Goal: Task Accomplishment & Management: Use online tool/utility

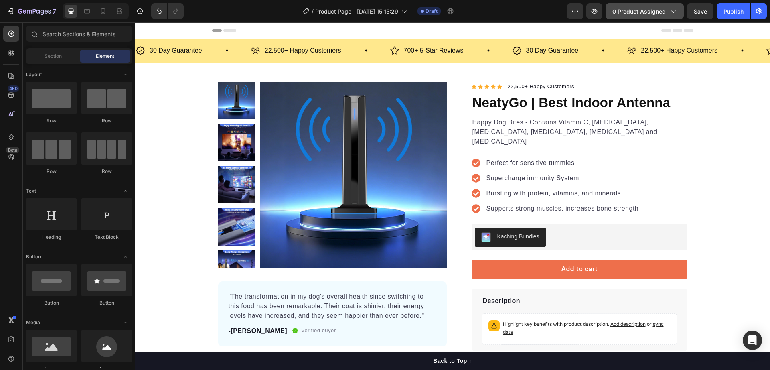
click at [654, 10] on span "0 product assigned" at bounding box center [639, 11] width 53 height 8
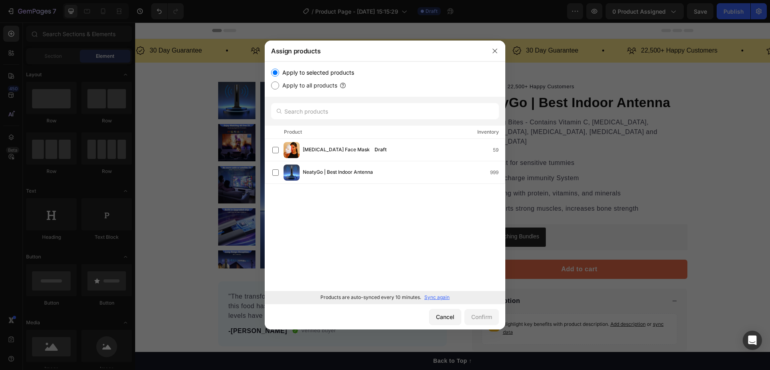
click at [323, 83] on label "Apply to all products" at bounding box center [308, 86] width 58 height 10
click at [279, 83] on input "Apply to all products" at bounding box center [275, 85] width 8 height 8
radio input "true"
click at [322, 72] on label "Apply to selected products" at bounding box center [316, 73] width 75 height 10
click at [279, 72] on input "Apply to selected products" at bounding box center [275, 73] width 8 height 8
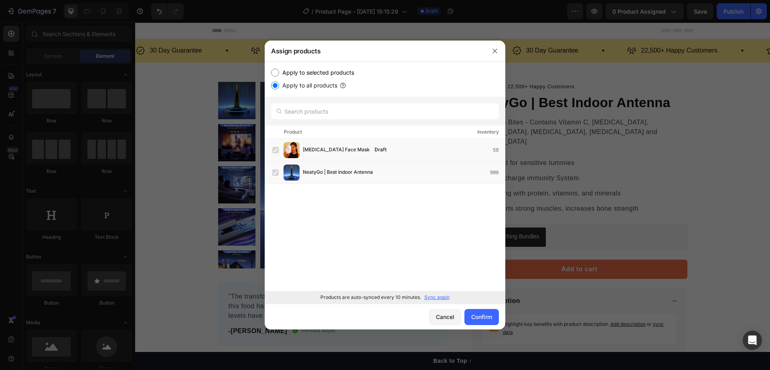
radio input "true"
click at [321, 110] on input "text" at bounding box center [385, 111] width 228 height 16
drag, startPoint x: 495, startPoint y: 53, endPoint x: 277, endPoint y: 21, distance: 219.8
click at [495, 53] on icon "button" at bounding box center [495, 51] width 6 height 6
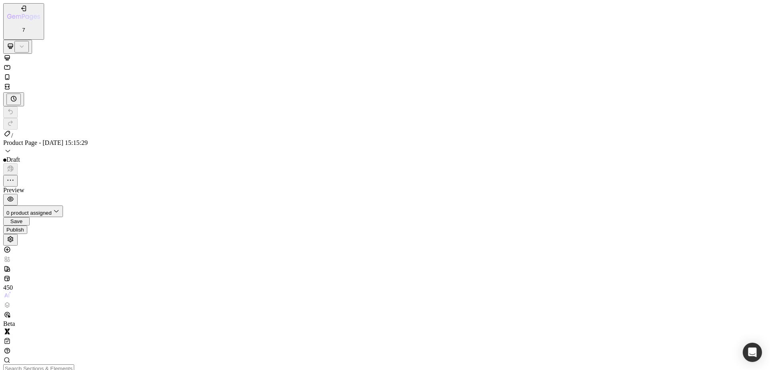
click at [643, 14] on div "7 / Product Page - Aug 27, 15:15:29 Draft Preview 0 product assigned Save Publi…" at bounding box center [385, 124] width 764 height 242
click at [638, 10] on div "7 / Product Page - Aug 27, 15:15:29 Draft Preview 0 product assigned Save Publi…" at bounding box center [385, 124] width 764 height 242
click at [659, 11] on div "7 / Product Page - Aug 27, 15:15:29 Draft Preview 0 product assigned Save Publi…" at bounding box center [385, 124] width 764 height 242
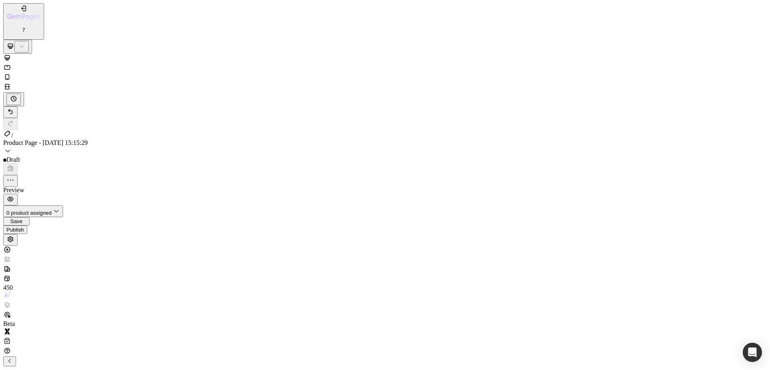
scroll to position [100, 0]
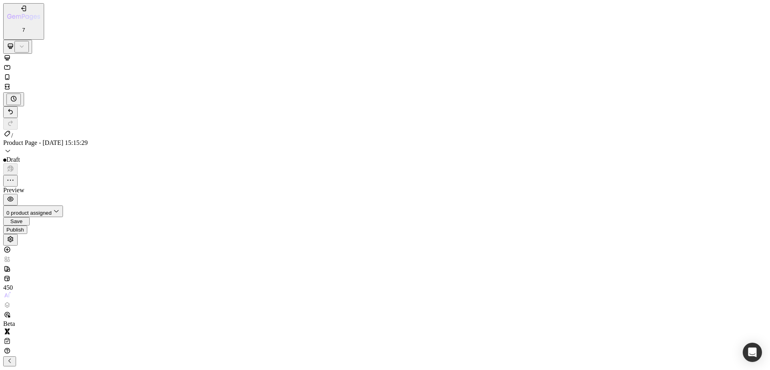
click at [13, 357] on icon "button" at bounding box center [9, 360] width 6 height 6
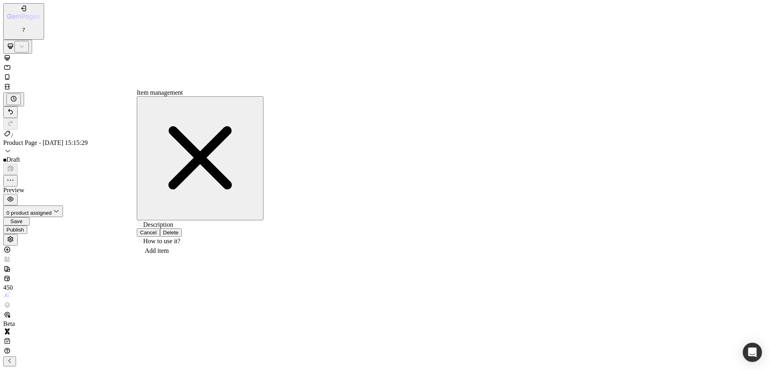
click at [179, 229] on div "Delete" at bounding box center [171, 232] width 16 height 6
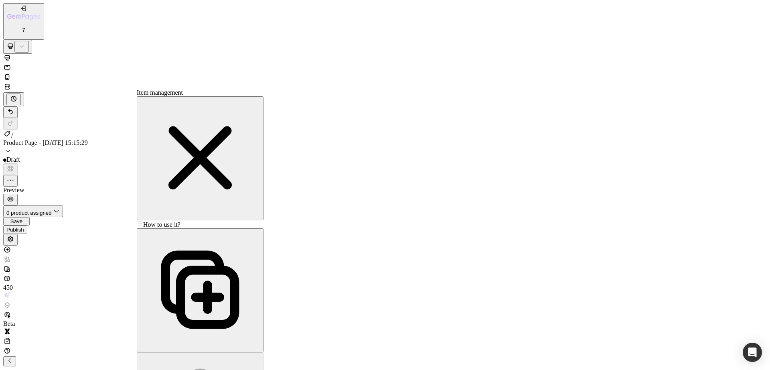
click at [221, 251] on icon "button" at bounding box center [200, 290] width 78 height 78
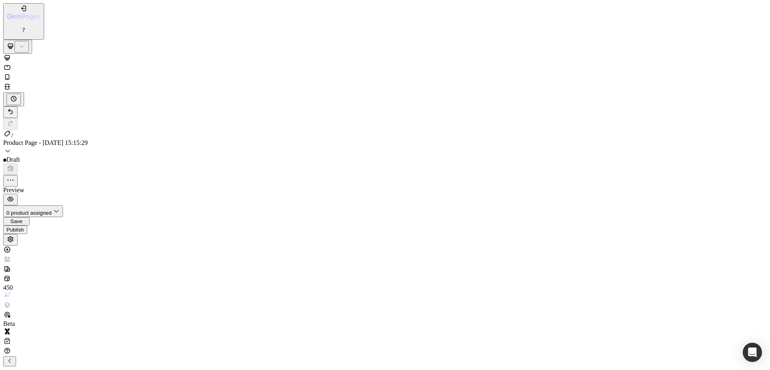
scroll to position [0, 0]
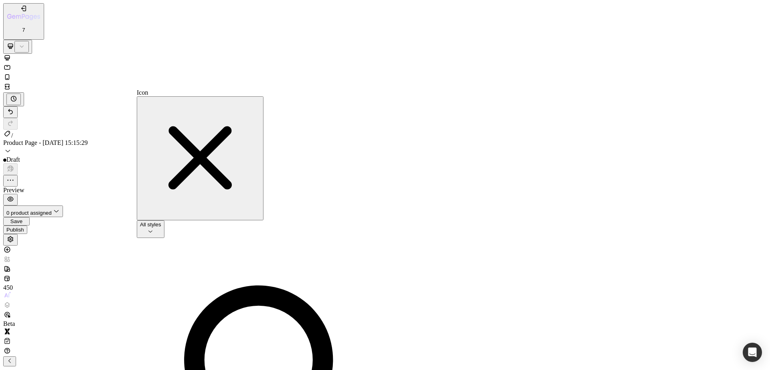
click at [148, 96] on div "Icon" at bounding box center [272, 92] width 271 height 7
drag, startPoint x: 201, startPoint y: 122, endPoint x: 213, endPoint y: 122, distance: 12.0
type input "Star"
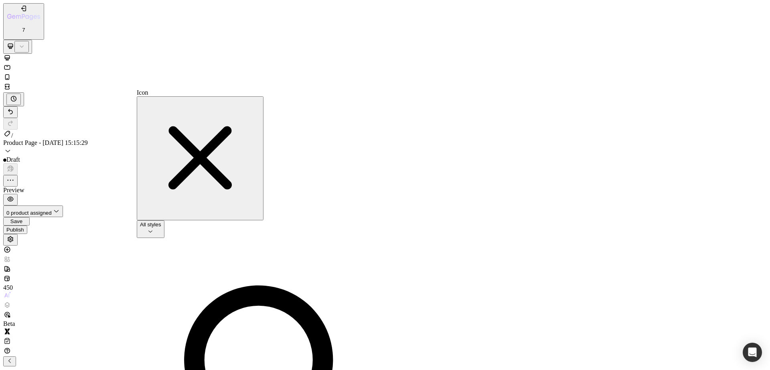
click at [155, 221] on span "All styles" at bounding box center [150, 224] width 21 height 6
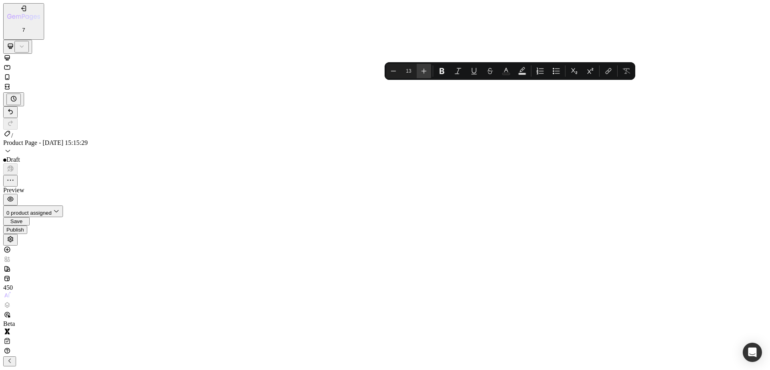
click at [424, 70] on icon "Editor contextual toolbar" at bounding box center [424, 71] width 8 height 8
type input "15"
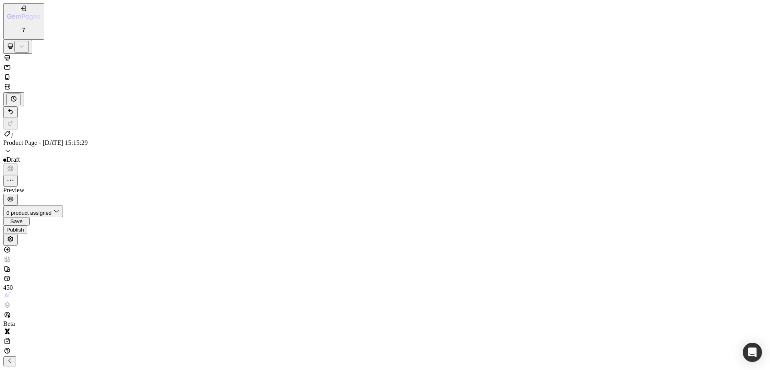
drag, startPoint x: 408, startPoint y: 14321, endPoint x: 404, endPoint y: 14352, distance: 30.7
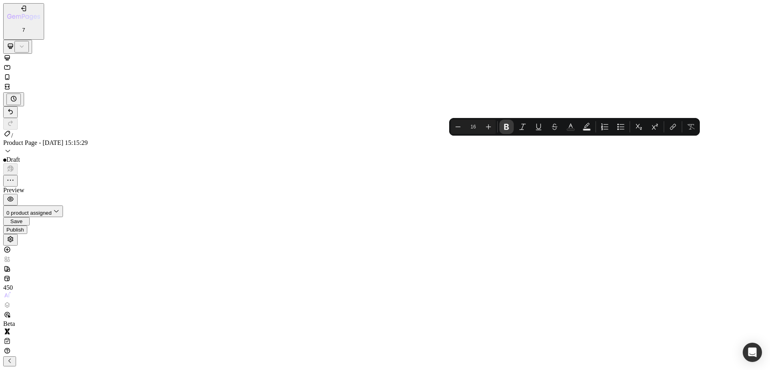
click at [501, 124] on button "Bold" at bounding box center [506, 127] width 14 height 14
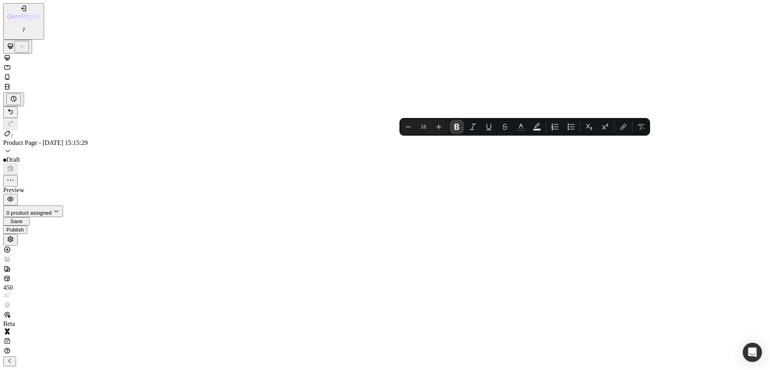
click at [460, 128] on icon "Editor contextual toolbar" at bounding box center [457, 127] width 8 height 8
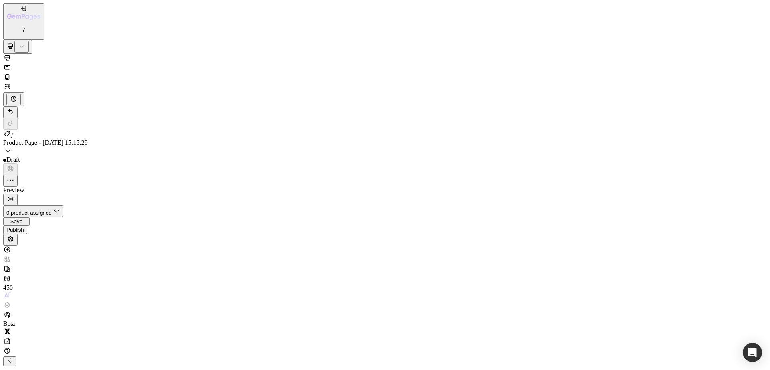
type input "18"
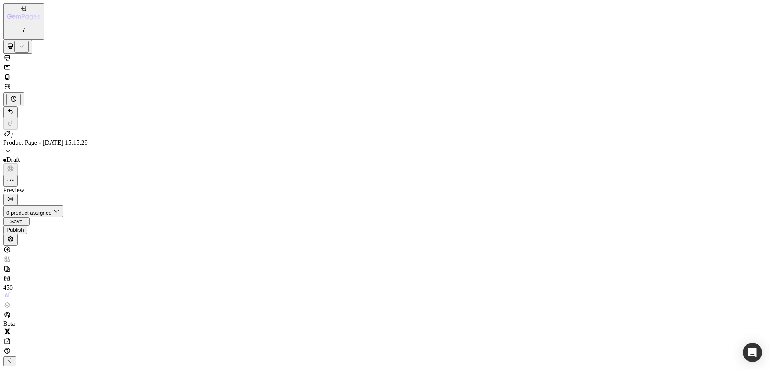
scroll to position [50, 0]
click at [13, 357] on icon "button" at bounding box center [9, 360] width 6 height 6
click at [70, 364] on input "text" at bounding box center [38, 368] width 71 height 8
type input "button"
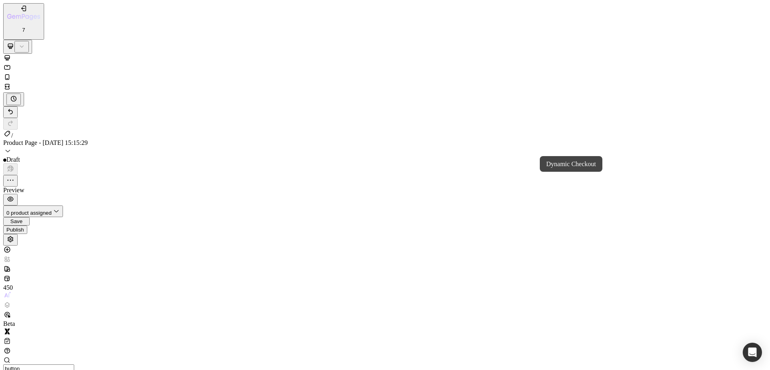
drag, startPoint x: 53, startPoint y: 1164, endPoint x: 428, endPoint y: 1137, distance: 376.1
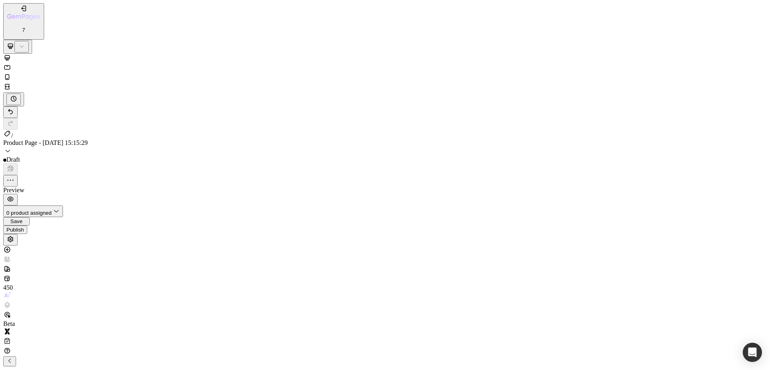
click at [103, 257] on p "XL 24px" at bounding box center [91, 260] width 42 height 7
type input "24"
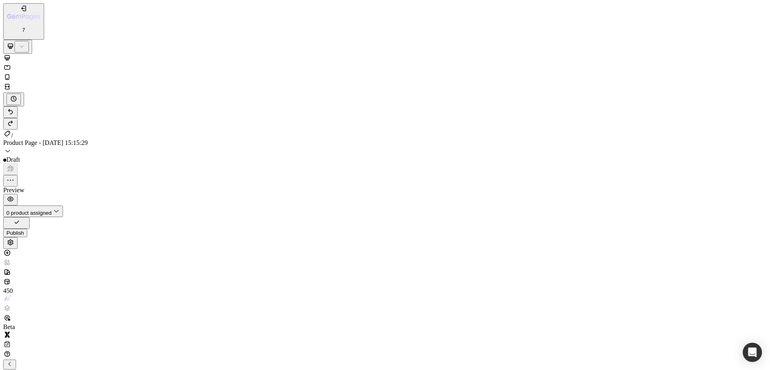
scroll to position [50, 0]
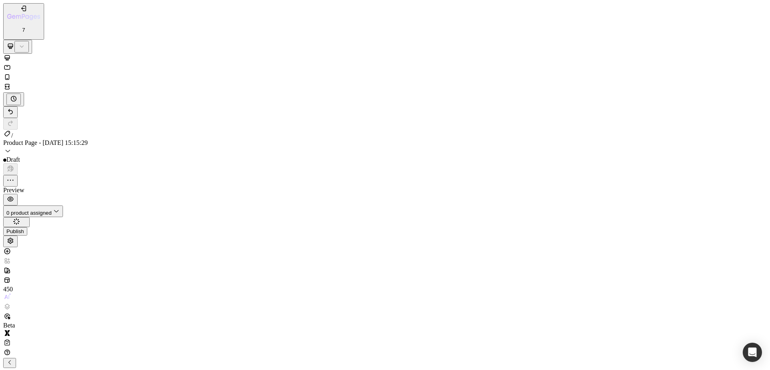
copy span "Neat"
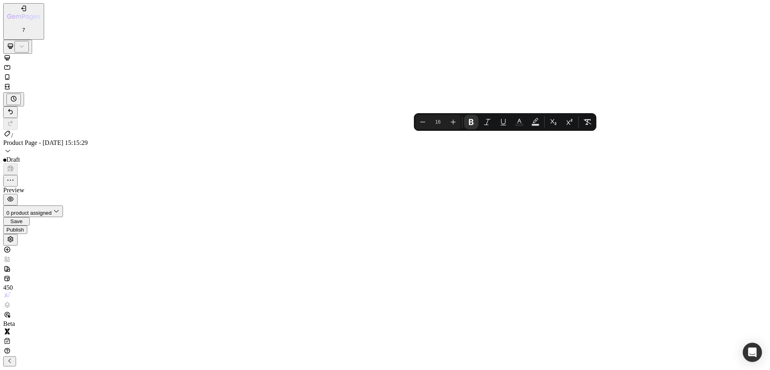
copy strong "NEAT"
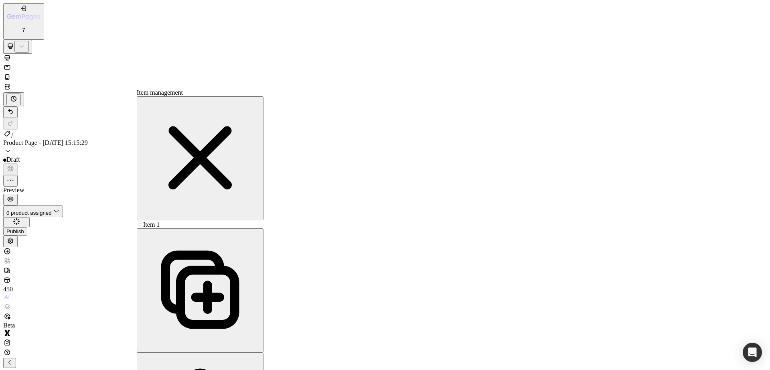
click at [160, 221] on span "Item 1" at bounding box center [151, 224] width 16 height 7
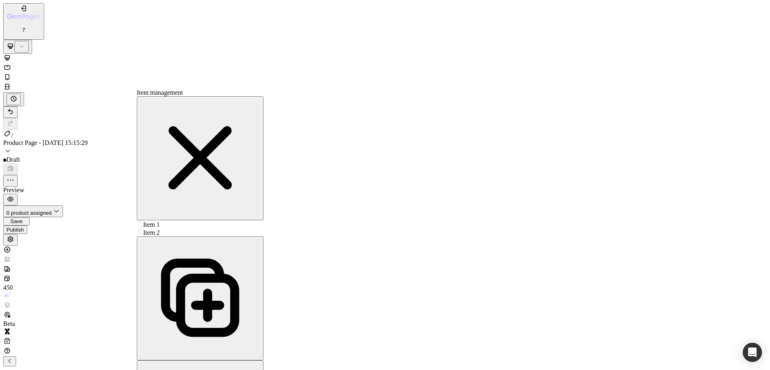
click at [160, 229] on span "Item 2" at bounding box center [151, 232] width 16 height 7
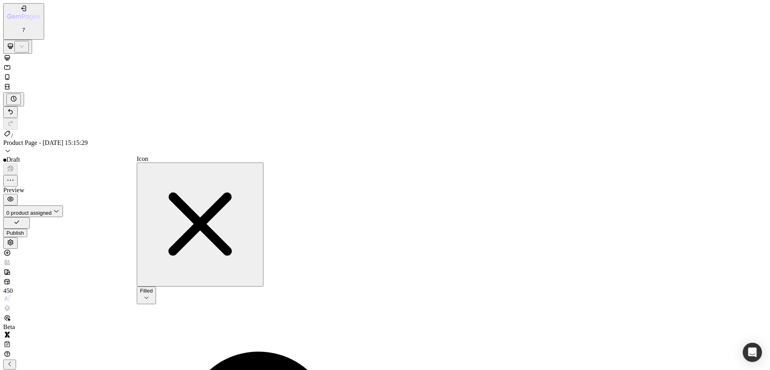
type input "Sale"
click at [153, 288] on div "Filled" at bounding box center [146, 291] width 13 height 6
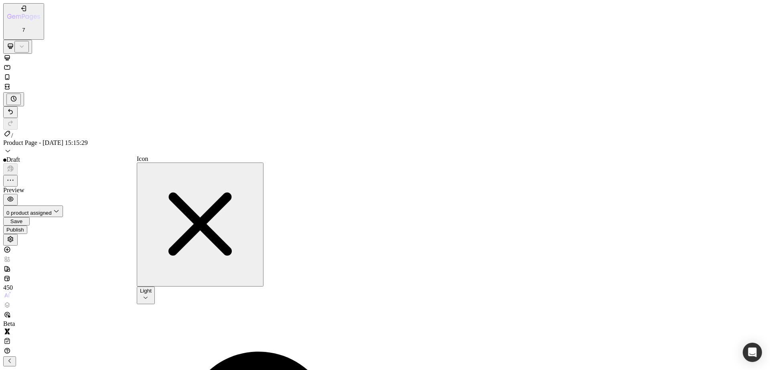
click at [152, 288] on div "Light" at bounding box center [146, 291] width 12 height 6
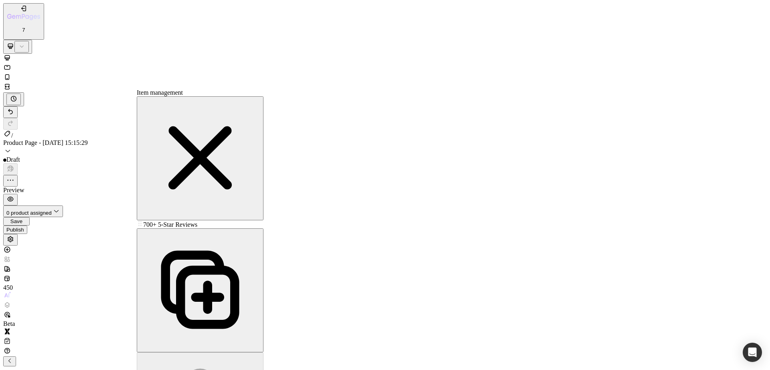
click at [188, 221] on span "700+ 5-Star Reviews" at bounding box center [170, 224] width 54 height 7
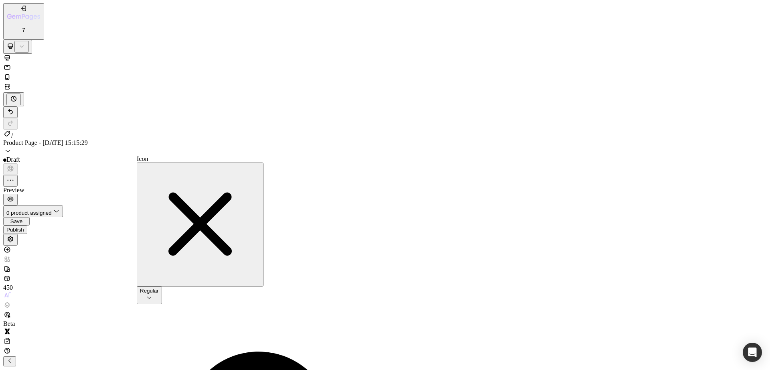
type input "Shipping"
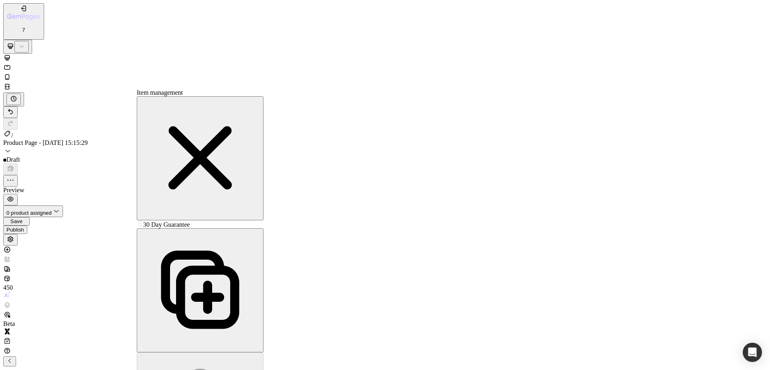
click at [189, 221] on span "30 Day Guarantee" at bounding box center [166, 224] width 47 height 7
click at [190, 221] on span "30 Day Guarantee" at bounding box center [166, 224] width 47 height 7
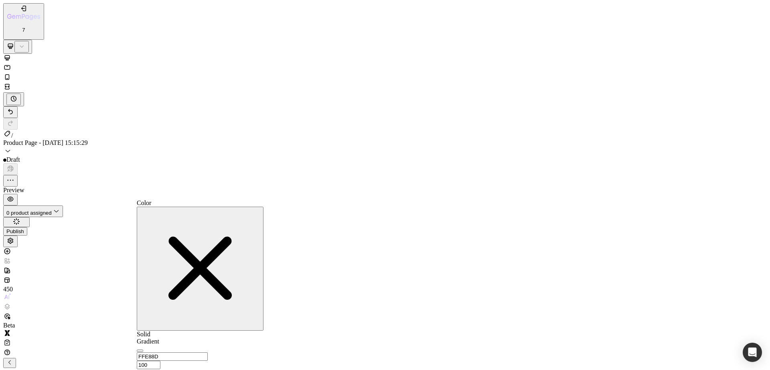
type input "151515"
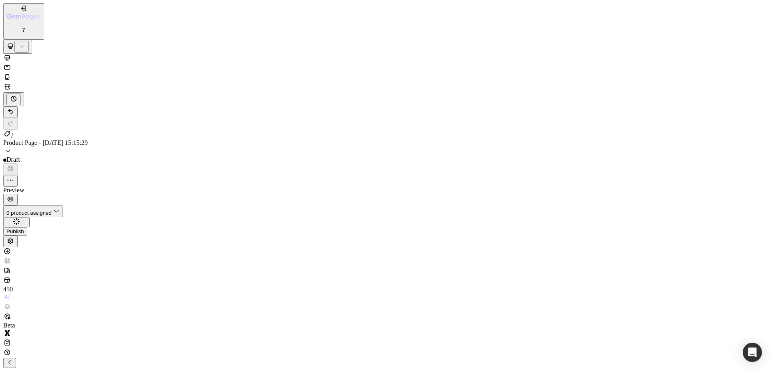
scroll to position [100, 0]
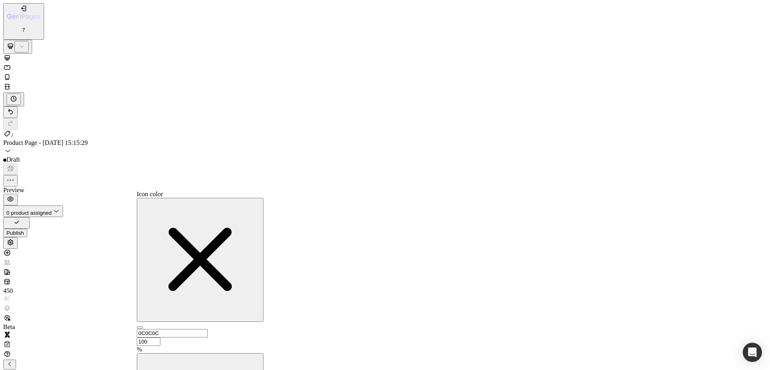
type input "FFFFFF"
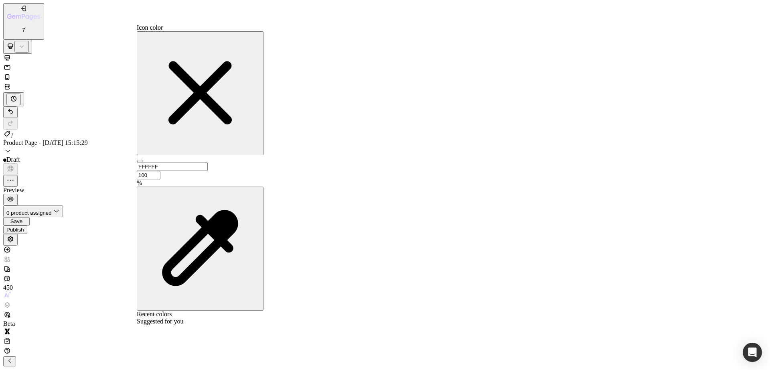
scroll to position [0, 0]
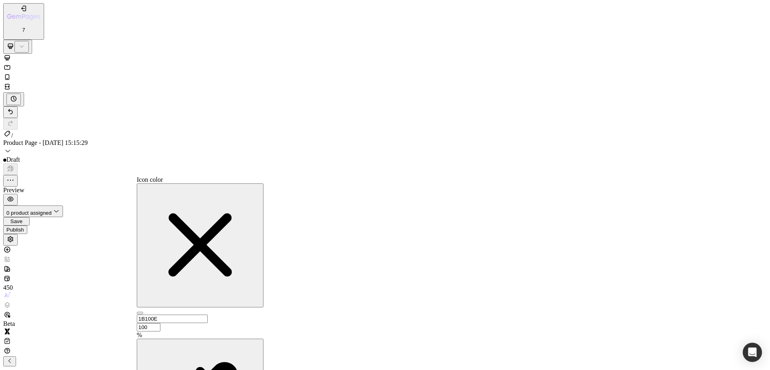
type input "FFFFFF"
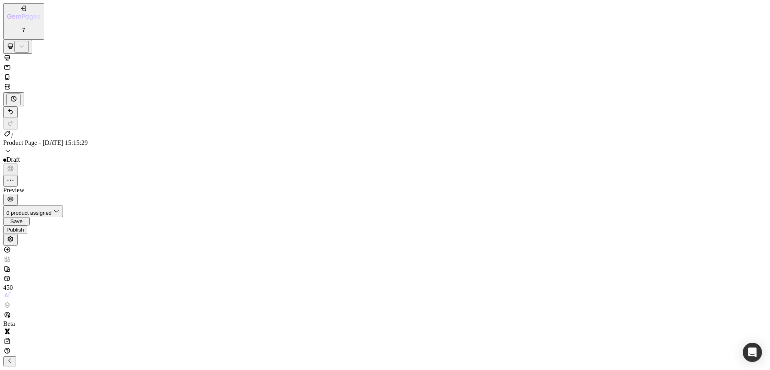
drag, startPoint x: 81, startPoint y: 255, endPoint x: 87, endPoint y: 255, distance: 6.4
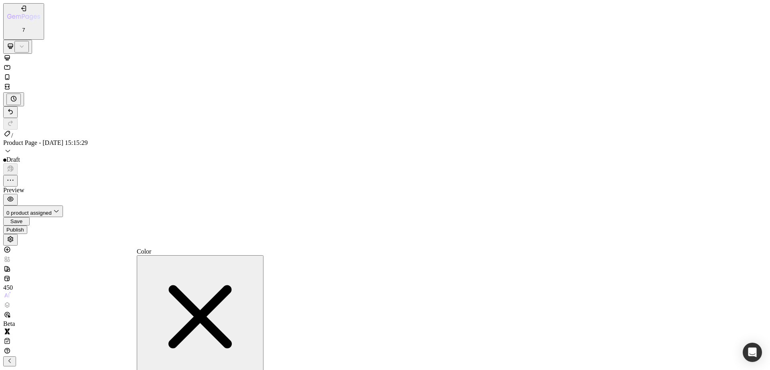
type input "FFFFFF"
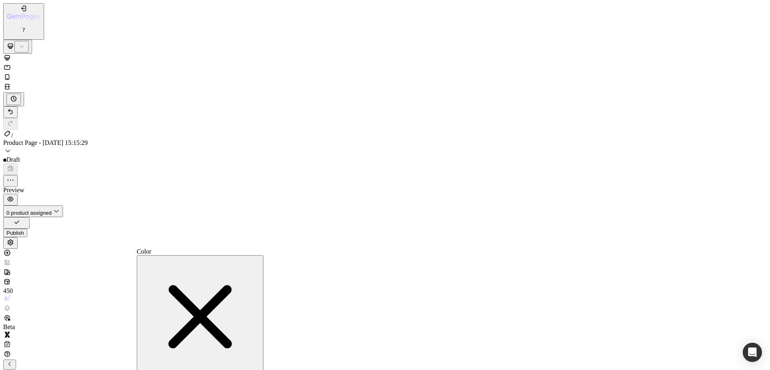
type input "FFFFFF"
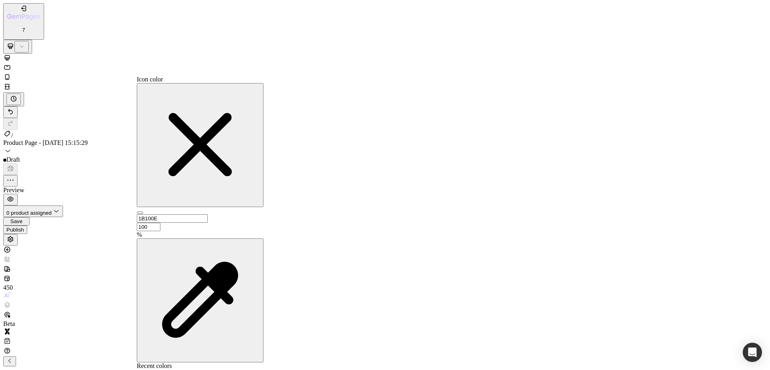
click at [147, 369] on div at bounding box center [200, 369] width 127 height 0
type input "FFFFFF"
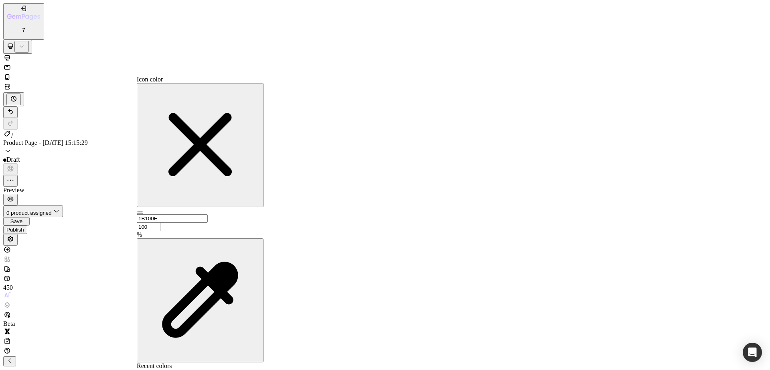
click at [149, 369] on div at bounding box center [200, 369] width 127 height 0
type input "FFFFFF"
drag, startPoint x: 77, startPoint y: 260, endPoint x: 83, endPoint y: 260, distance: 5.3
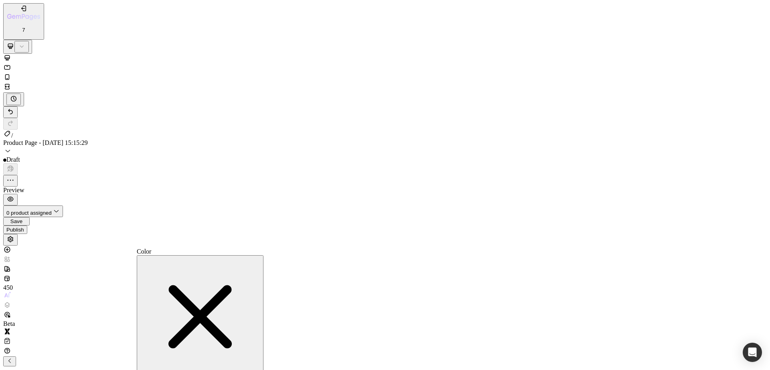
type input "FFFFFF"
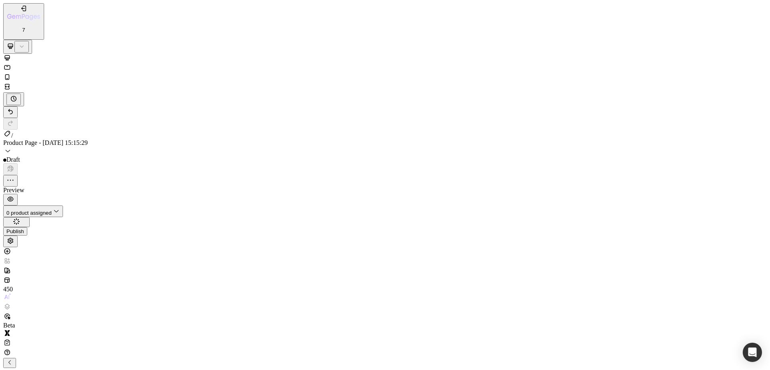
scroll to position [0, 0]
click at [13, 357] on icon "button" at bounding box center [9, 360] width 6 height 6
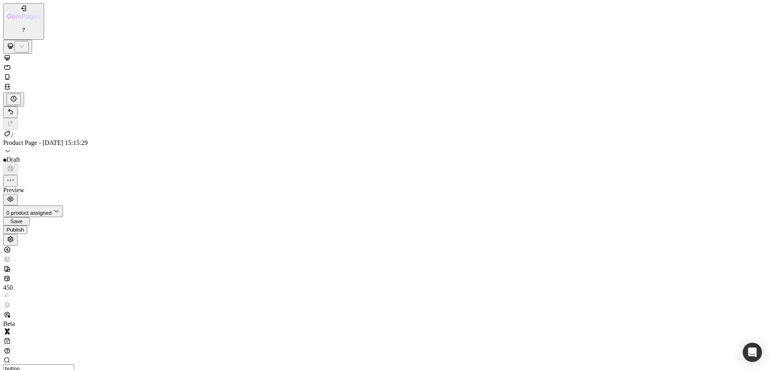
drag, startPoint x: 95, startPoint y: 167, endPoint x: 98, endPoint y: 164, distance: 4.3
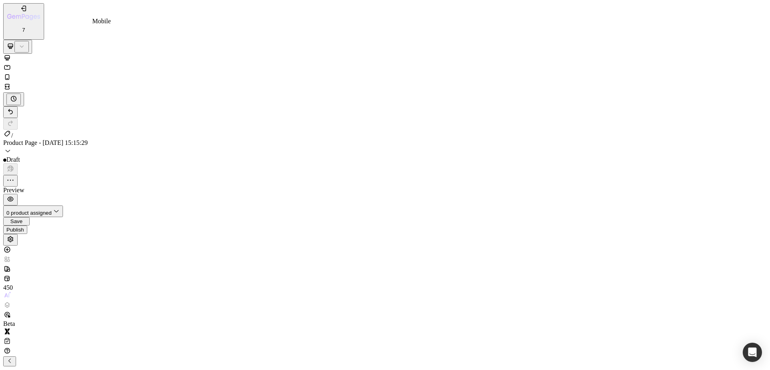
click at [10, 74] on icon at bounding box center [7, 77] width 4 height 6
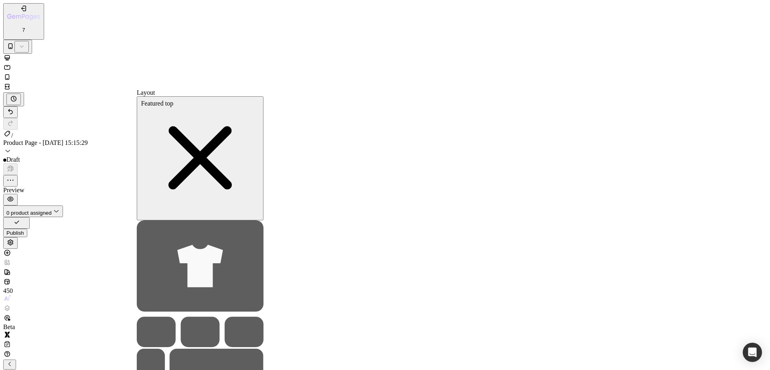
click at [158, 220] on icon at bounding box center [200, 265] width 127 height 91
click at [177, 245] on icon at bounding box center [200, 266] width 46 height 43
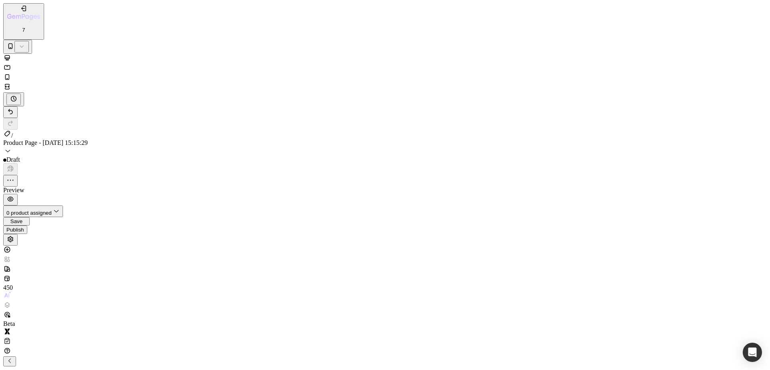
drag, startPoint x: 82, startPoint y: 8123, endPoint x: 39, endPoint y: 8126, distance: 43.0
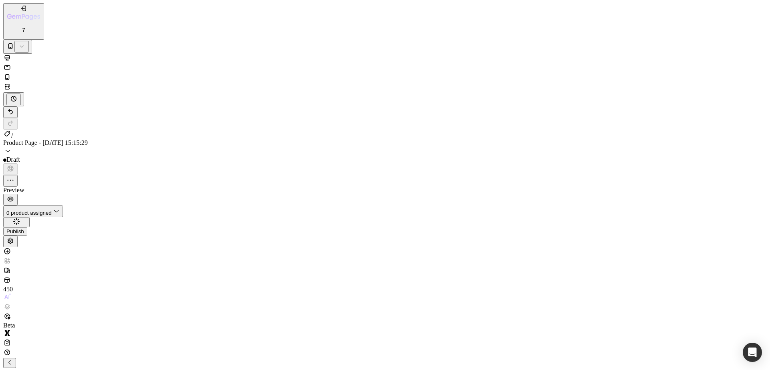
scroll to position [235, 0]
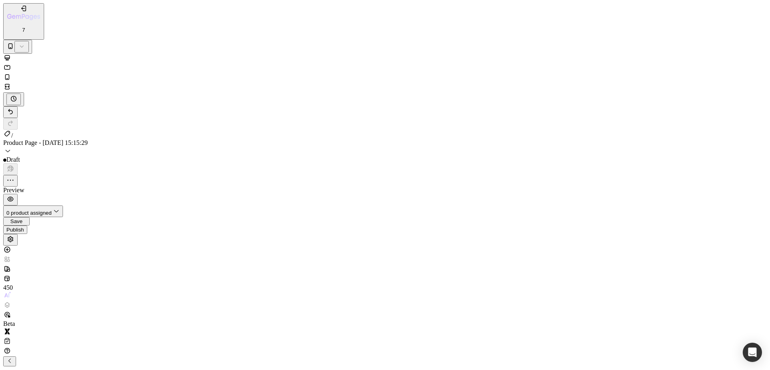
click at [16, 356] on button "button" at bounding box center [9, 361] width 13 height 10
drag, startPoint x: 101, startPoint y: 1170, endPoint x: 31, endPoint y: 1197, distance: 75.2
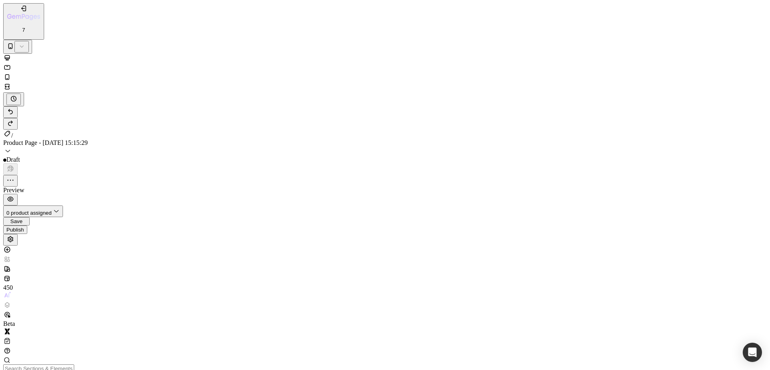
drag, startPoint x: 106, startPoint y: 1167, endPoint x: 30, endPoint y: 1200, distance: 82.9
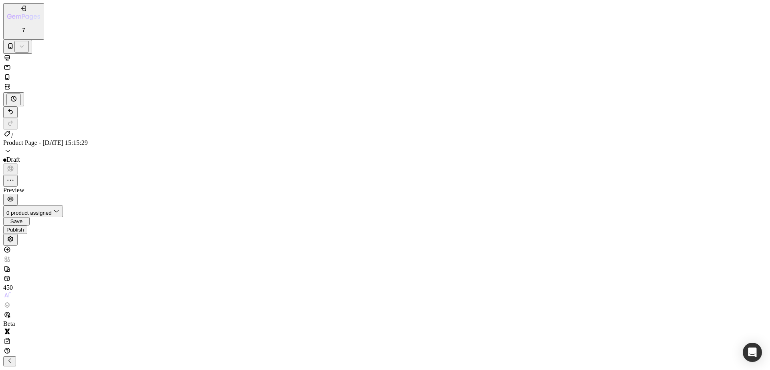
scroll to position [0, 0]
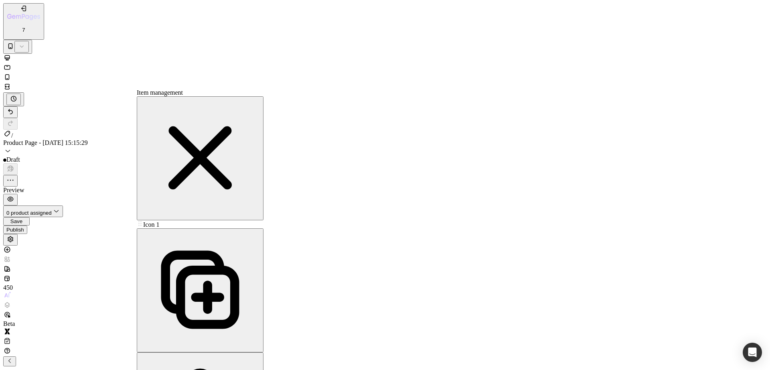
click at [159, 221] on span "Icon 1" at bounding box center [151, 224] width 16 height 7
click at [156, 220] on div "Icon 1 Icon 1" at bounding box center [200, 224] width 127 height 8
click at [159, 221] on span "Icon 1" at bounding box center [151, 224] width 16 height 7
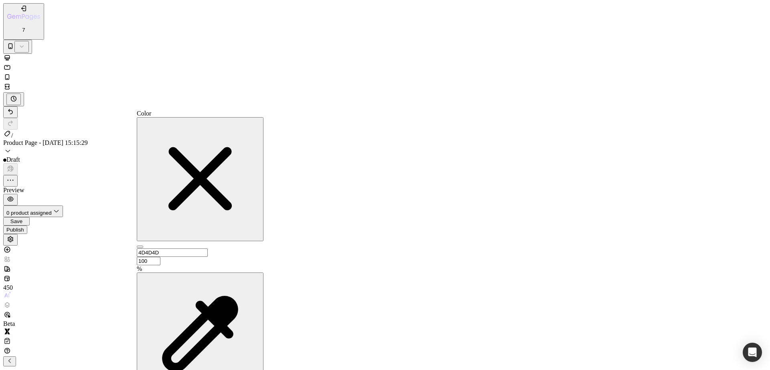
type input "DFB52C"
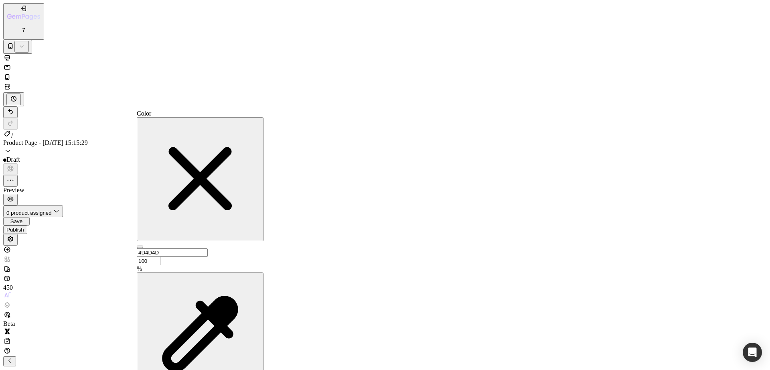
type input "DFB52C"
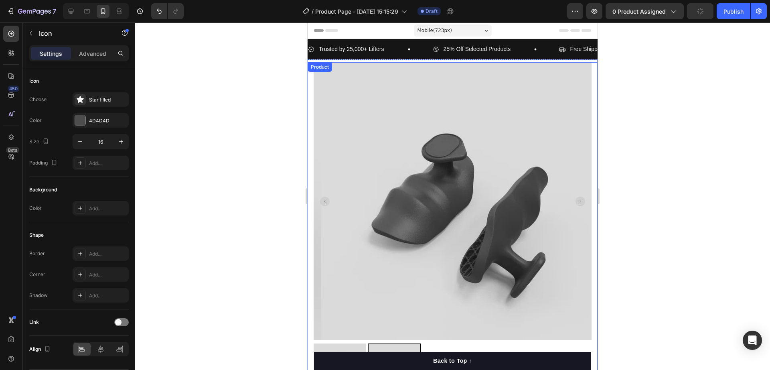
scroll to position [251, 0]
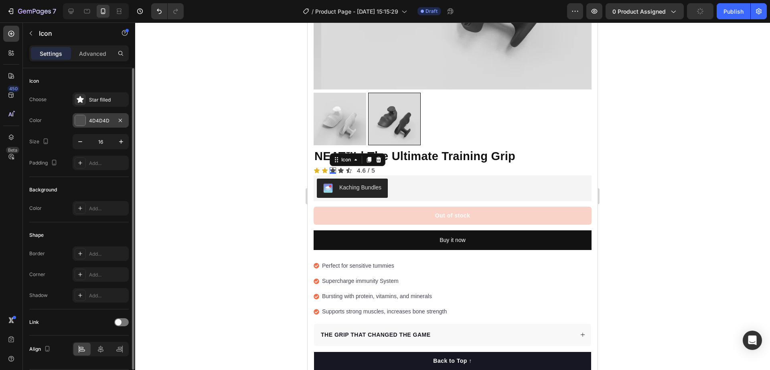
click at [82, 118] on div at bounding box center [80, 120] width 10 height 10
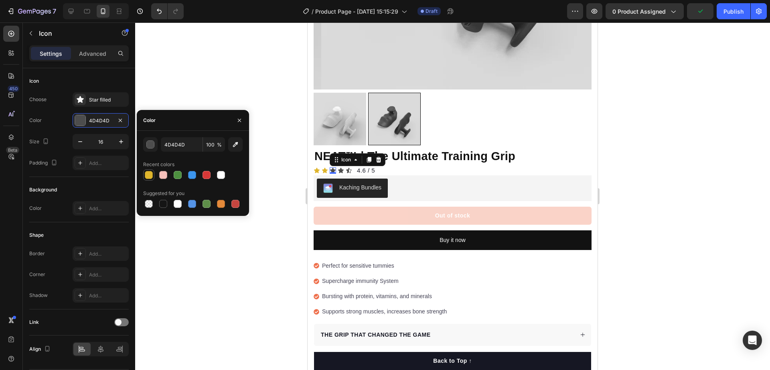
click at [146, 174] on div at bounding box center [149, 175] width 8 height 8
type input "DFB52C"
click at [343, 167] on div "Icon" at bounding box center [341, 170] width 6 height 6
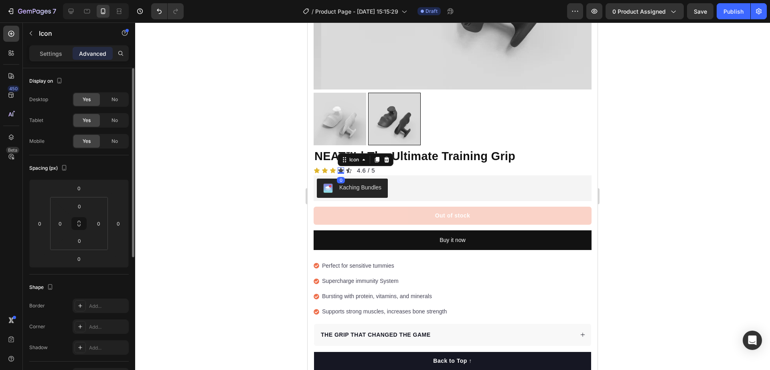
click at [37, 49] on div "Settings" at bounding box center [51, 53] width 40 height 13
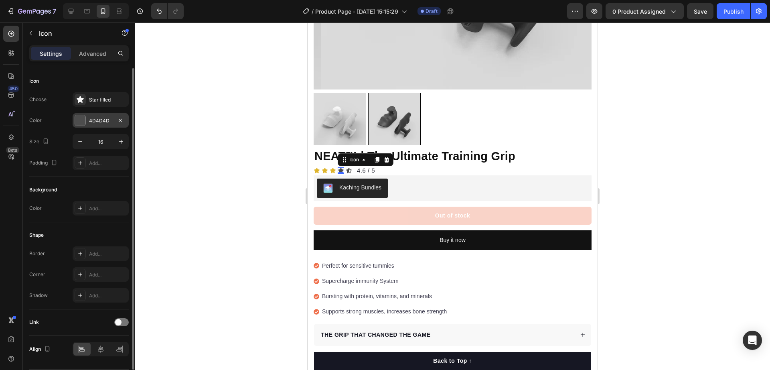
click at [83, 121] on div at bounding box center [80, 120] width 10 height 10
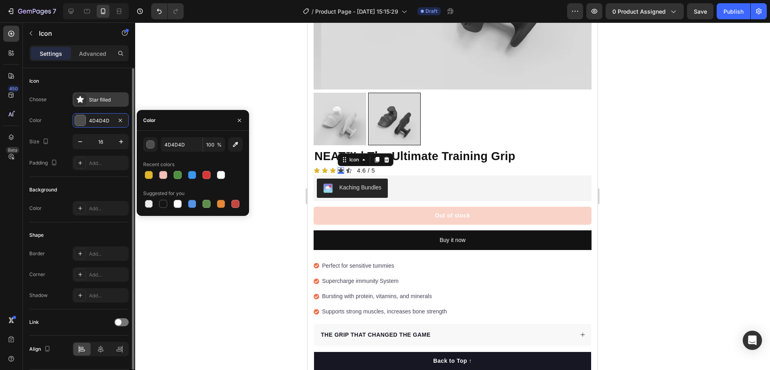
click at [77, 96] on icon at bounding box center [80, 99] width 8 height 8
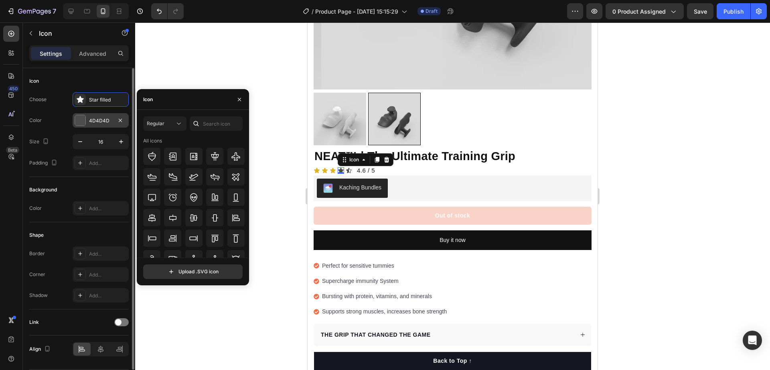
click at [79, 121] on div at bounding box center [80, 120] width 10 height 10
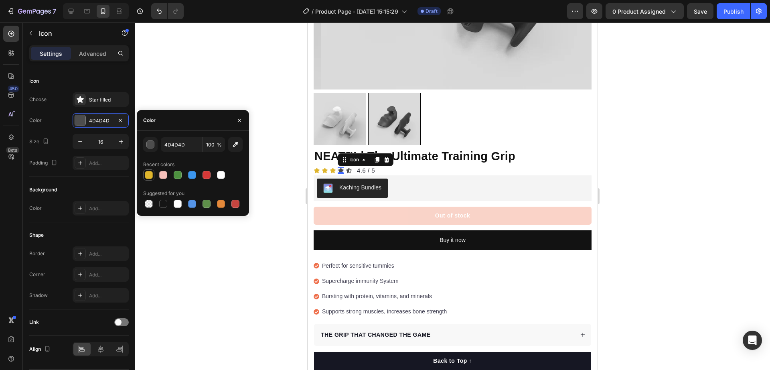
click at [150, 176] on div at bounding box center [149, 175] width 8 height 8
type input "DFB52C"
click at [349, 167] on div "Icon 0" at bounding box center [349, 170] width 6 height 6
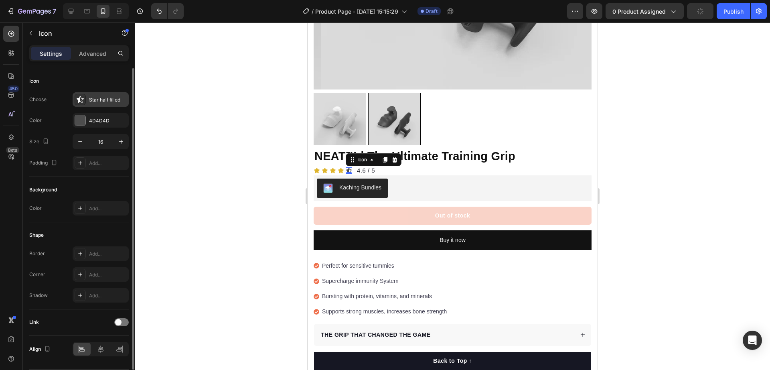
click at [81, 100] on icon at bounding box center [80, 99] width 8 height 8
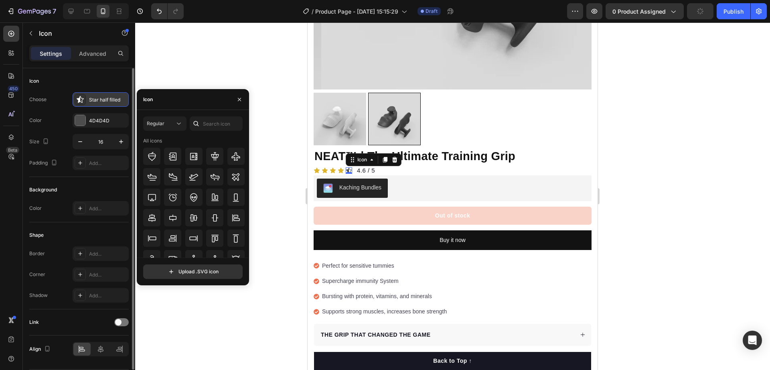
click at [81, 100] on icon at bounding box center [80, 99] width 8 height 8
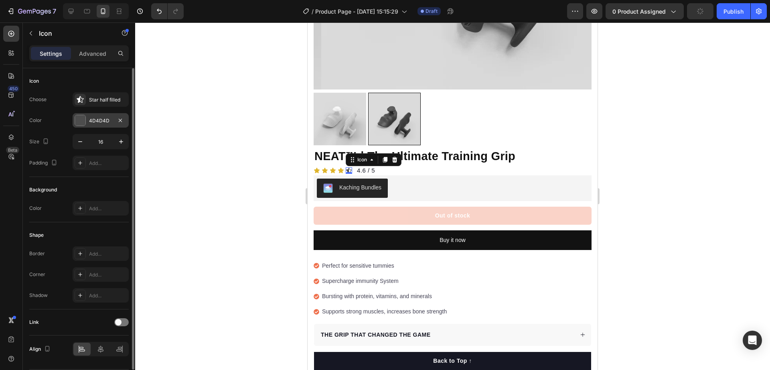
click at [80, 122] on div at bounding box center [80, 120] width 10 height 10
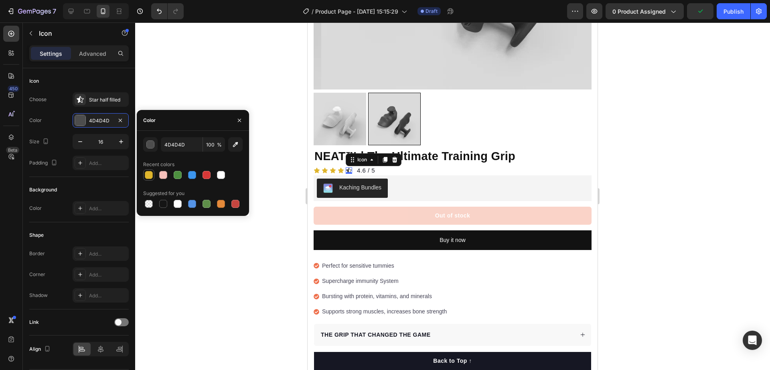
click at [145, 176] on div at bounding box center [149, 175] width 8 height 8
type input "DFB52C"
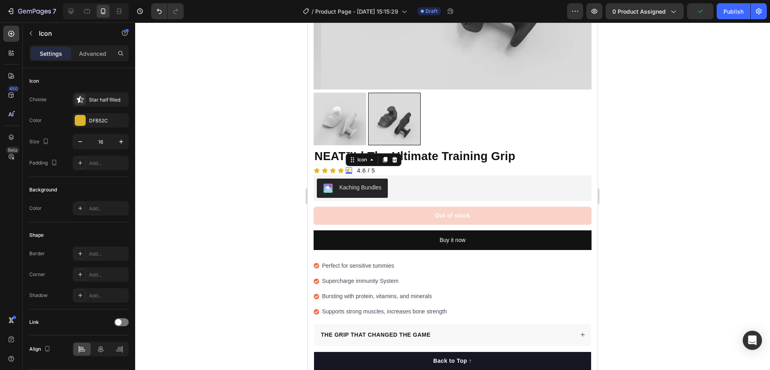
click at [261, 268] on div at bounding box center [452, 195] width 635 height 347
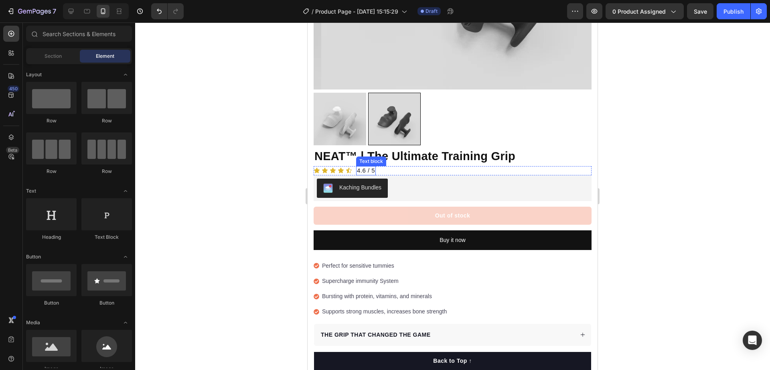
click at [368, 167] on span "4.6 / 5" at bounding box center [366, 170] width 18 height 7
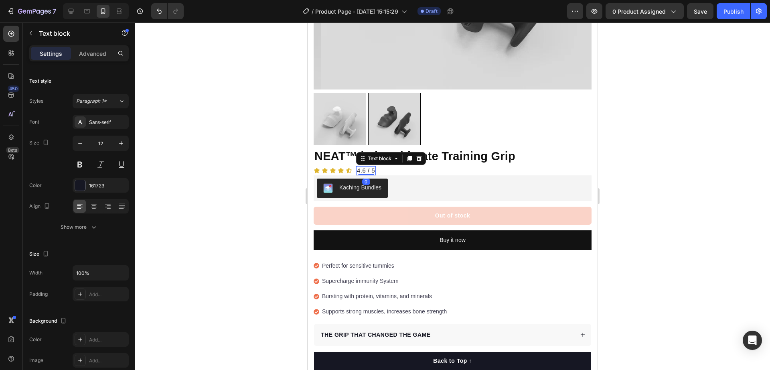
click at [365, 167] on span "4.6 / 5" at bounding box center [366, 170] width 18 height 7
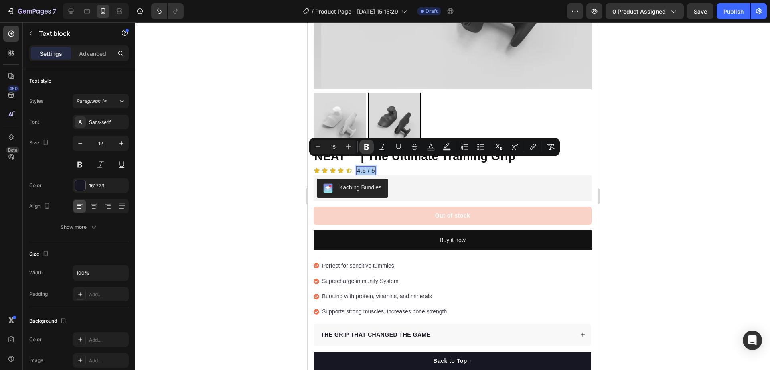
click at [371, 148] on button "Bold" at bounding box center [366, 147] width 14 height 14
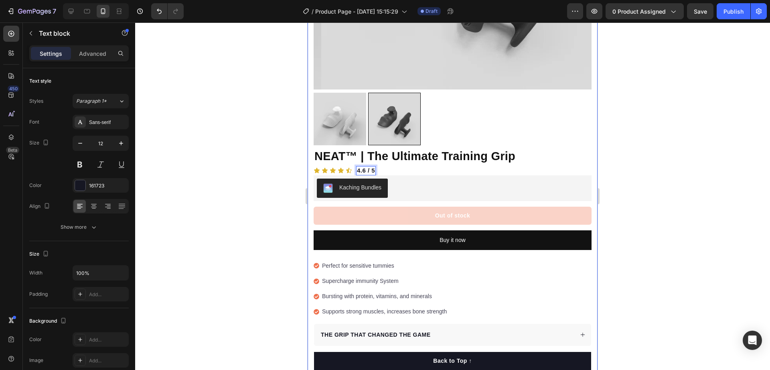
click at [653, 162] on div at bounding box center [452, 195] width 635 height 347
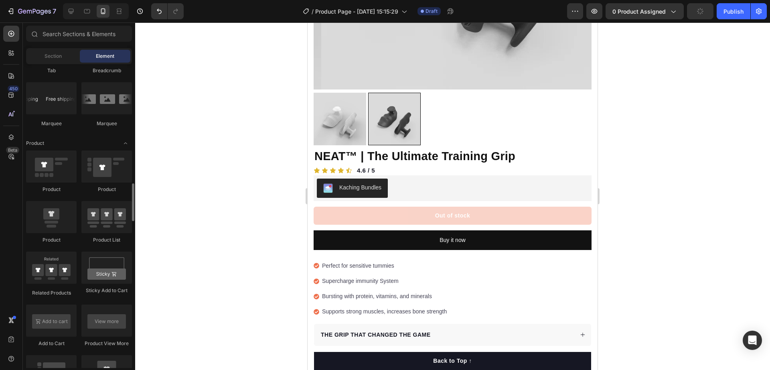
scroll to position [1153, 0]
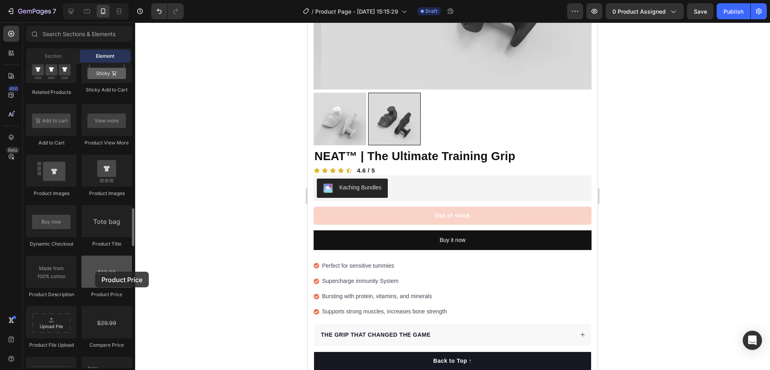
click at [97, 271] on div at bounding box center [106, 272] width 51 height 32
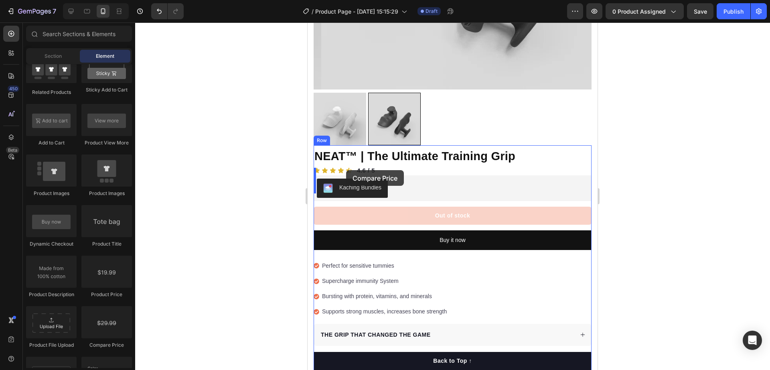
drag, startPoint x: 412, startPoint y: 353, endPoint x: 341, endPoint y: 168, distance: 197.9
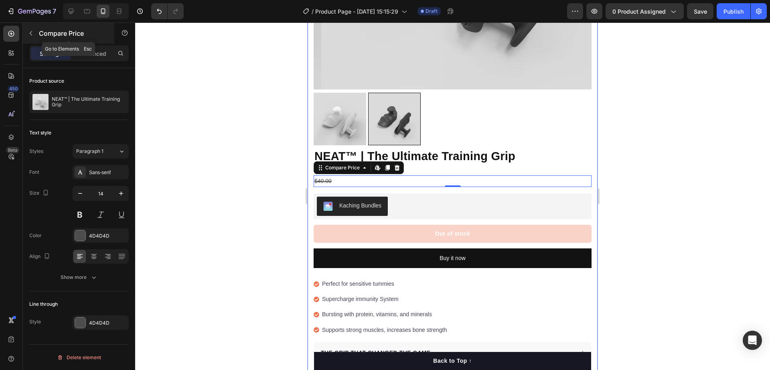
click at [34, 34] on icon "button" at bounding box center [31, 33] width 6 height 6
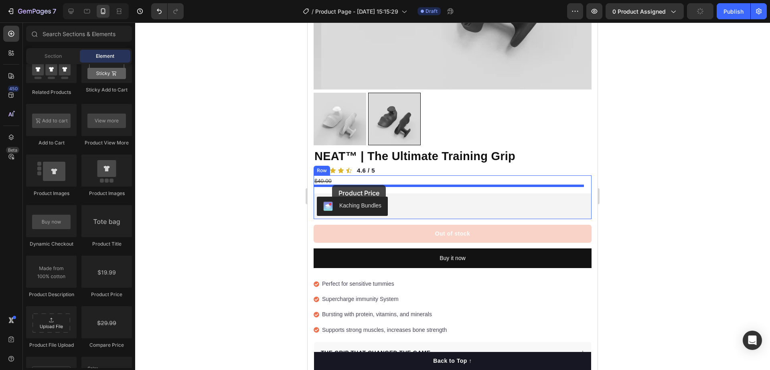
drag, startPoint x: 420, startPoint y: 298, endPoint x: 332, endPoint y: 185, distance: 143.2
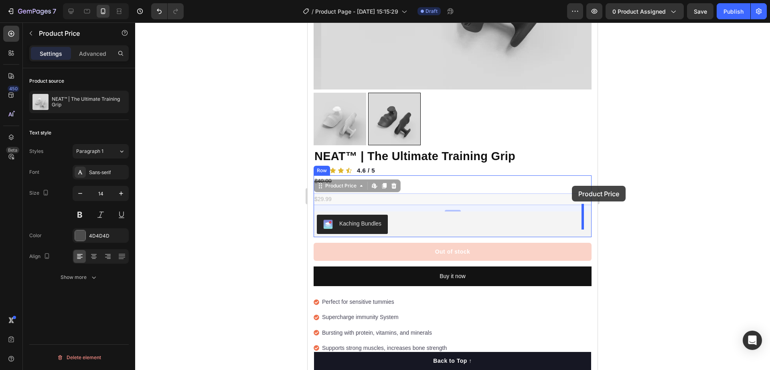
drag, startPoint x: 348, startPoint y: 190, endPoint x: 572, endPoint y: 186, distance: 224.3
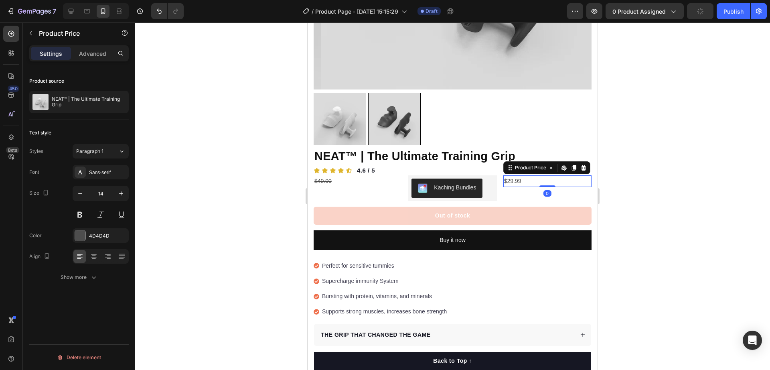
drag, startPoint x: 712, startPoint y: 189, endPoint x: 647, endPoint y: 178, distance: 65.5
click at [712, 187] on div at bounding box center [452, 195] width 635 height 347
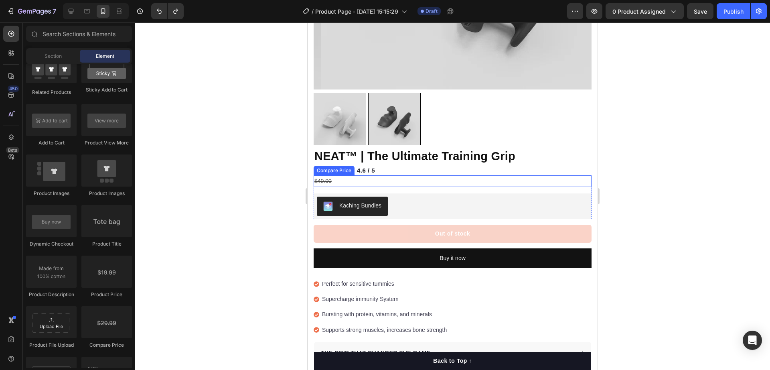
click at [458, 176] on div "$40.00" at bounding box center [453, 181] width 278 height 12
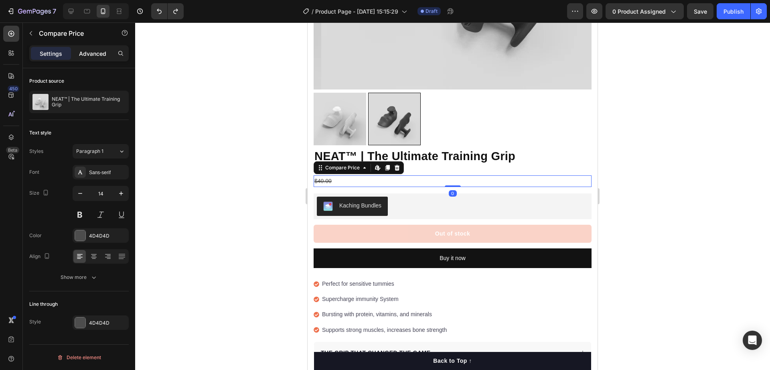
click at [81, 54] on p "Advanced" at bounding box center [92, 53] width 27 height 8
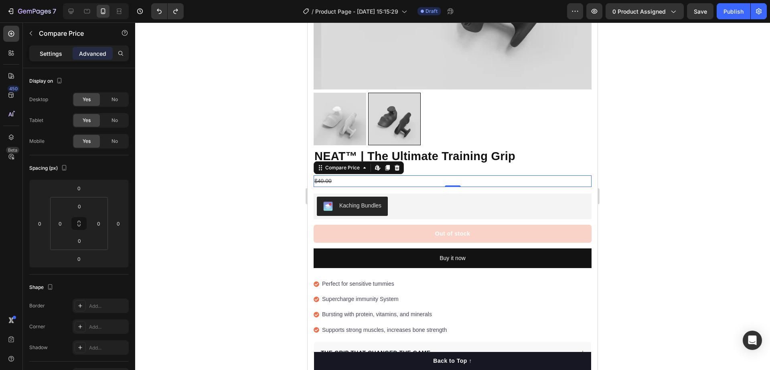
click at [43, 52] on p "Settings" at bounding box center [51, 53] width 22 height 8
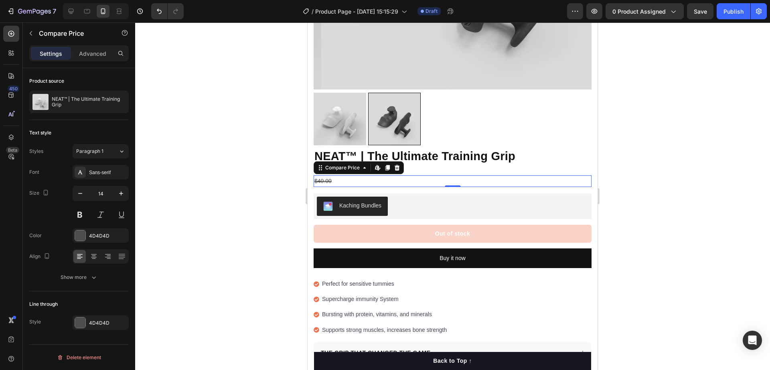
click at [392, 175] on div "$40.00" at bounding box center [453, 181] width 278 height 12
click at [82, 53] on p "Advanced" at bounding box center [92, 53] width 27 height 8
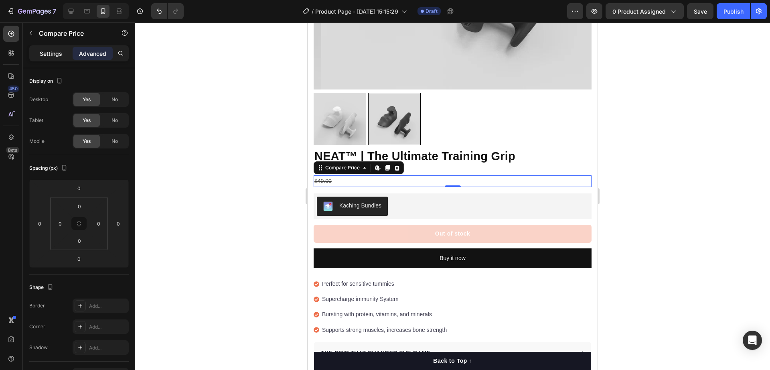
click at [45, 51] on p "Settings" at bounding box center [51, 53] width 22 height 8
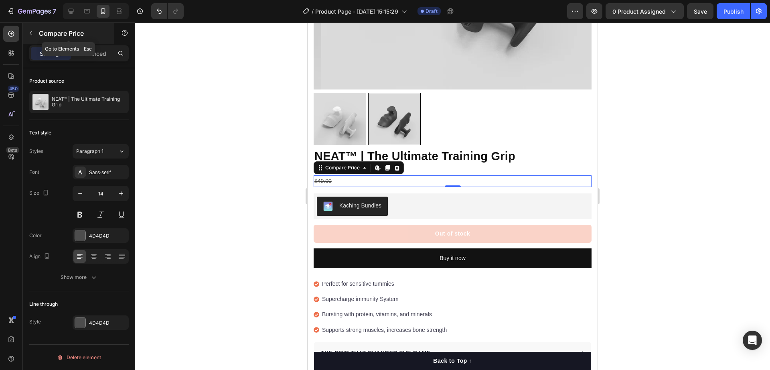
click at [41, 27] on div "Compare Price" at bounding box center [68, 33] width 91 height 21
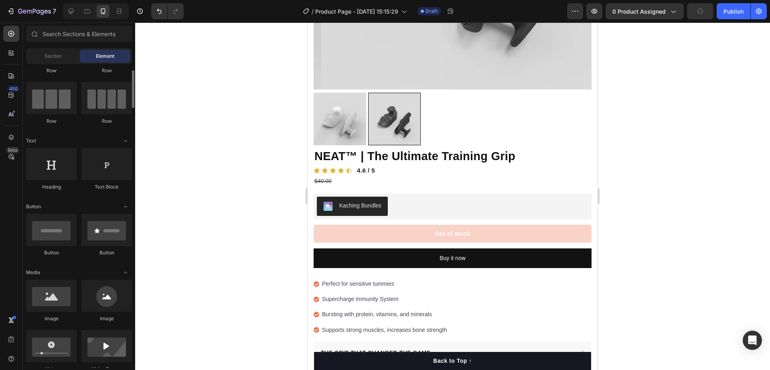
scroll to position [0, 0]
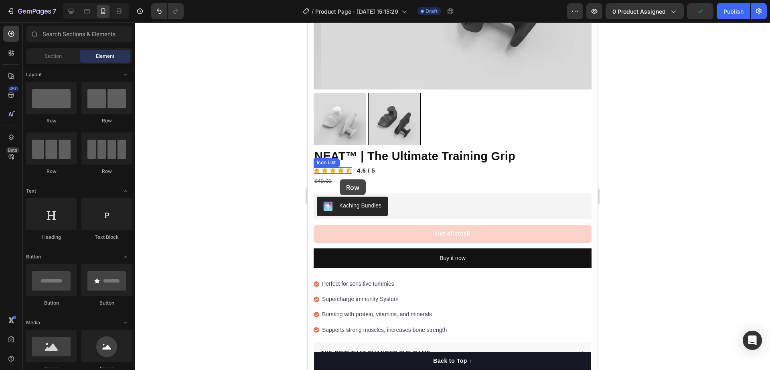
drag, startPoint x: 424, startPoint y: 124, endPoint x: 340, endPoint y: 179, distance: 100.6
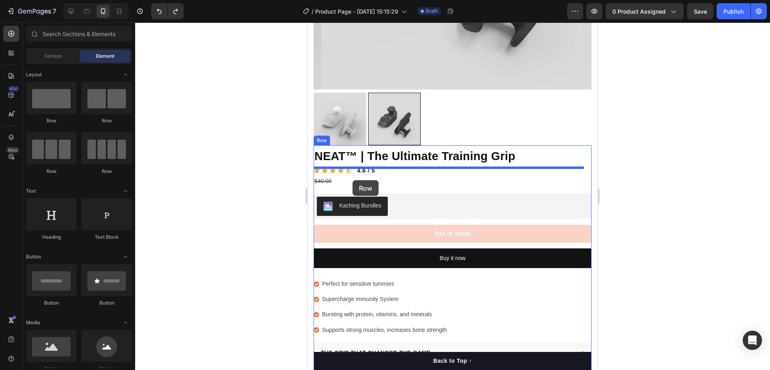
drag, startPoint x: 410, startPoint y: 126, endPoint x: 353, endPoint y: 180, distance: 79.5
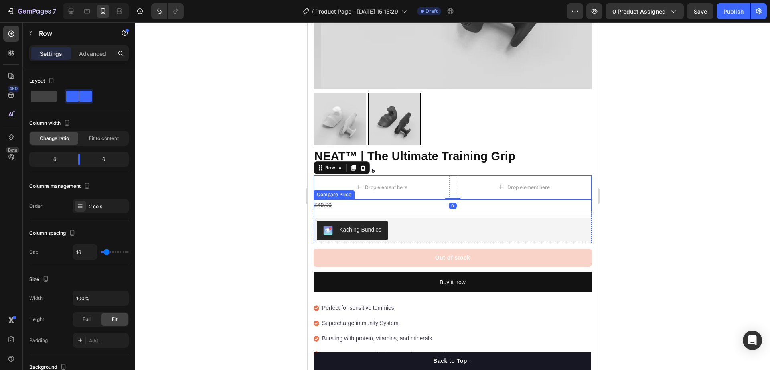
click at [367, 199] on div "$40.00" at bounding box center [453, 205] width 278 height 12
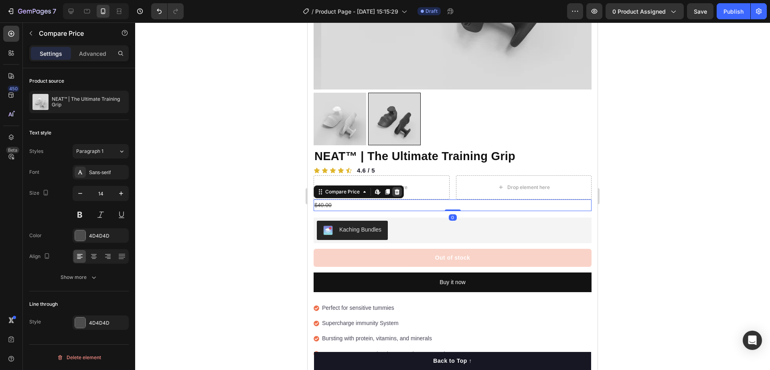
click at [395, 189] on icon at bounding box center [397, 192] width 6 height 6
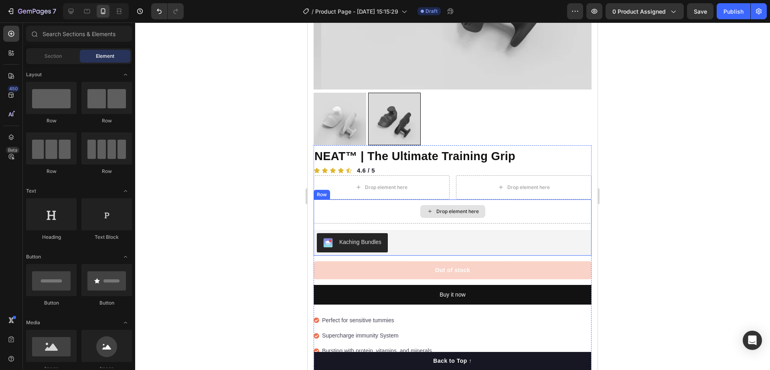
click at [379, 200] on div "Drop element here" at bounding box center [453, 211] width 278 height 24
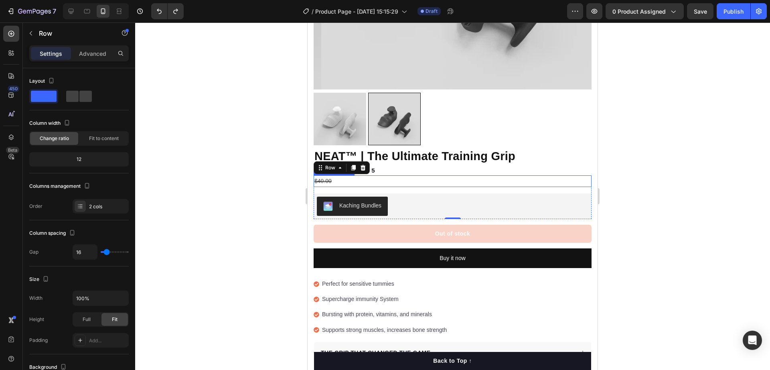
click at [464, 175] on div "$40.00" at bounding box center [453, 181] width 278 height 12
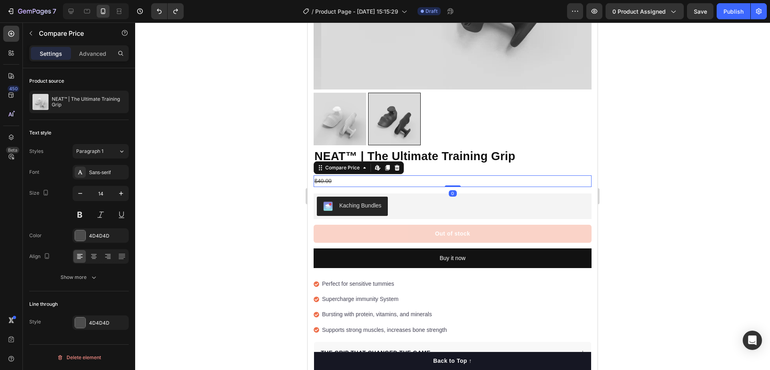
drag, startPoint x: 394, startPoint y: 159, endPoint x: 408, endPoint y: 162, distance: 14.1
click at [396, 164] on icon at bounding box center [397, 167] width 6 height 6
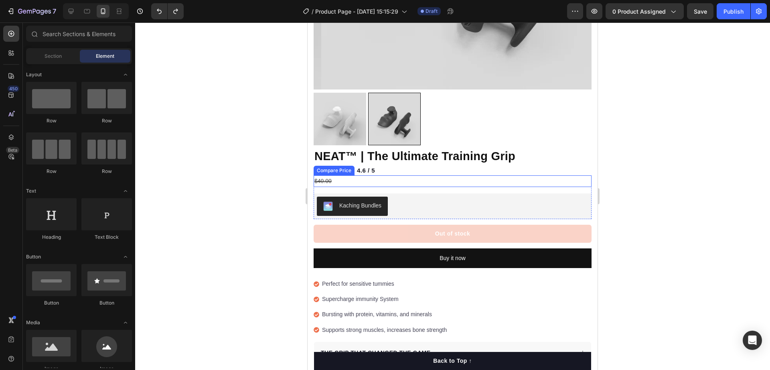
click at [379, 175] on div "$40.00" at bounding box center [453, 181] width 278 height 12
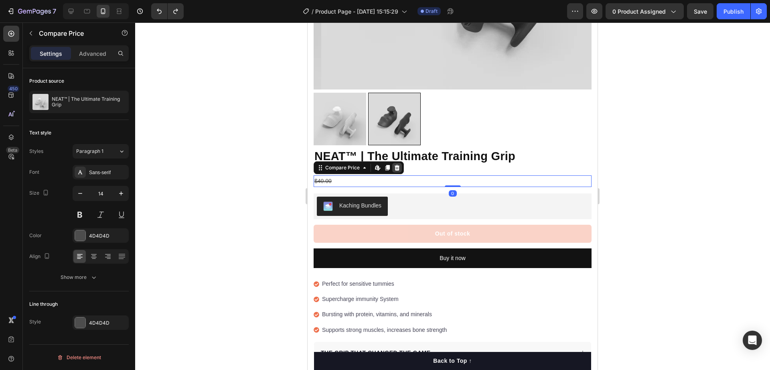
click at [392, 163] on div at bounding box center [397, 168] width 10 height 10
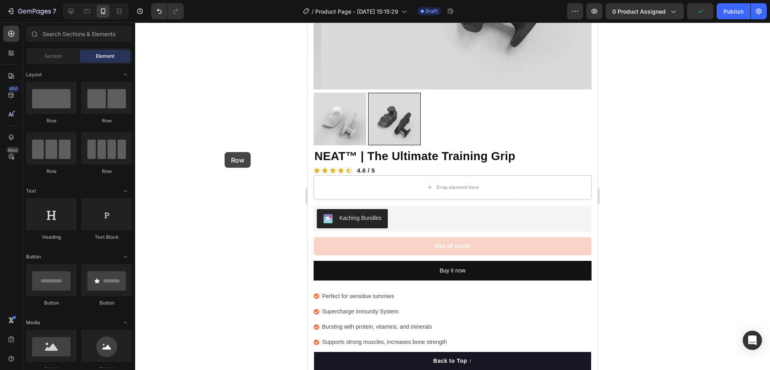
drag, startPoint x: 31, startPoint y: 92, endPoint x: 225, endPoint y: 152, distance: 202.4
click at [225, 0] on div "7 / Product Page - [DATE] 15:15:29 Draft Preview 0 product assigned Publish 450…" at bounding box center [385, 0] width 770 height 0
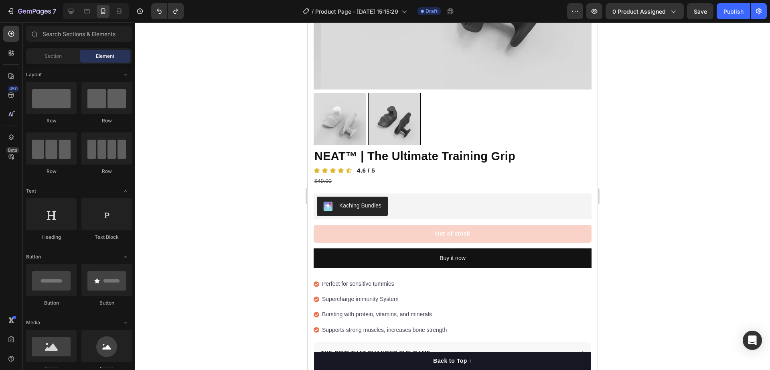
click at [257, 210] on div at bounding box center [452, 195] width 635 height 347
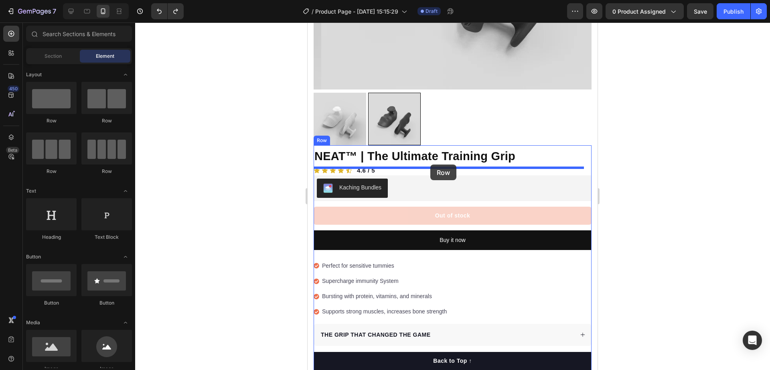
drag, startPoint x: 438, startPoint y: 130, endPoint x: 430, endPoint y: 164, distance: 35.3
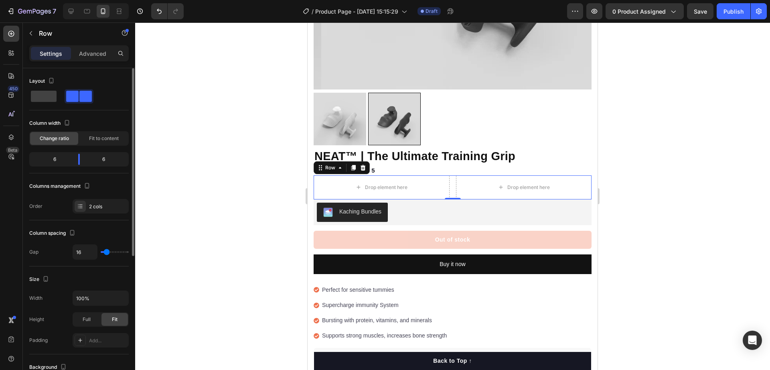
scroll to position [235, 0]
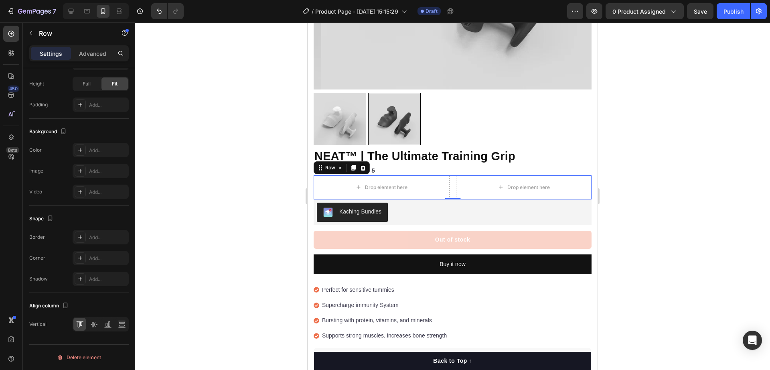
click at [89, 60] on div "Settings Advanced" at bounding box center [78, 53] width 99 height 16
click at [90, 51] on p "Advanced" at bounding box center [92, 53] width 27 height 8
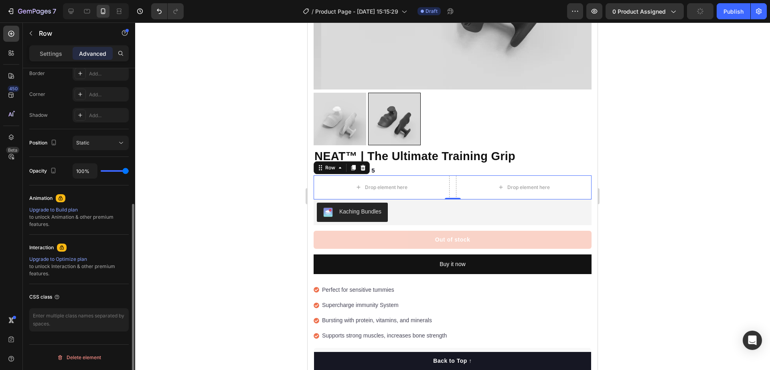
scroll to position [0, 0]
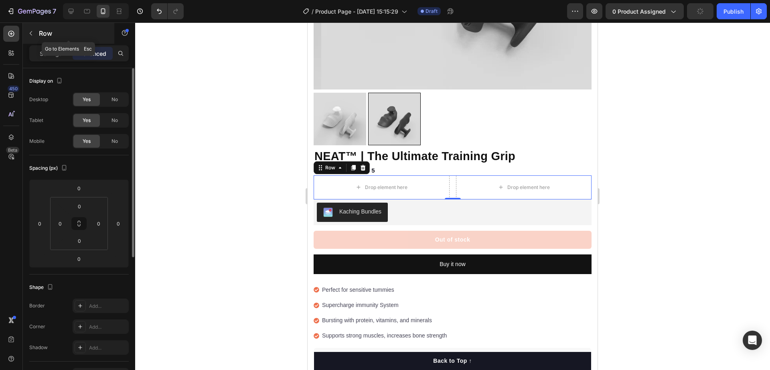
click at [34, 35] on button "button" at bounding box center [30, 33] width 13 height 13
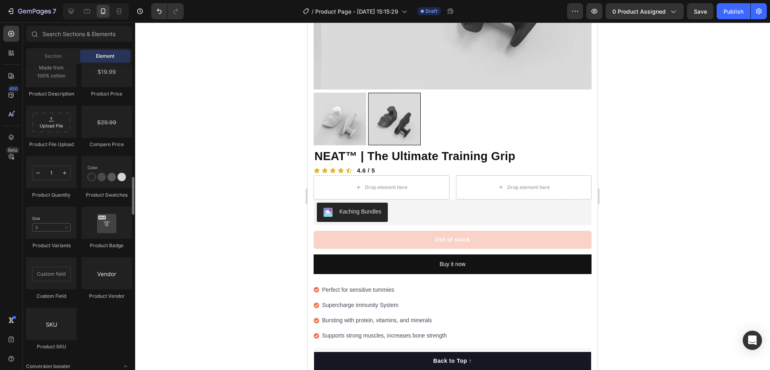
scroll to position [1304, 0]
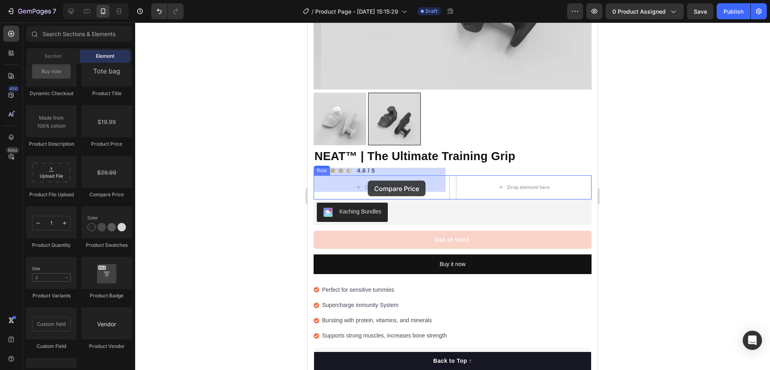
drag, startPoint x: 412, startPoint y: 202, endPoint x: 368, endPoint y: 181, distance: 49.0
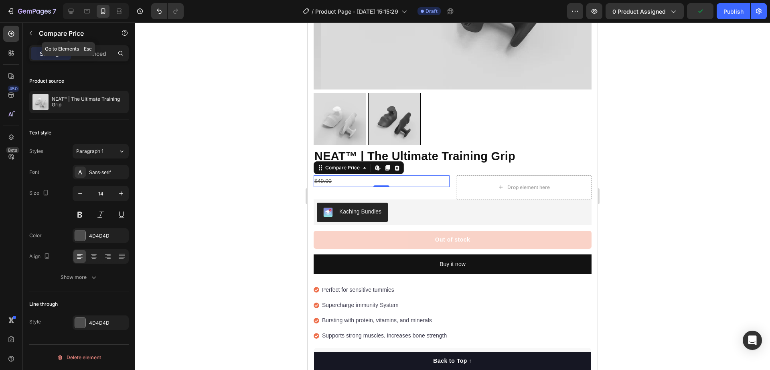
drag, startPoint x: 35, startPoint y: 30, endPoint x: 40, endPoint y: 35, distance: 6.8
click at [35, 30] on button "button" at bounding box center [30, 33] width 13 height 13
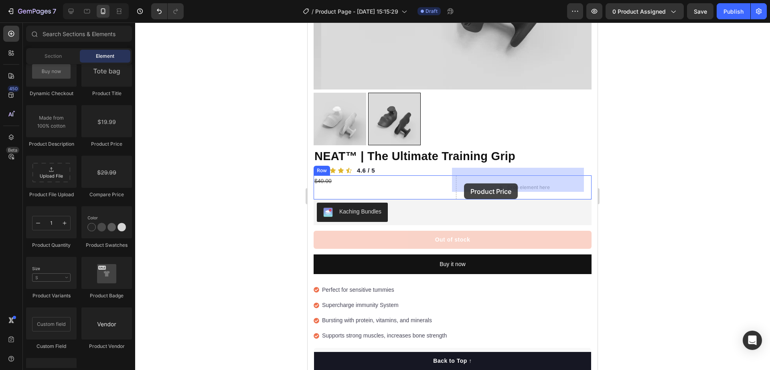
drag, startPoint x: 426, startPoint y: 146, endPoint x: 489, endPoint y: 190, distance: 76.3
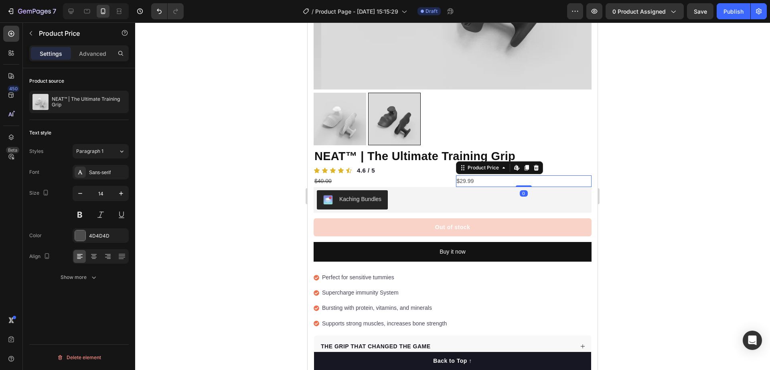
click at [648, 179] on div at bounding box center [452, 195] width 635 height 347
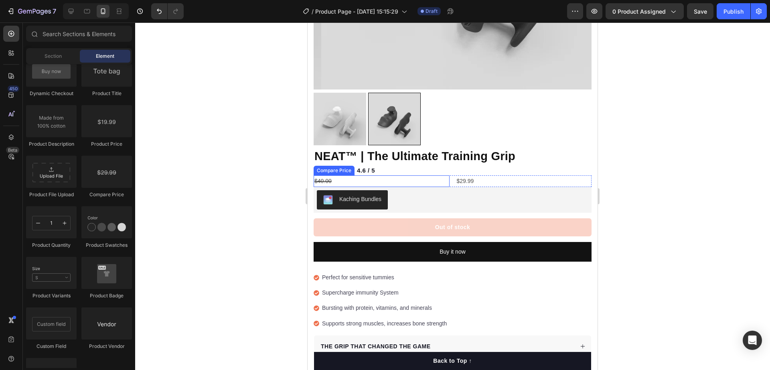
click at [415, 175] on div "$40.00" at bounding box center [382, 181] width 136 height 12
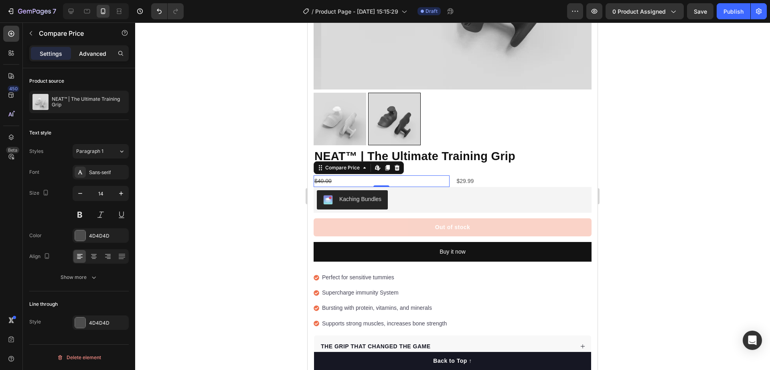
click at [83, 54] on p "Advanced" at bounding box center [92, 53] width 27 height 8
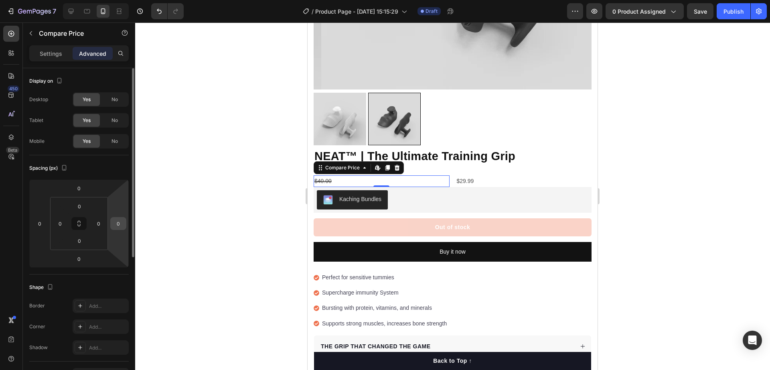
click at [119, 224] on input "0" at bounding box center [118, 223] width 12 height 12
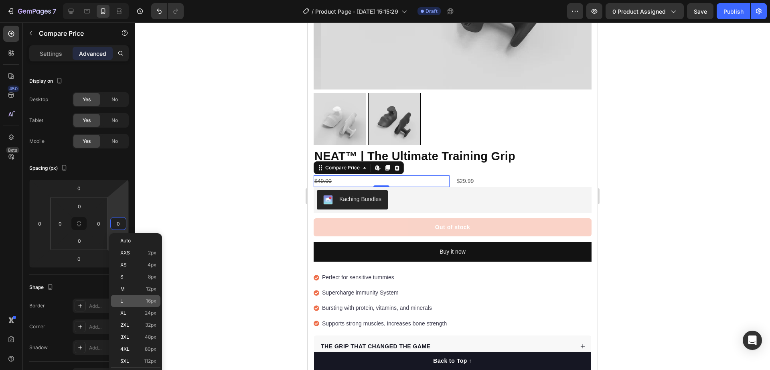
click at [144, 305] on div "L 16px" at bounding box center [136, 301] width 50 height 12
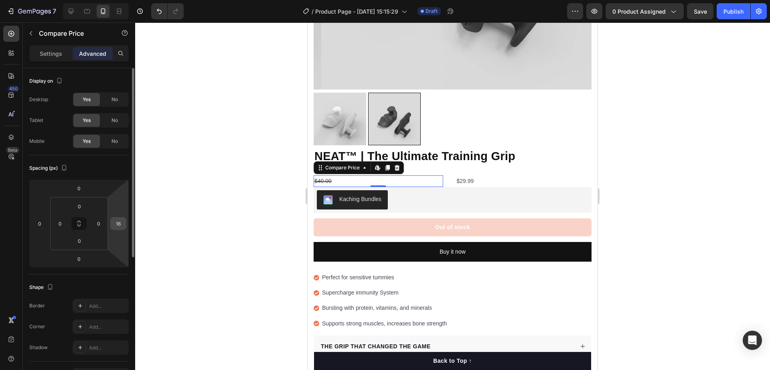
click at [123, 222] on input "16" at bounding box center [118, 223] width 12 height 12
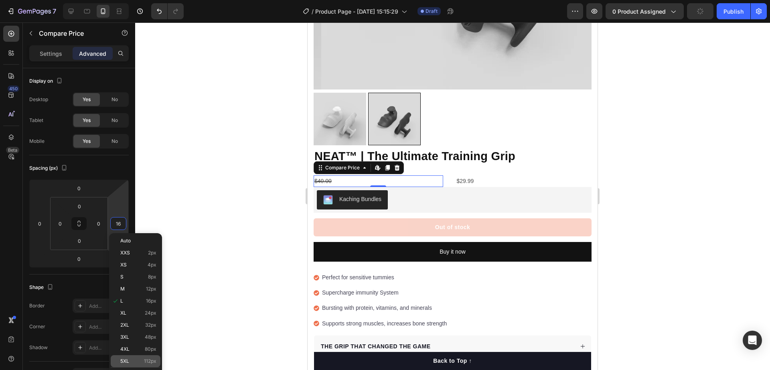
click at [139, 361] on p "5XL 112px" at bounding box center [138, 361] width 36 height 6
type input "112"
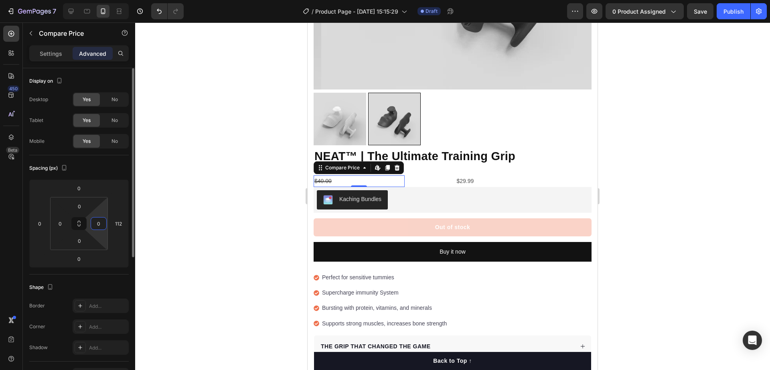
drag, startPoint x: 103, startPoint y: 224, endPoint x: 101, endPoint y: 232, distance: 8.6
click at [102, 224] on input "0" at bounding box center [99, 223] width 12 height 12
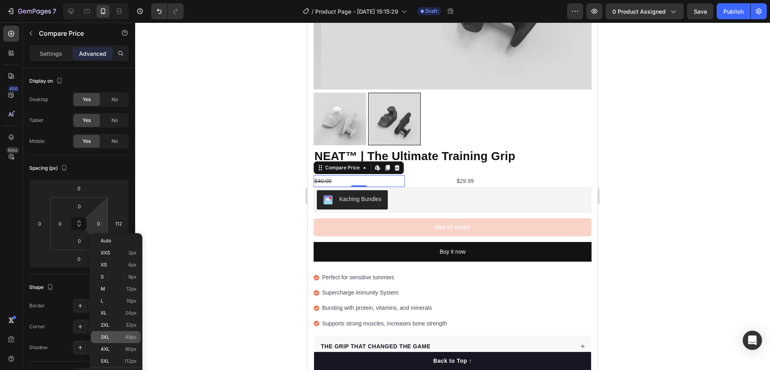
click at [118, 337] on p "3XL 48px" at bounding box center [119, 337] width 36 height 6
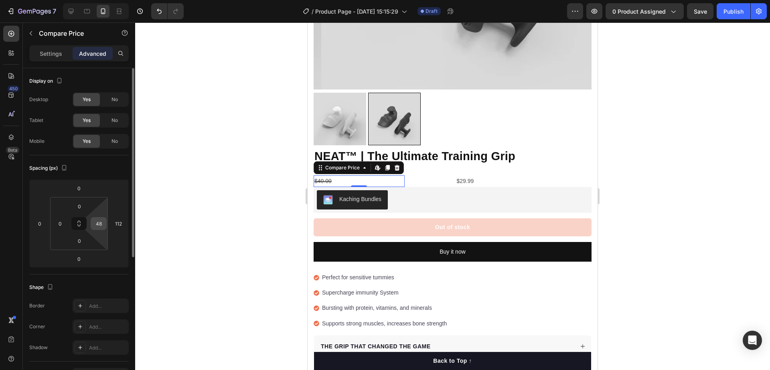
click at [101, 227] on input "48" at bounding box center [99, 223] width 12 height 12
type input "0"
click at [119, 226] on input "112" at bounding box center [118, 223] width 12 height 12
type input "270"
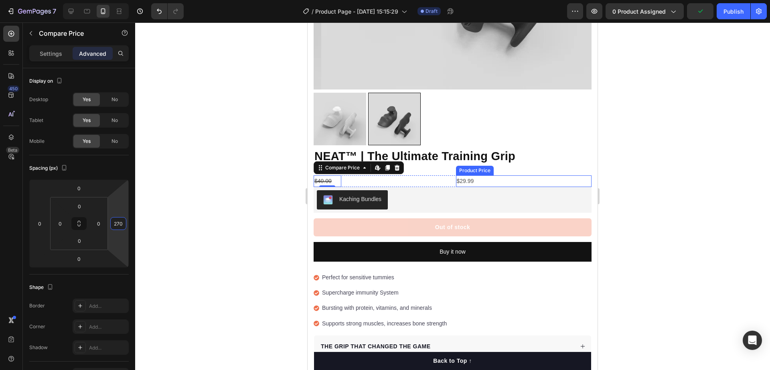
click at [461, 175] on div "$29.99" at bounding box center [524, 181] width 136 height 12
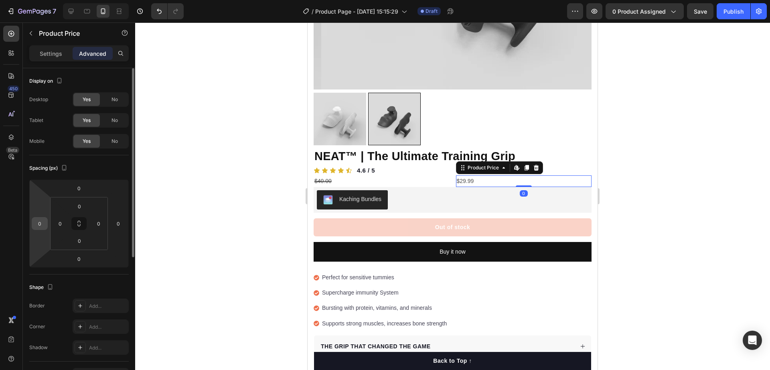
click at [39, 226] on input "0" at bounding box center [40, 223] width 12 height 12
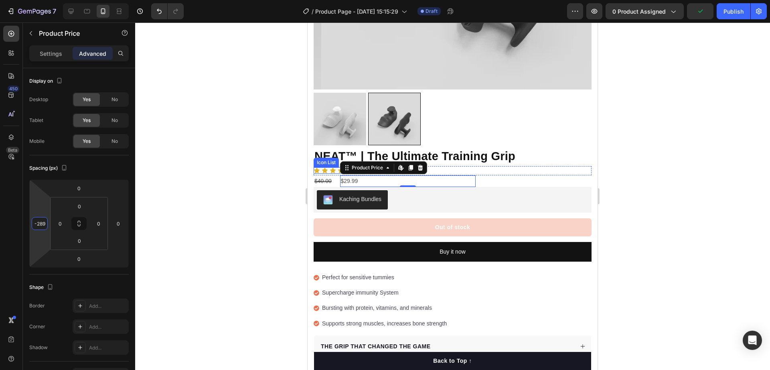
type input "-288"
click at [321, 175] on div "$40.00" at bounding box center [328, 181] width 28 height 12
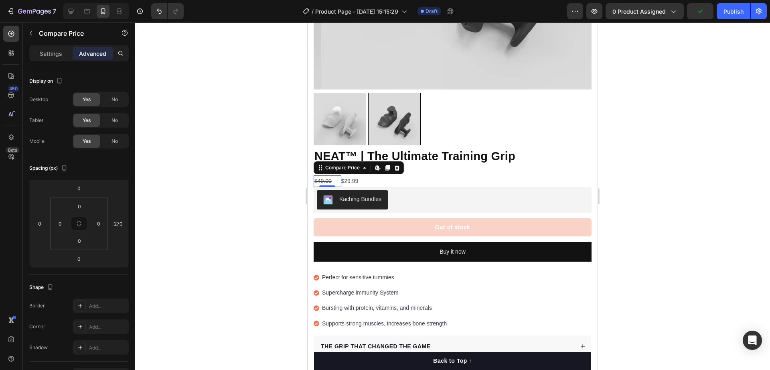
click at [321, 175] on div "$40.00" at bounding box center [328, 181] width 28 height 12
click at [325, 175] on div "$40.00" at bounding box center [328, 181] width 28 height 12
click at [326, 175] on div "$40.00" at bounding box center [328, 181] width 28 height 12
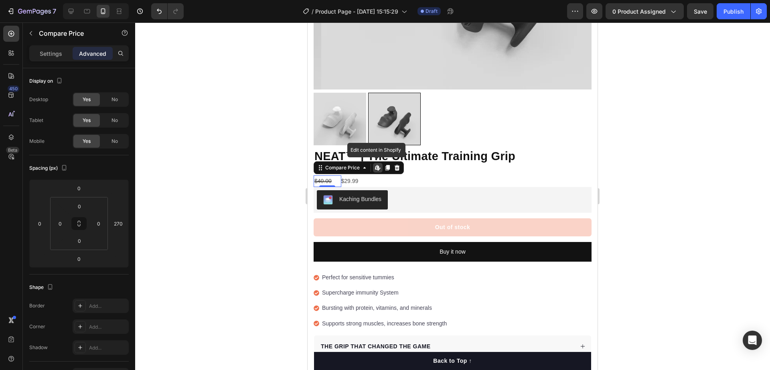
click at [326, 175] on div "$40.00" at bounding box center [328, 181] width 28 height 12
click at [53, 55] on p "Settings" at bounding box center [51, 53] width 22 height 8
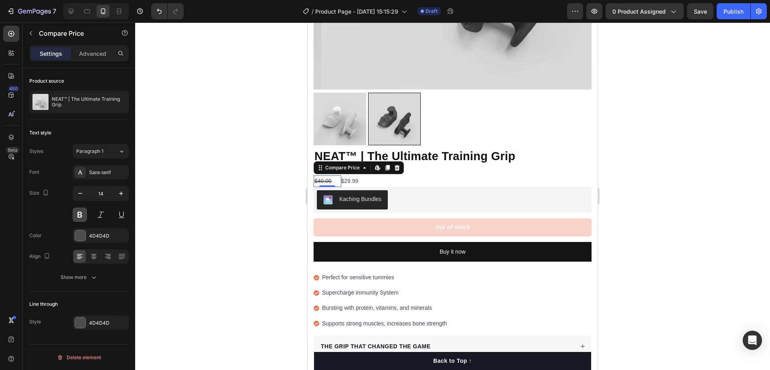
click at [81, 213] on button at bounding box center [80, 214] width 14 height 14
click at [347, 175] on div "$29.99" at bounding box center [409, 181] width 136 height 12
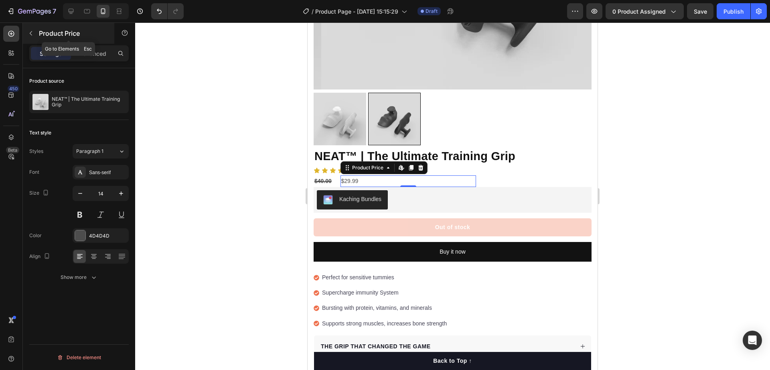
click at [41, 37] on p "Product Price" at bounding box center [73, 33] width 68 height 10
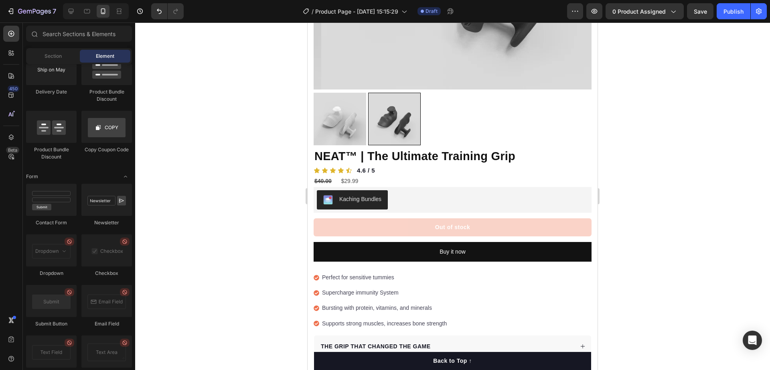
scroll to position [1374, 0]
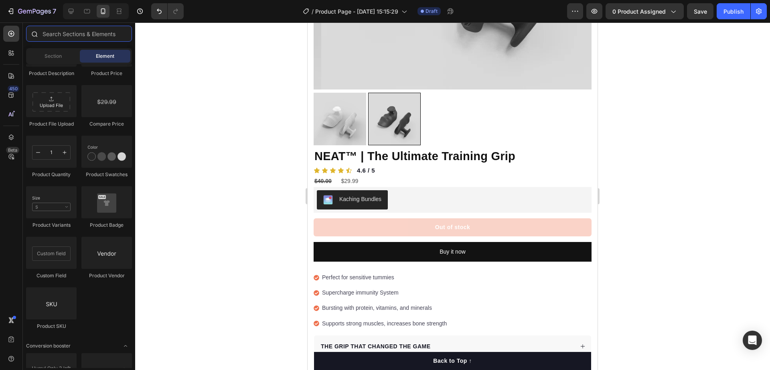
click at [93, 35] on input "text" at bounding box center [79, 34] width 106 height 16
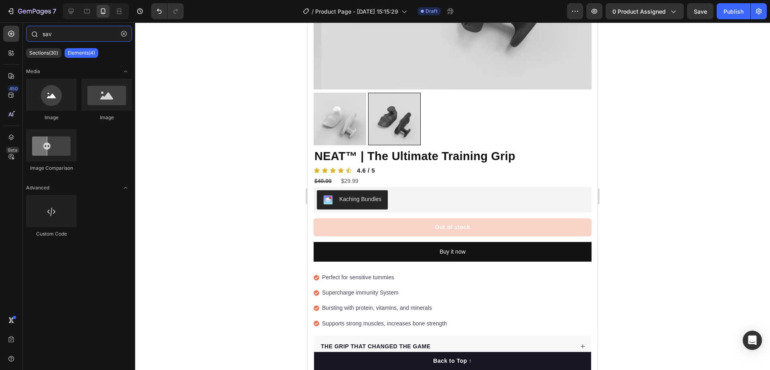
type input "save"
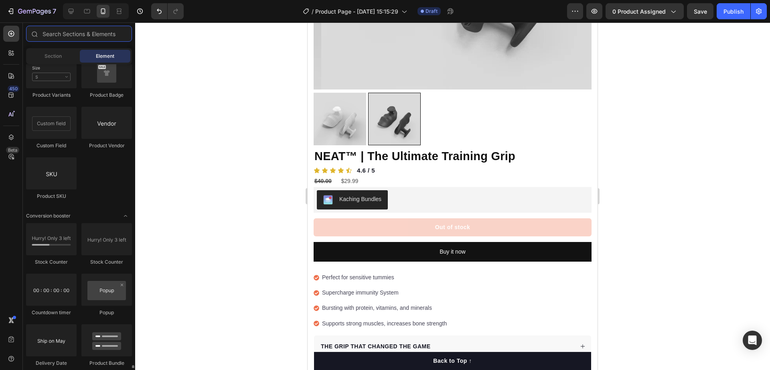
scroll to position [1605, 0]
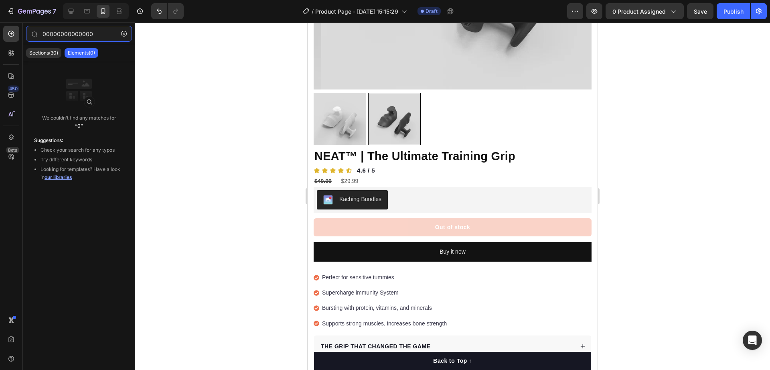
type input "000000000000000"
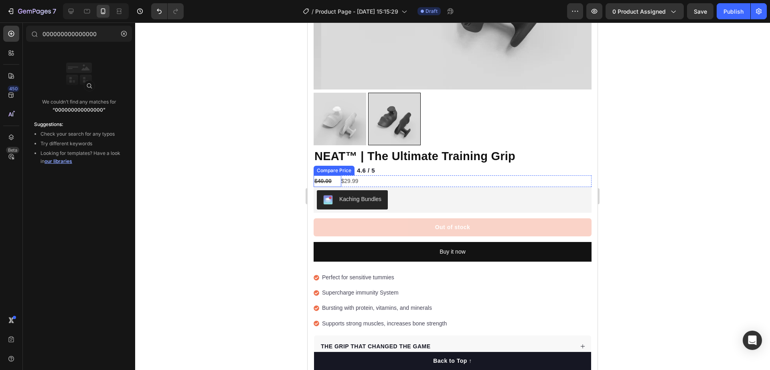
click at [325, 175] on div "$40.00" at bounding box center [328, 181] width 28 height 12
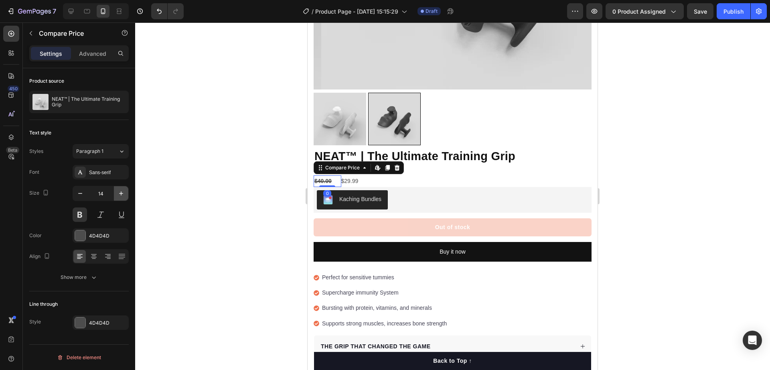
click at [122, 191] on icon "button" at bounding box center [121, 193] width 8 height 8
click at [122, 193] on icon "button" at bounding box center [121, 193] width 8 height 8
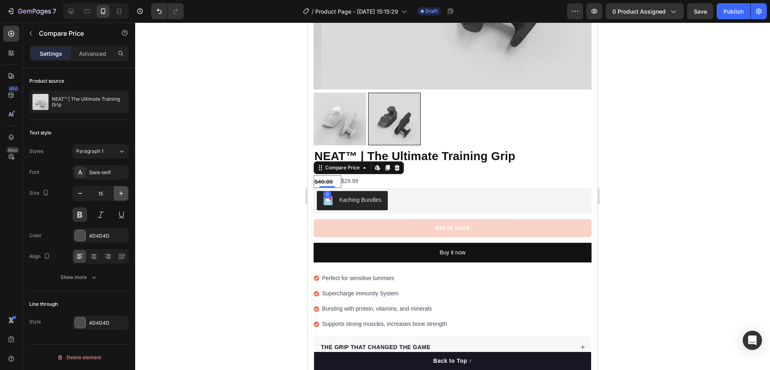
click at [122, 194] on icon "button" at bounding box center [121, 193] width 8 height 8
click at [122, 195] on icon "button" at bounding box center [121, 193] width 8 height 8
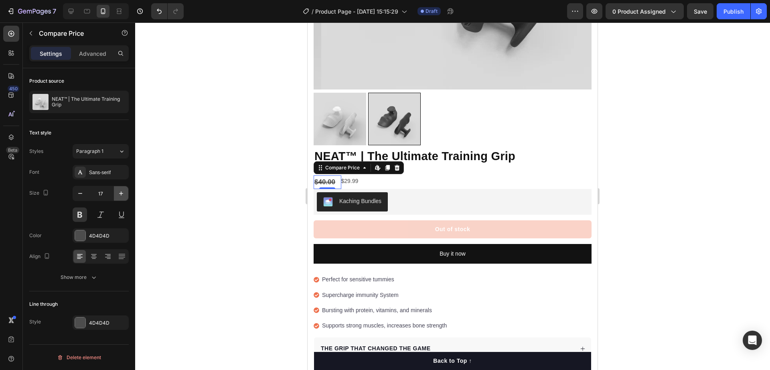
click at [122, 194] on icon "button" at bounding box center [121, 193] width 8 height 8
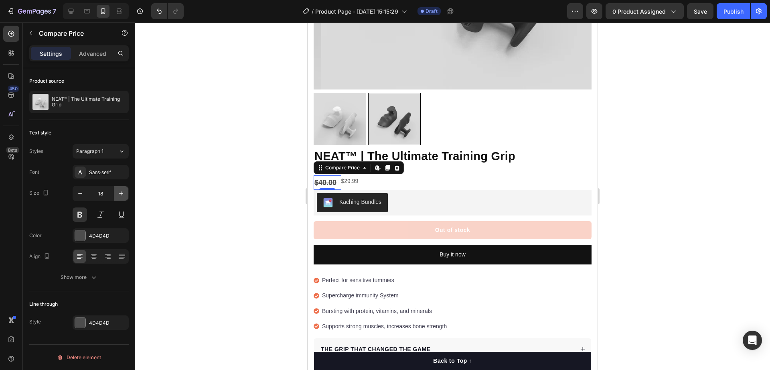
type input "19"
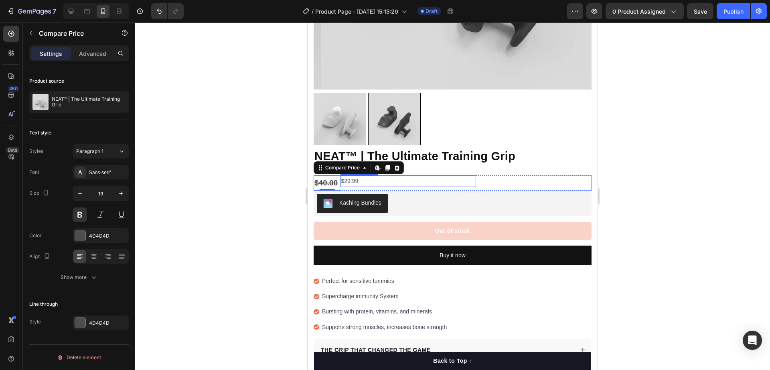
click at [349, 175] on div "$29.99" at bounding box center [409, 181] width 136 height 12
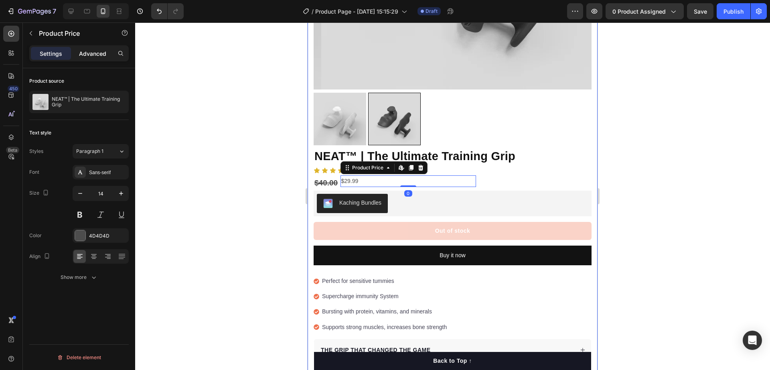
click at [95, 53] on p "Advanced" at bounding box center [92, 53] width 27 height 8
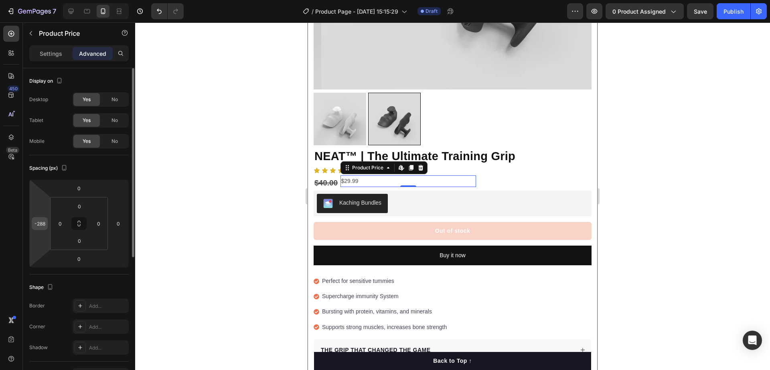
click at [43, 219] on input "-288" at bounding box center [40, 223] width 12 height 12
type input "-267"
click at [331, 179] on div "$40.00" at bounding box center [328, 182] width 28 height 15
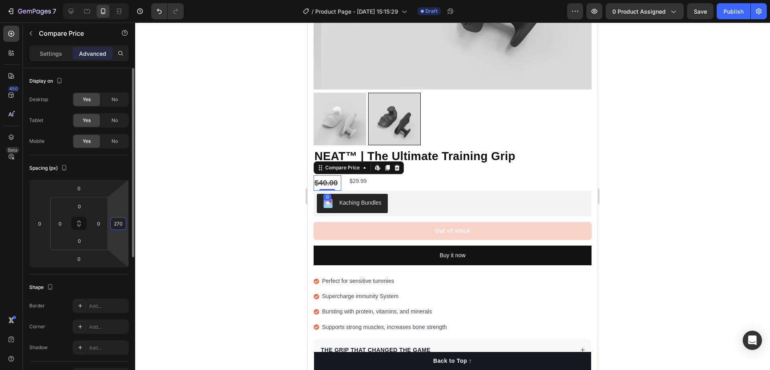
click at [116, 221] on input "270" at bounding box center [118, 223] width 12 height 12
type input "253"
click at [361, 175] on div "$29.99" at bounding box center [417, 181] width 136 height 12
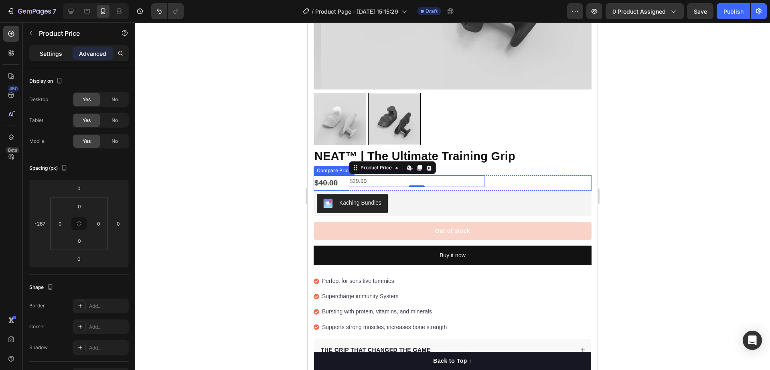
click at [37, 53] on div "Settings" at bounding box center [51, 53] width 40 height 13
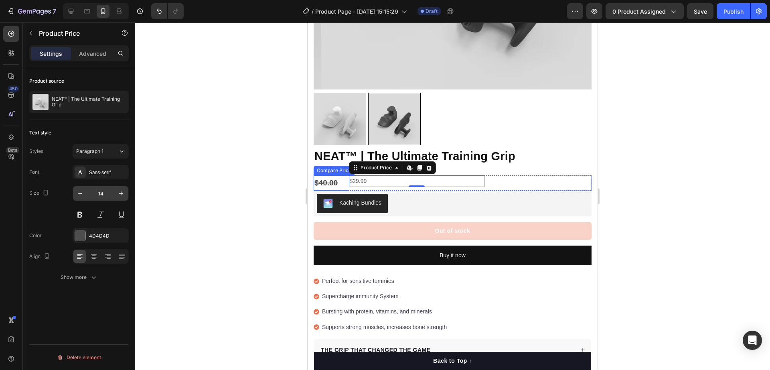
click at [112, 194] on input "14" at bounding box center [100, 193] width 26 height 14
click at [117, 193] on button "button" at bounding box center [121, 193] width 14 height 14
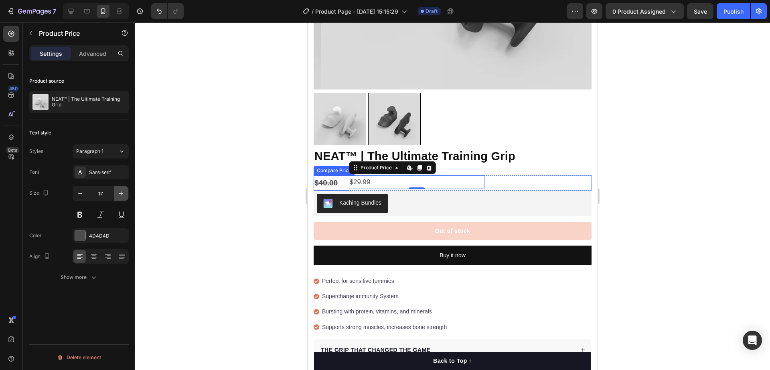
click at [119, 191] on icon "button" at bounding box center [121, 193] width 8 height 8
type input "18"
click at [83, 211] on button at bounding box center [80, 214] width 14 height 14
click at [335, 178] on div "$40.00" at bounding box center [331, 182] width 34 height 15
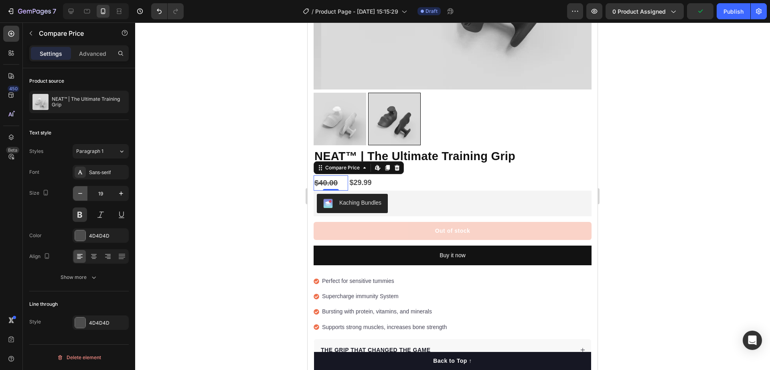
click at [84, 194] on icon "button" at bounding box center [80, 193] width 8 height 8
type input "18"
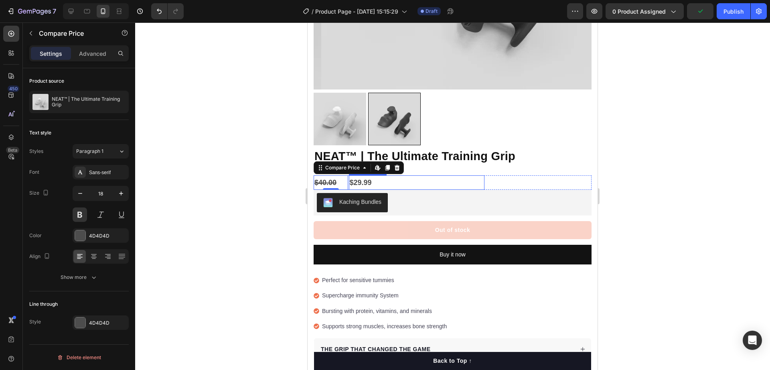
click at [362, 175] on div "$29.99" at bounding box center [417, 182] width 136 height 14
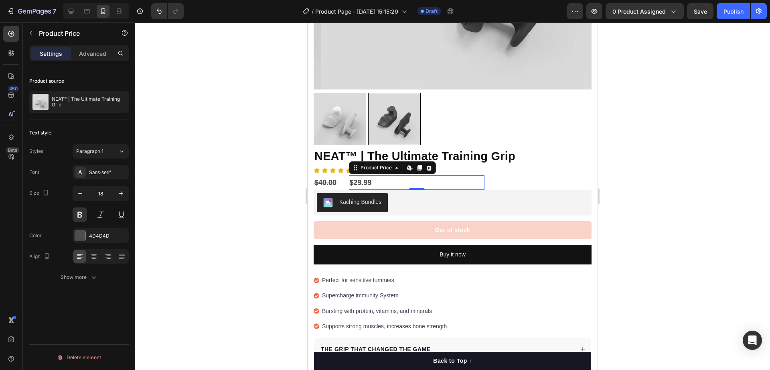
click at [648, 163] on div at bounding box center [452, 195] width 635 height 347
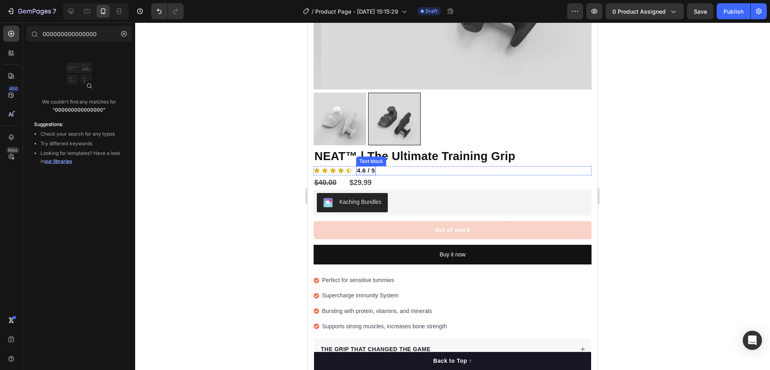
click at [367, 167] on strong "4.6 / 5" at bounding box center [366, 170] width 18 height 7
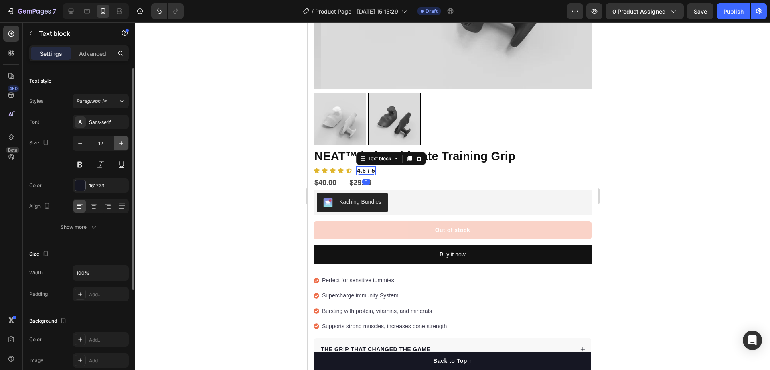
click at [117, 146] on button "button" at bounding box center [121, 143] width 14 height 14
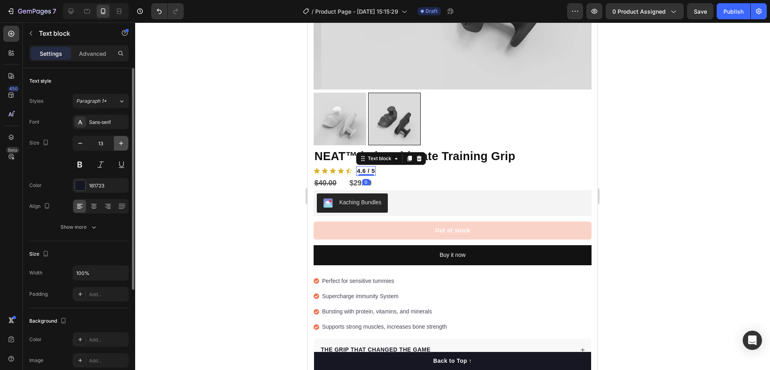
click at [117, 146] on button "button" at bounding box center [121, 143] width 14 height 14
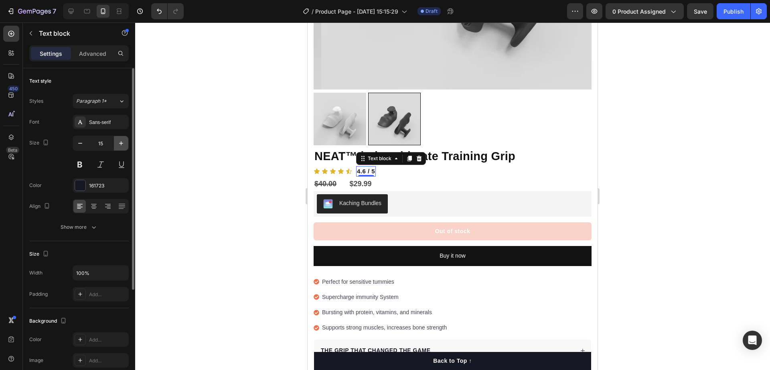
click at [117, 146] on button "button" at bounding box center [121, 143] width 14 height 14
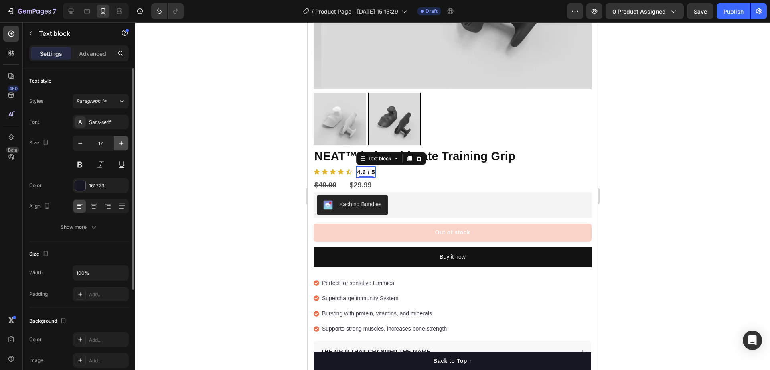
click at [117, 146] on button "button" at bounding box center [121, 143] width 14 height 14
type input "19"
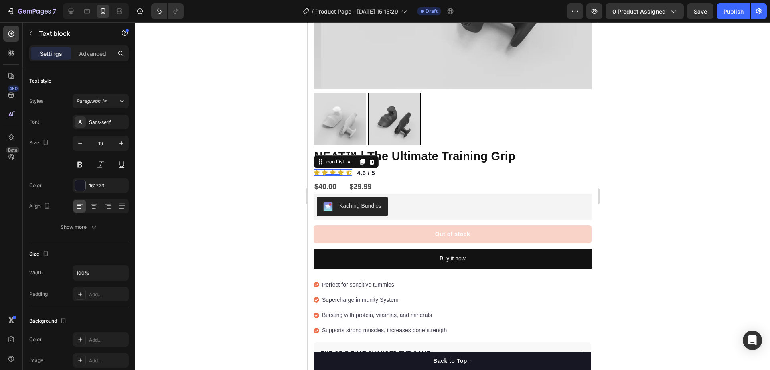
click at [321, 169] on div "Icon Icon Icon Icon Icon" at bounding box center [333, 172] width 39 height 6
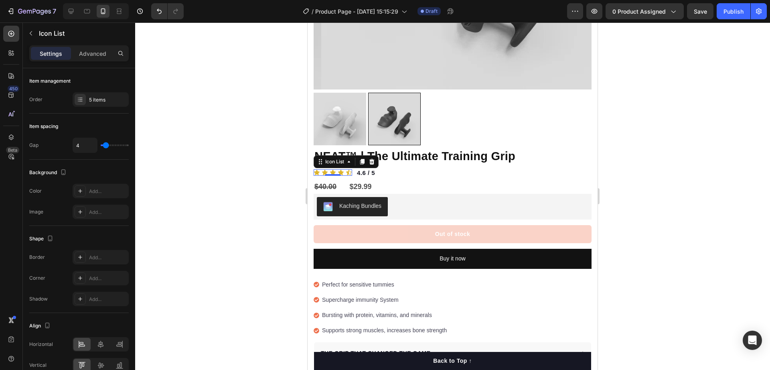
click at [642, 164] on div at bounding box center [452, 195] width 635 height 347
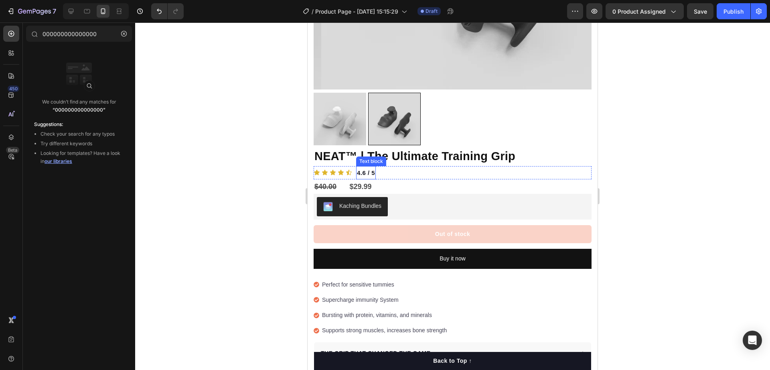
click at [364, 169] on strong "4.6 / 5" at bounding box center [366, 172] width 18 height 7
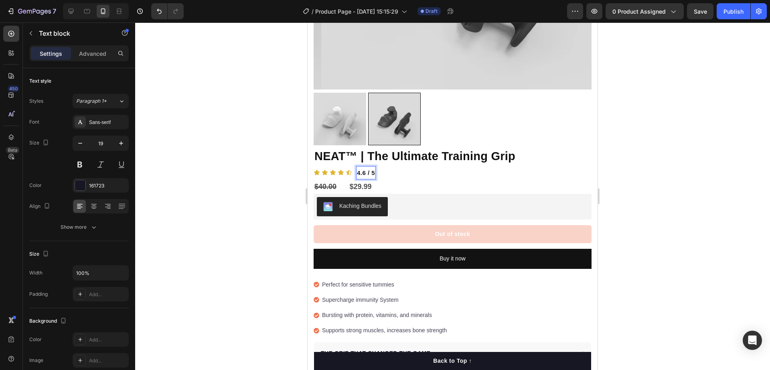
click at [364, 169] on strong "4.6 / 5" at bounding box center [366, 172] width 18 height 7
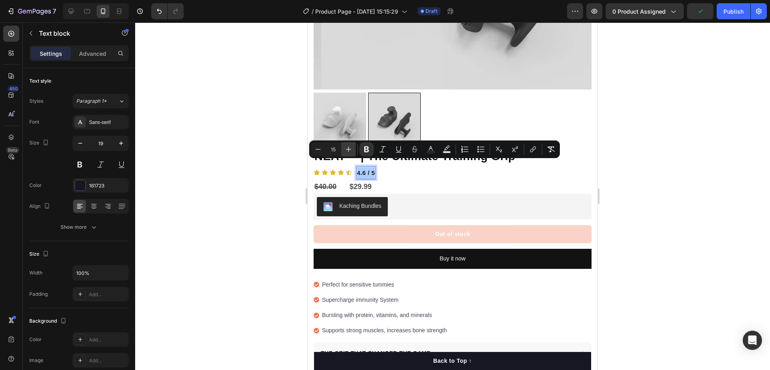
click at [352, 151] on icon "Editor contextual toolbar" at bounding box center [349, 149] width 8 height 8
type input "18"
click at [657, 164] on div at bounding box center [452, 195] width 635 height 347
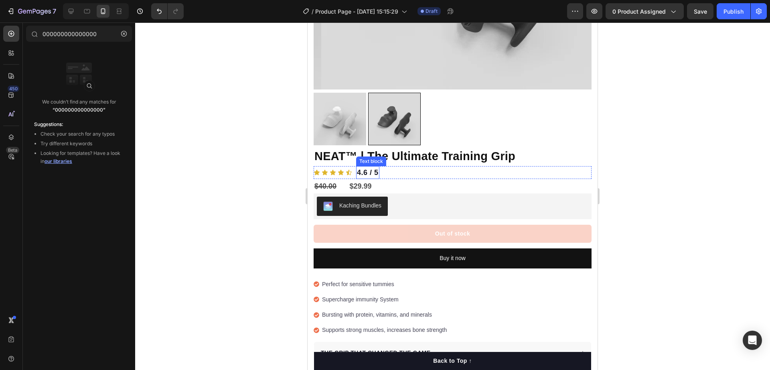
click at [369, 168] on strong "4.6 / 5" at bounding box center [368, 172] width 22 height 8
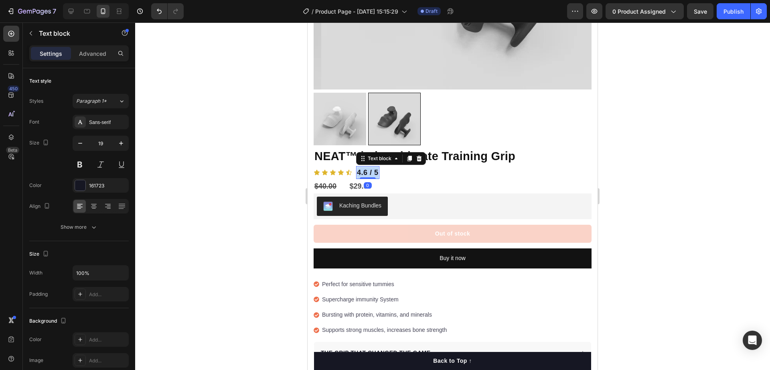
click at [369, 168] on strong "4.6 / 5" at bounding box center [368, 172] width 22 height 8
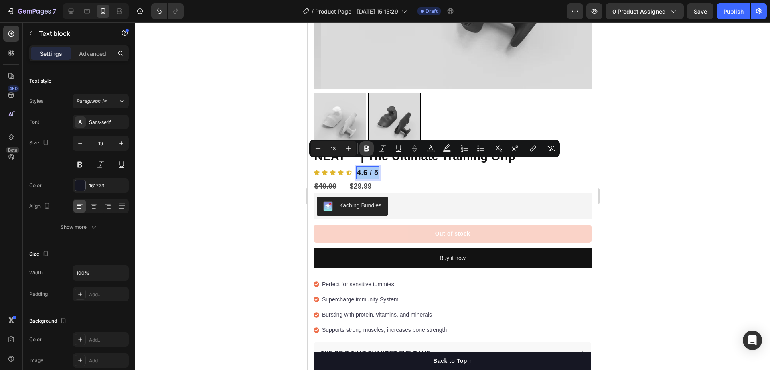
click at [368, 149] on icon "Editor contextual toolbar" at bounding box center [366, 149] width 5 height 6
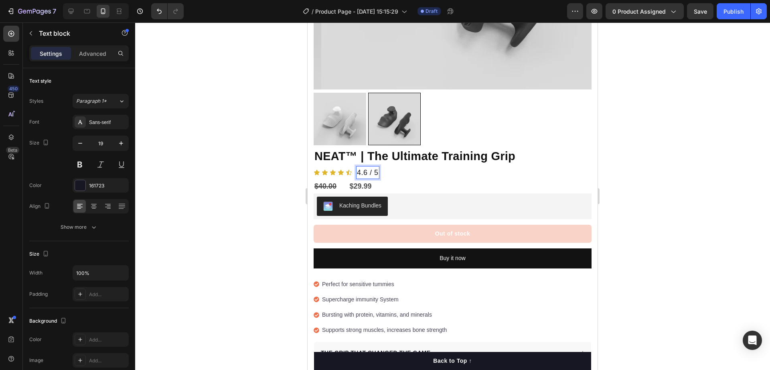
click at [647, 142] on div at bounding box center [452, 195] width 635 height 347
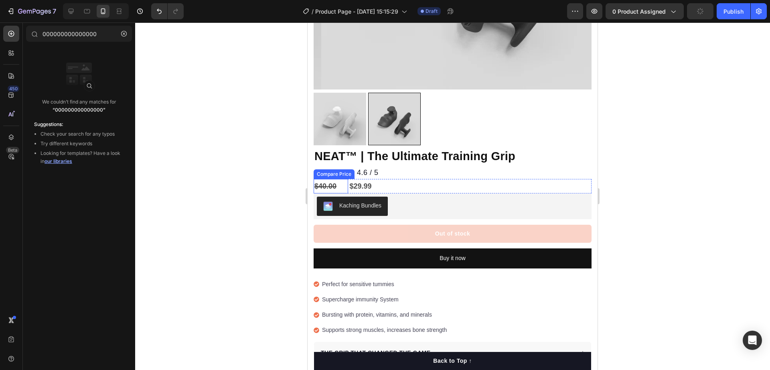
click at [329, 179] on div "$40.00" at bounding box center [331, 186] width 34 height 14
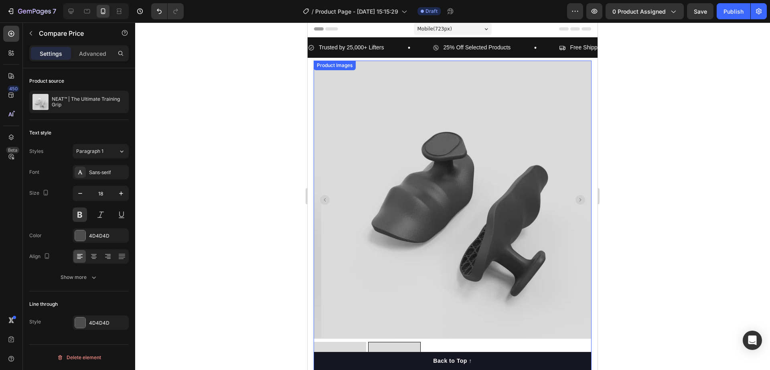
scroll to position [0, 0]
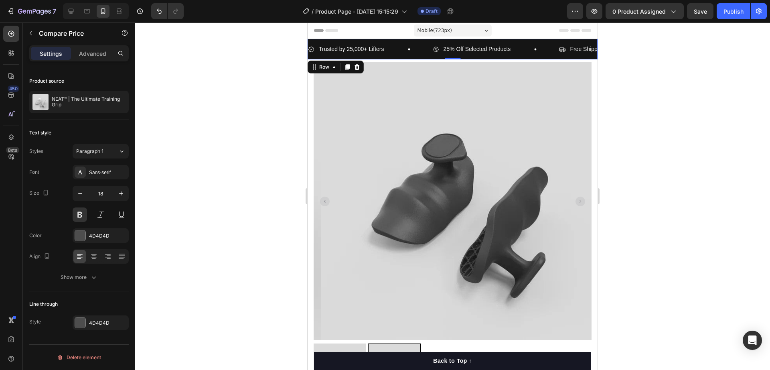
click at [393, 57] on div "Trusted by 25,000+ Lifters Item List 25% Off Selected Products Item List Free S…" at bounding box center [453, 49] width 290 height 20
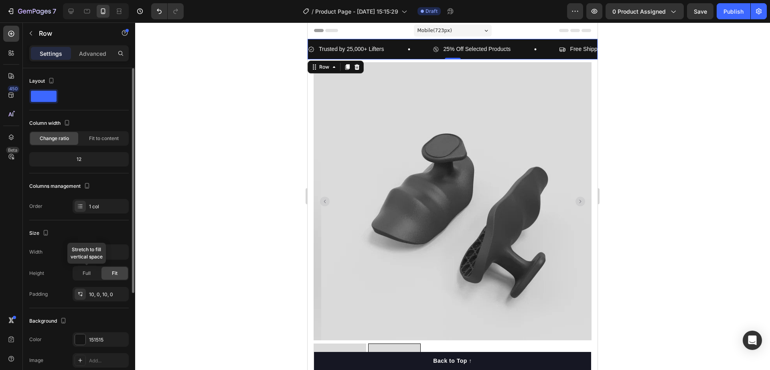
scroll to position [100, 0]
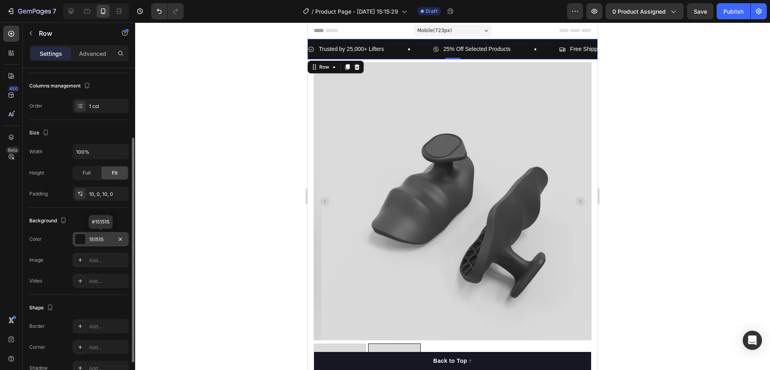
click at [83, 241] on div at bounding box center [80, 239] width 10 height 10
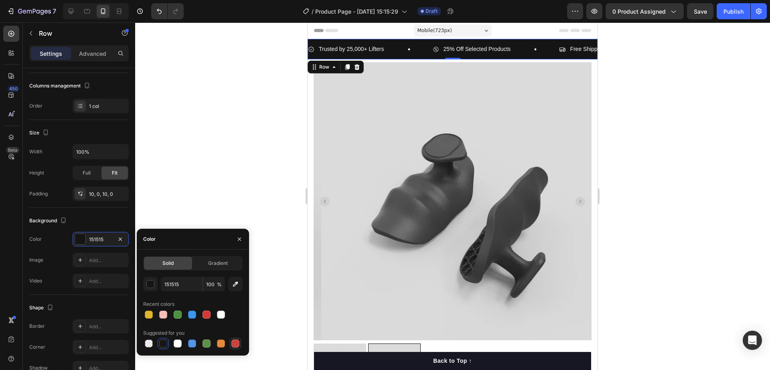
click at [240, 344] on div at bounding box center [236, 344] width 10 height 10
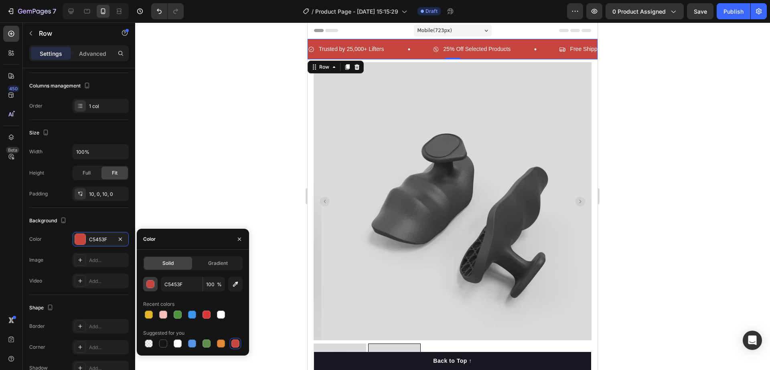
click at [149, 280] on div "button" at bounding box center [151, 284] width 8 height 8
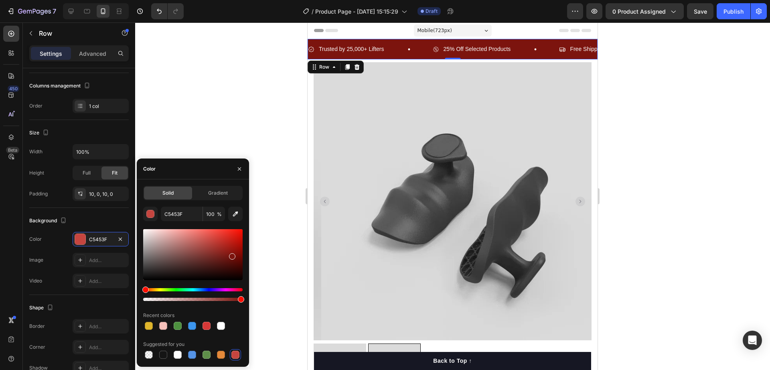
click at [231, 255] on div at bounding box center [192, 254] width 99 height 51
type input "7C140E"
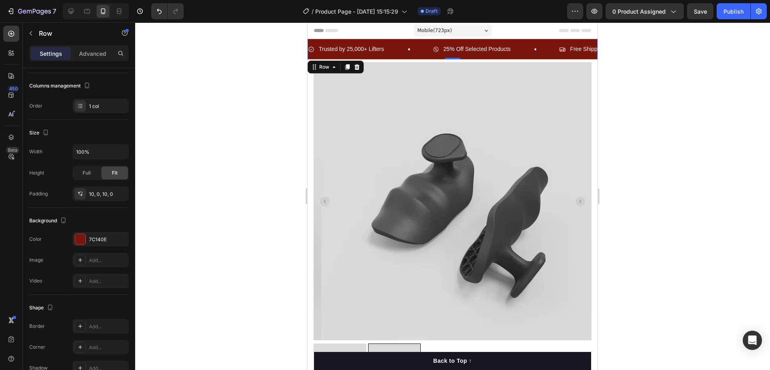
click at [274, 271] on div at bounding box center [452, 195] width 635 height 347
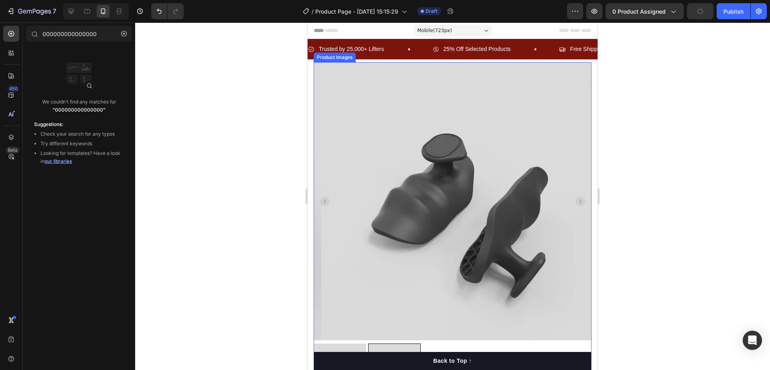
scroll to position [201, 0]
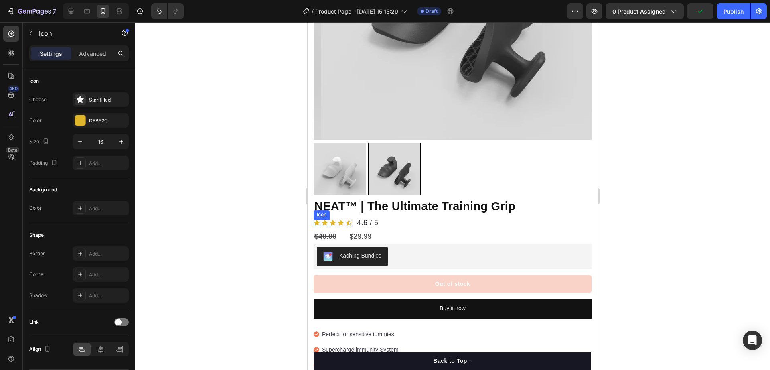
click at [317, 219] on div "Icon" at bounding box center [317, 222] width 6 height 6
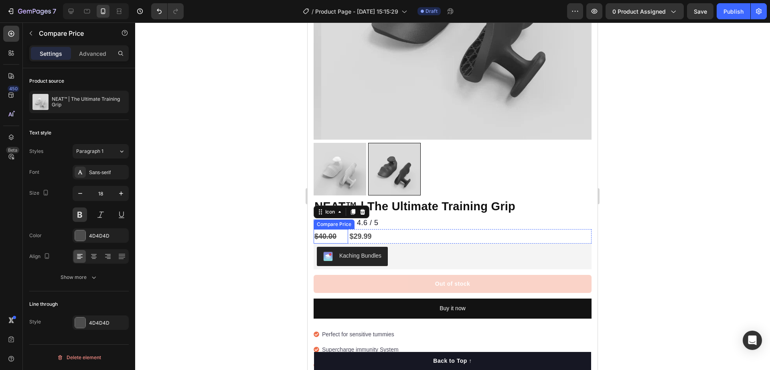
click at [327, 229] on div "$40.00" at bounding box center [331, 236] width 34 height 14
click at [80, 231] on div at bounding box center [80, 235] width 10 height 10
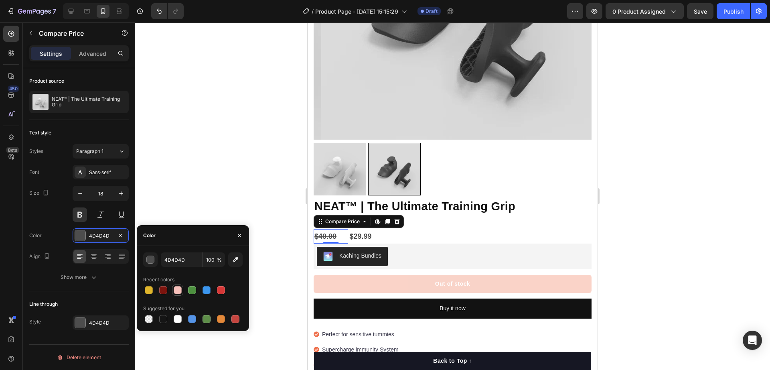
drag, startPoint x: 161, startPoint y: 291, endPoint x: 173, endPoint y: 292, distance: 12.1
click at [161, 290] on div at bounding box center [163, 290] width 8 height 8
type input "7C140E"
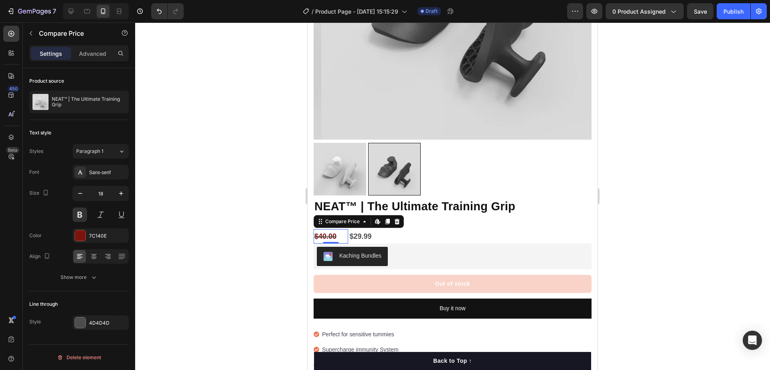
click at [280, 223] on div at bounding box center [452, 195] width 635 height 347
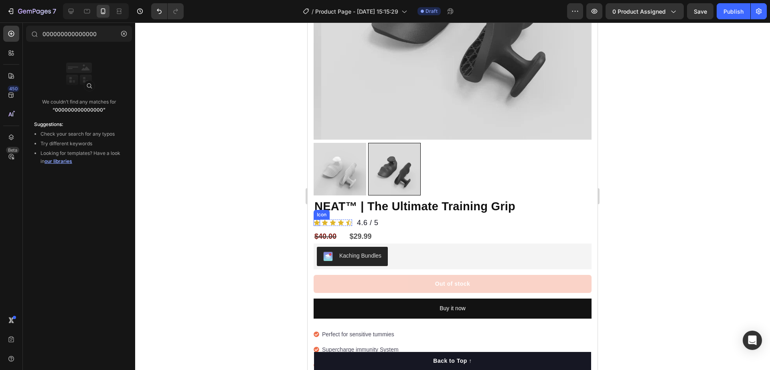
click at [317, 220] on icon at bounding box center [317, 222] width 6 height 5
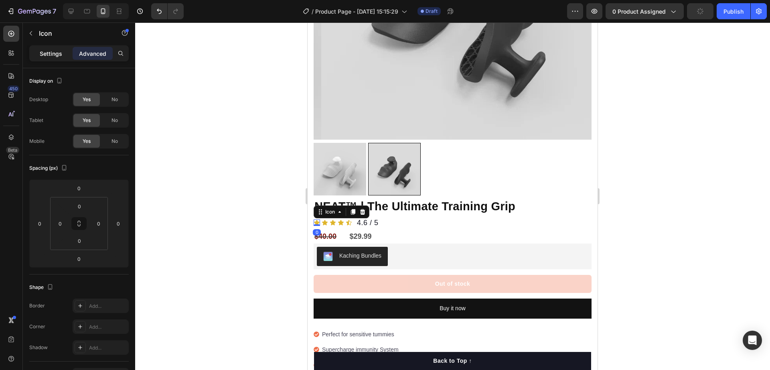
click at [55, 56] on p "Settings" at bounding box center [51, 53] width 22 height 8
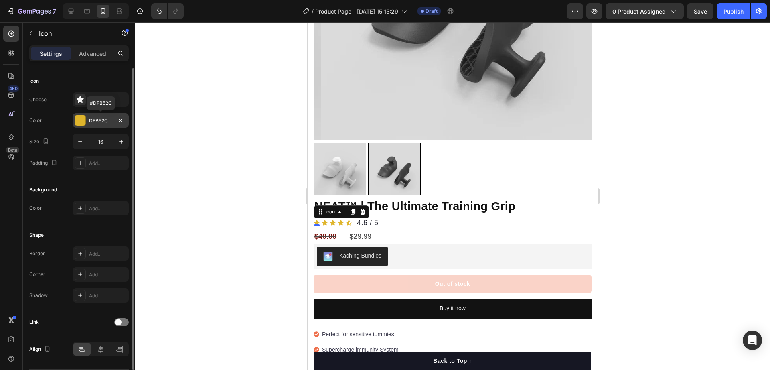
click at [83, 123] on div at bounding box center [80, 120] width 10 height 10
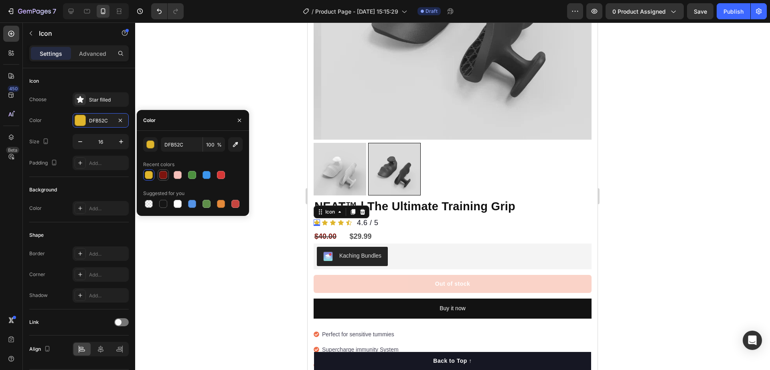
click at [163, 174] on div at bounding box center [163, 175] width 8 height 8
type input "7C140E"
click at [326, 219] on div "Icon" at bounding box center [325, 222] width 6 height 6
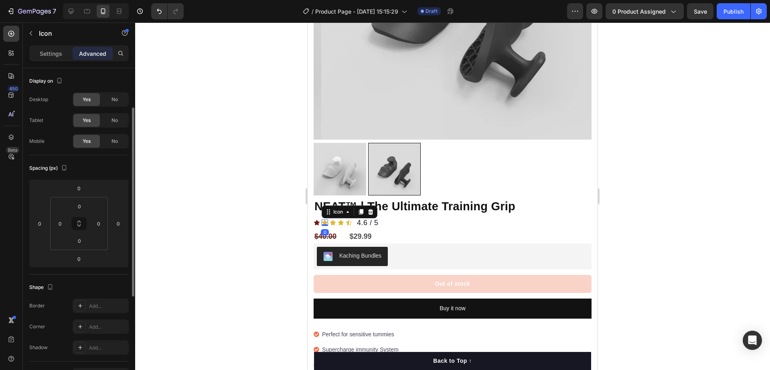
scroll to position [25, 0]
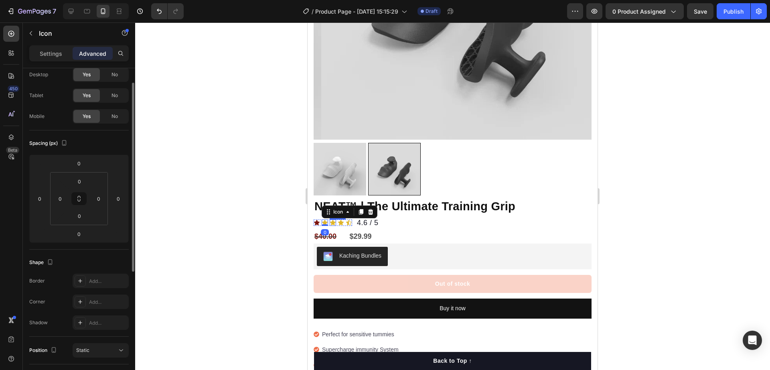
click at [331, 220] on icon at bounding box center [333, 222] width 6 height 5
click at [43, 52] on p "Settings" at bounding box center [51, 53] width 22 height 8
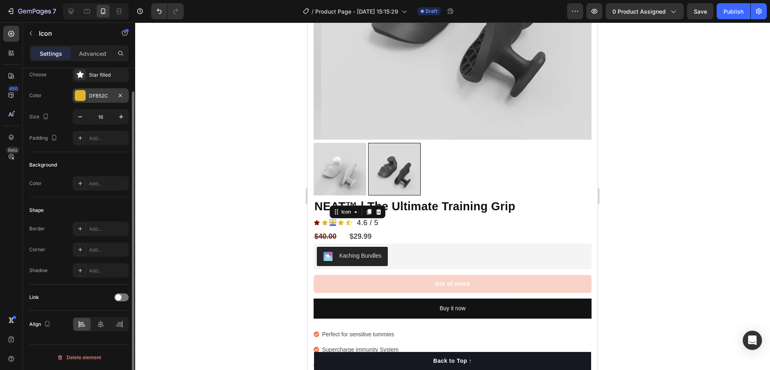
click at [79, 96] on div at bounding box center [80, 95] width 10 height 10
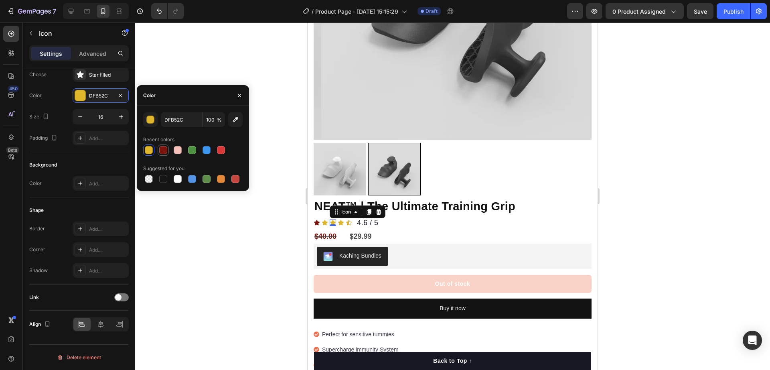
click at [162, 152] on div at bounding box center [163, 150] width 8 height 8
type input "7C140E"
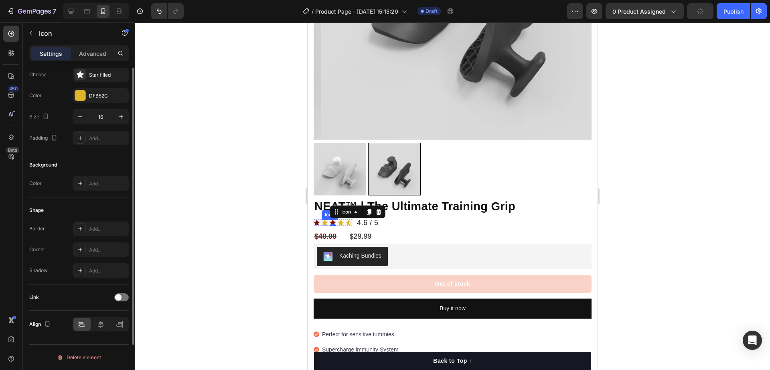
click at [325, 220] on icon at bounding box center [325, 222] width 6 height 5
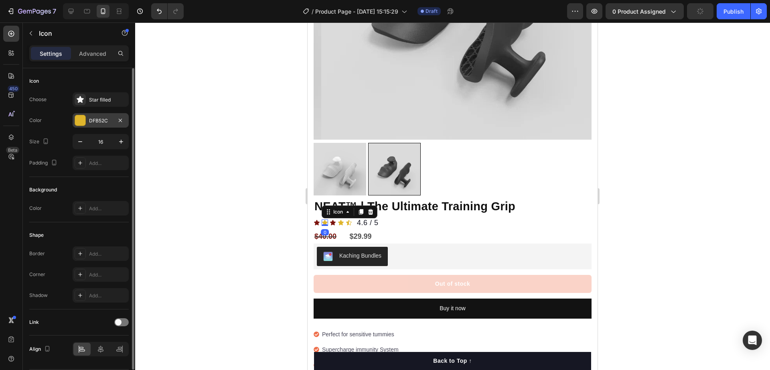
click at [94, 122] on div "DFB52C" at bounding box center [100, 120] width 23 height 7
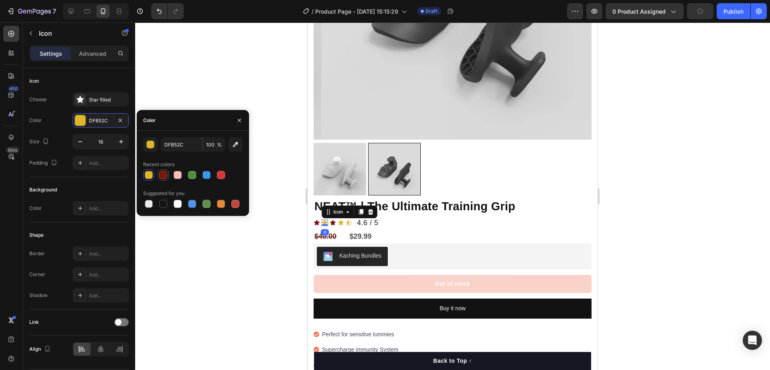
click at [165, 176] on div at bounding box center [163, 175] width 8 height 8
type input "7C140E"
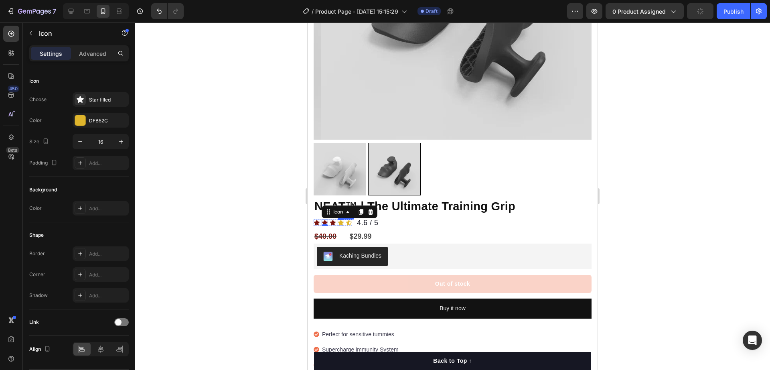
click at [340, 219] on icon at bounding box center [341, 222] width 6 height 6
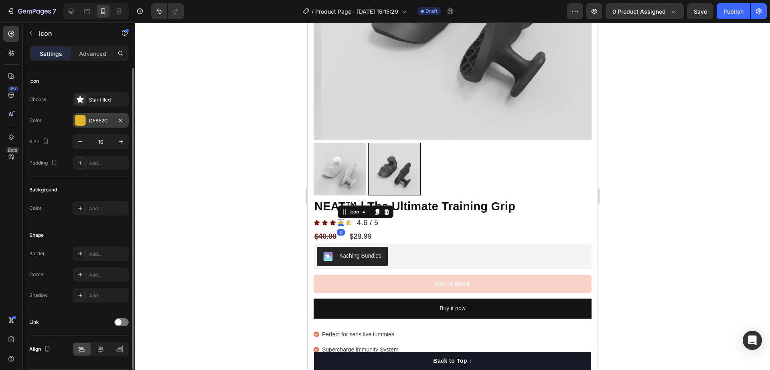
click at [89, 122] on div "DFB52C" at bounding box center [100, 120] width 23 height 7
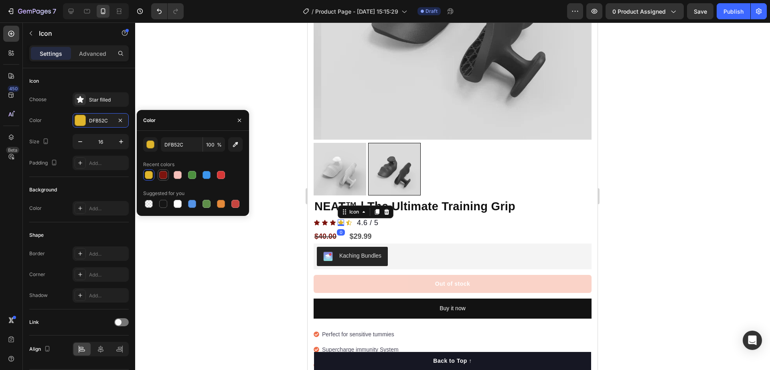
drag, startPoint x: 162, startPoint y: 174, endPoint x: 179, endPoint y: 179, distance: 16.8
click at [163, 174] on div at bounding box center [163, 175] width 8 height 8
type input "7C140E"
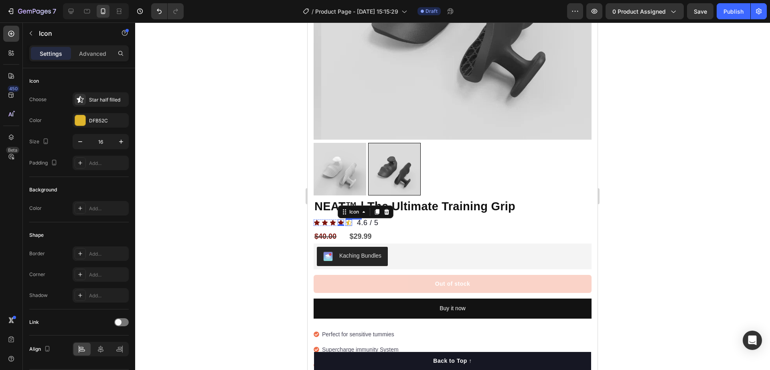
click at [347, 219] on div "Icon" at bounding box center [349, 222] width 6 height 6
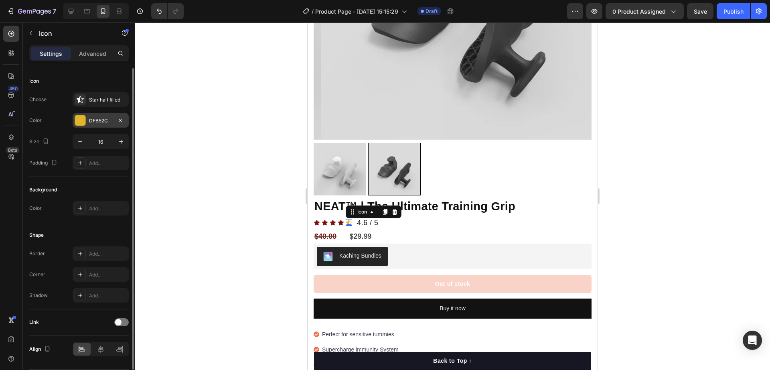
click at [91, 122] on div "DFB52C" at bounding box center [100, 120] width 23 height 7
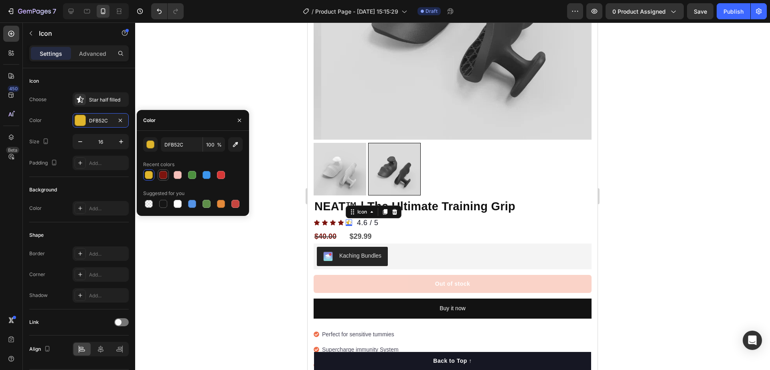
click at [160, 175] on div at bounding box center [163, 175] width 8 height 8
type input "7C140E"
click at [243, 270] on div at bounding box center [452, 195] width 635 height 347
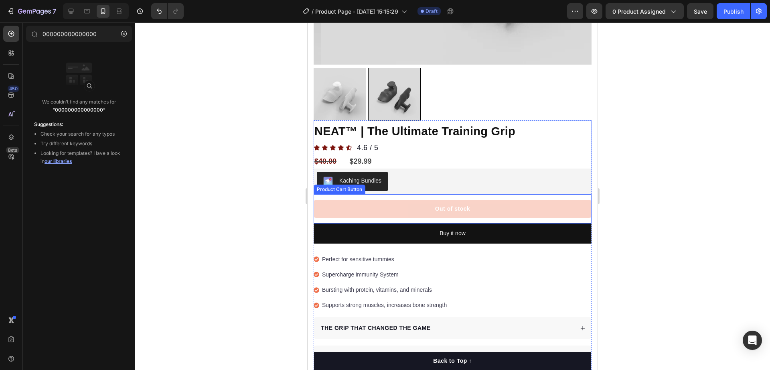
scroll to position [301, 0]
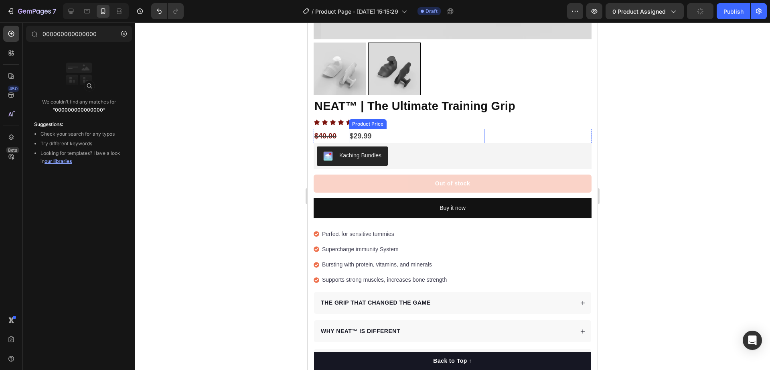
click at [358, 129] on div "$29.99" at bounding box center [417, 136] width 136 height 14
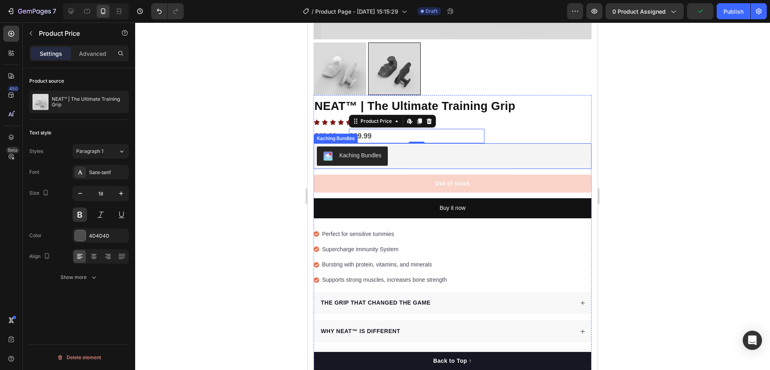
click at [47, 49] on p "Settings" at bounding box center [51, 53] width 22 height 8
click at [90, 233] on div "4D4D4D" at bounding box center [100, 235] width 23 height 7
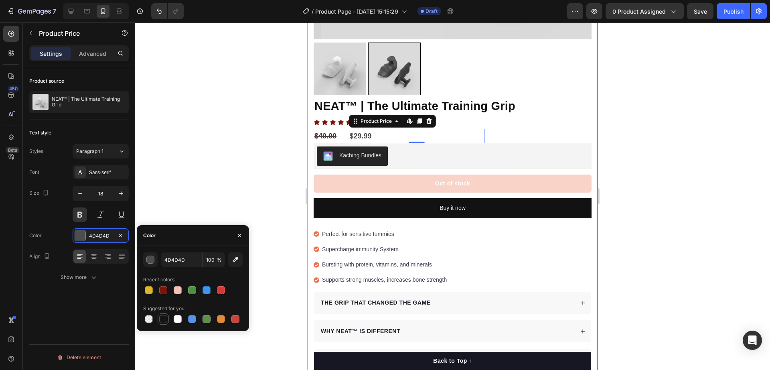
click at [164, 315] on div at bounding box center [163, 319] width 8 height 8
type input "151515"
click at [152, 258] on div "button" at bounding box center [151, 260] width 8 height 8
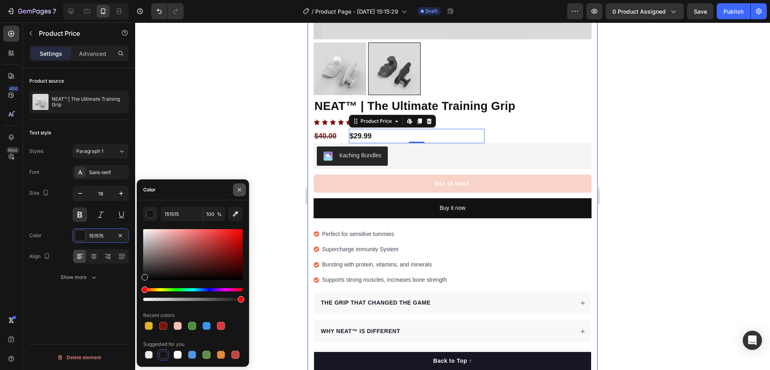
click at [240, 191] on icon "button" at bounding box center [239, 189] width 3 height 3
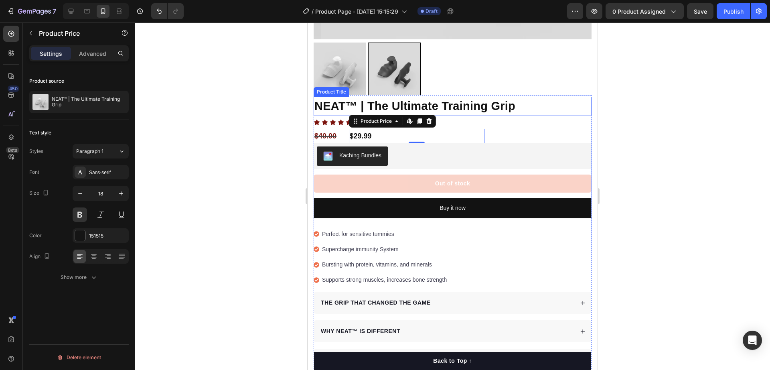
click at [454, 102] on h1 "NEAT™ | The Ultimate Training Grip" at bounding box center [453, 106] width 278 height 19
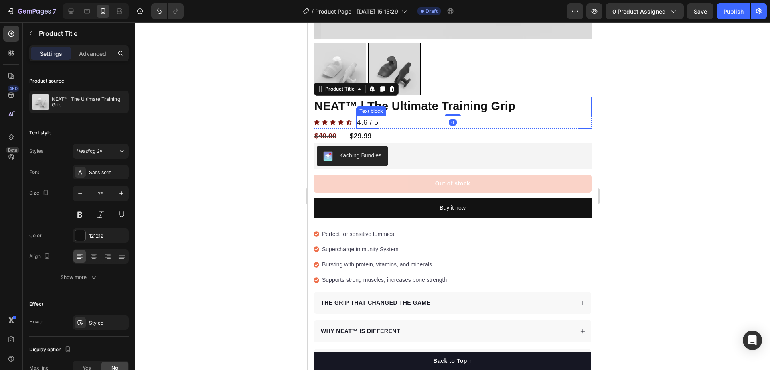
click at [369, 118] on span "4.6 / 5" at bounding box center [368, 122] width 22 height 8
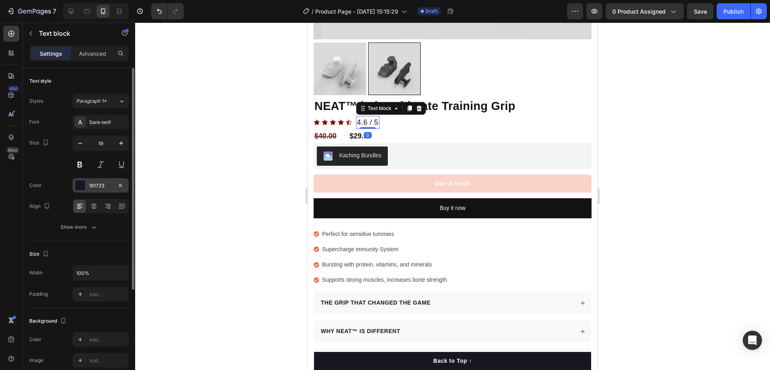
click at [92, 185] on div "161723" at bounding box center [100, 185] width 23 height 7
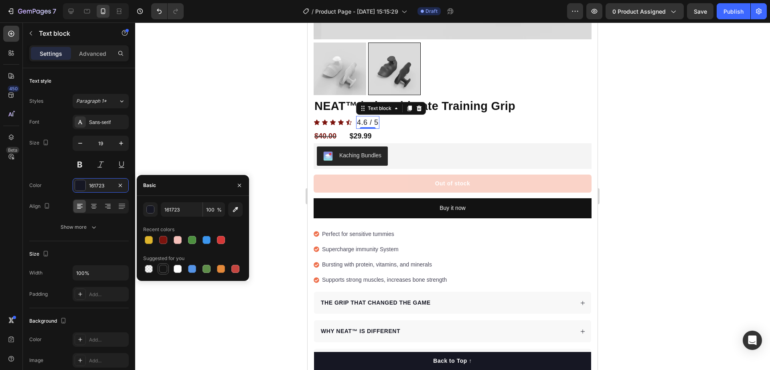
click at [163, 267] on div at bounding box center [163, 269] width 8 height 8
type input "151515"
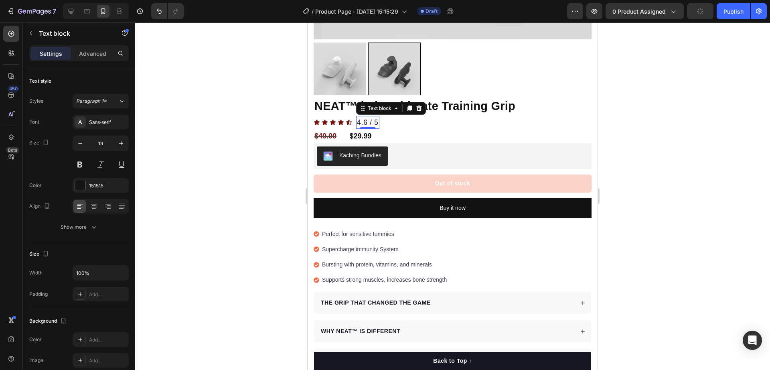
click at [234, 306] on div at bounding box center [452, 195] width 635 height 347
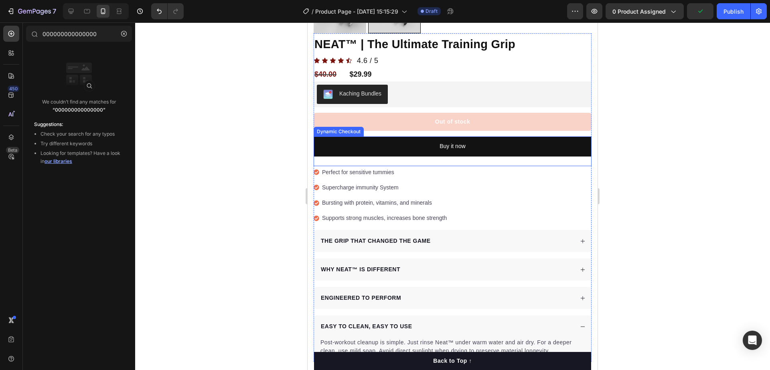
scroll to position [401, 0]
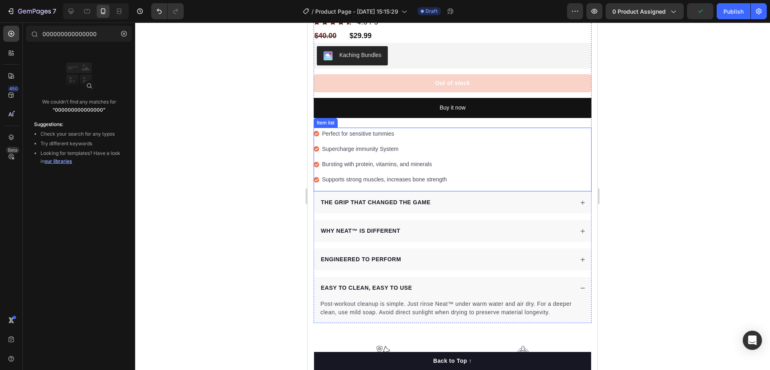
click at [452, 143] on div "Perfect for sensitive tummies Supercharge immunity System Bursting with protein…" at bounding box center [453, 160] width 278 height 64
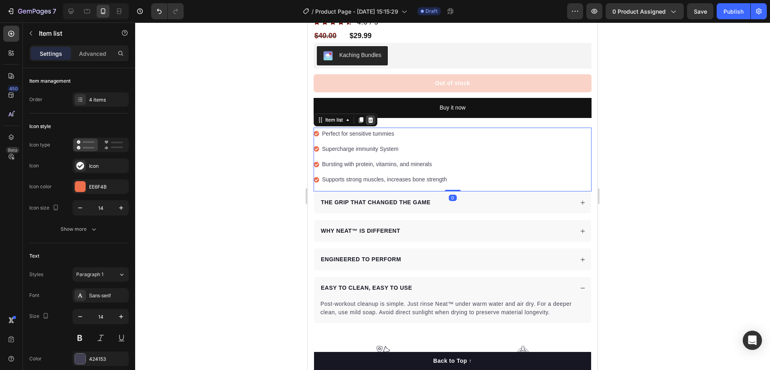
click at [369, 117] on icon at bounding box center [370, 120] width 6 height 6
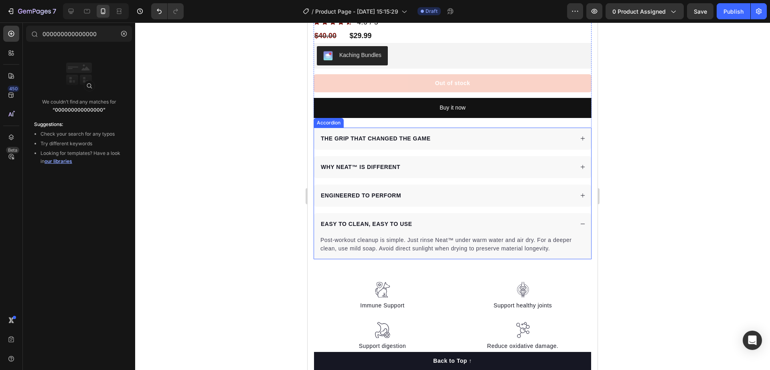
scroll to position [451, 0]
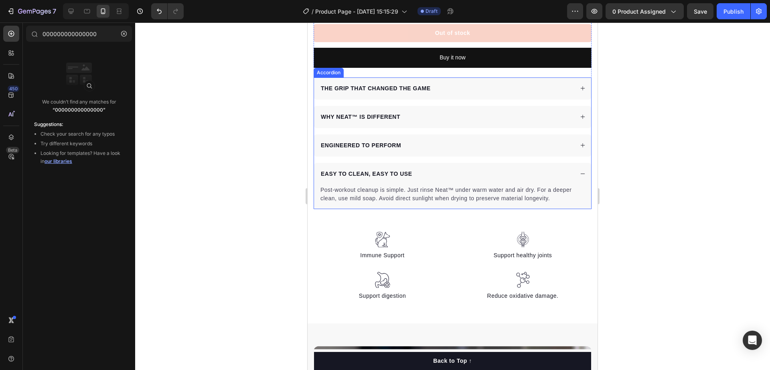
click at [422, 168] on div "EASY TO CLEAN, EASY TO USE" at bounding box center [447, 173] width 254 height 11
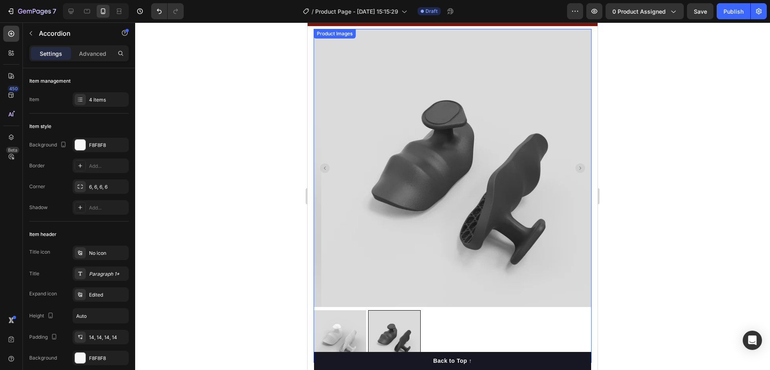
scroll to position [0, 0]
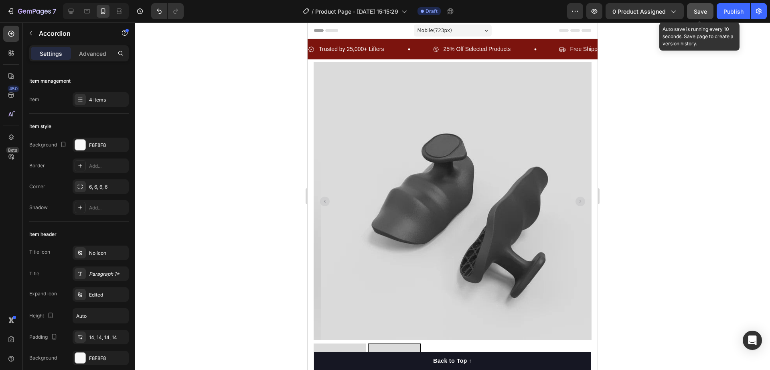
click at [694, 12] on button "Save" at bounding box center [700, 11] width 26 height 16
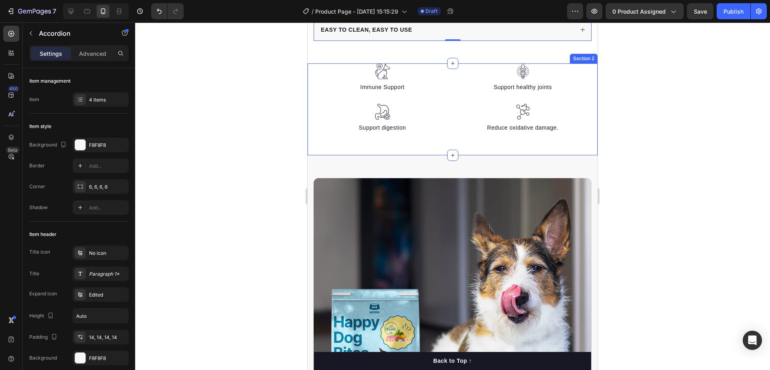
scroll to position [602, 0]
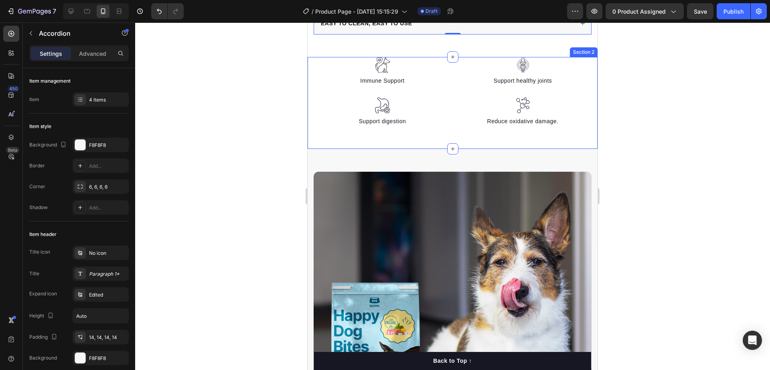
click at [444, 130] on div "Image Immune Support Text block Image Support digestion Text block Image Suppor…" at bounding box center [453, 103] width 290 height 92
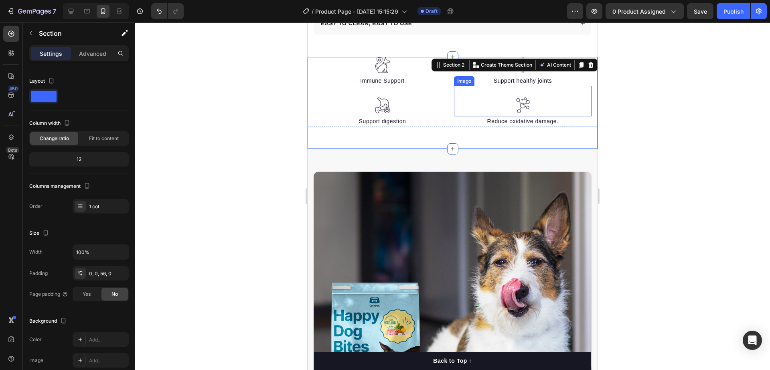
click at [467, 101] on div at bounding box center [523, 105] width 138 height 16
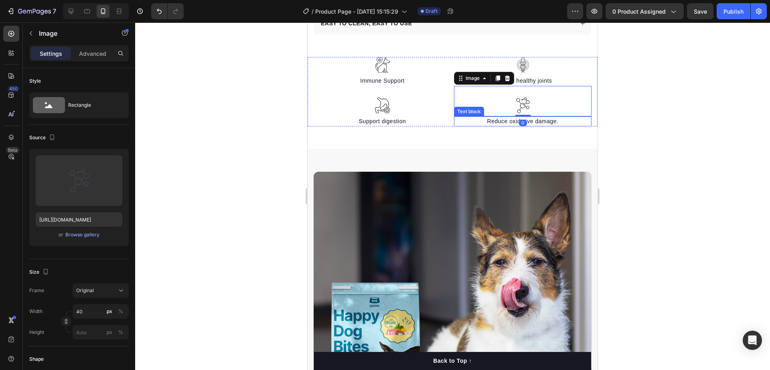
click at [468, 117] on p "Reduce oxidative damage." at bounding box center [523, 121] width 136 height 8
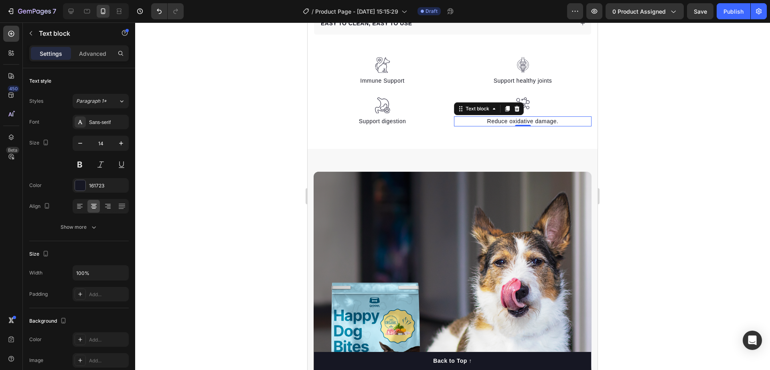
drag, startPoint x: 634, startPoint y: 103, endPoint x: 626, endPoint y: 114, distance: 13.5
click at [634, 103] on div at bounding box center [452, 195] width 635 height 347
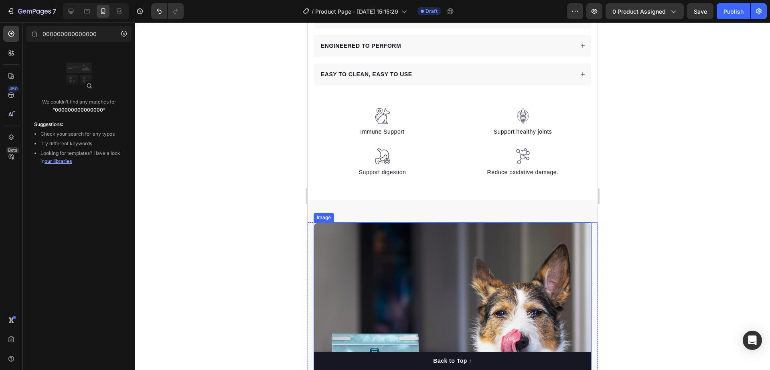
scroll to position [552, 0]
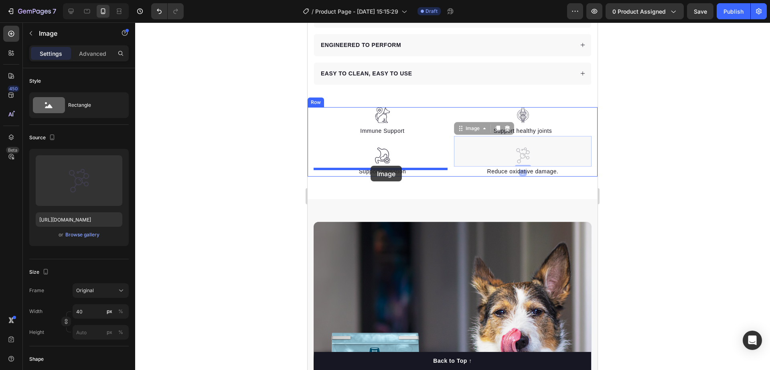
drag, startPoint x: 475, startPoint y: 148, endPoint x: 371, endPoint y: 166, distance: 105.3
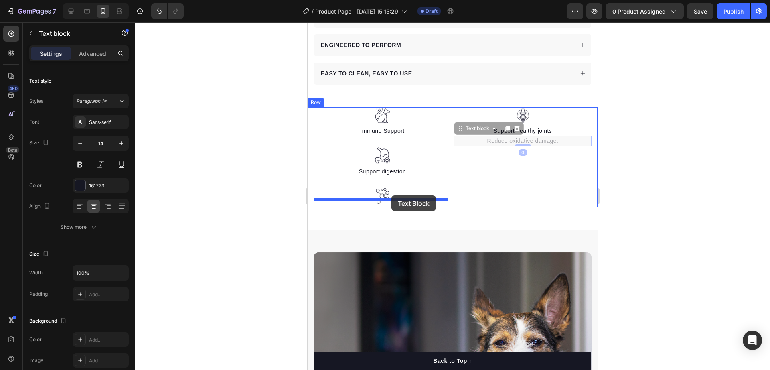
drag, startPoint x: 511, startPoint y: 133, endPoint x: 392, endPoint y: 195, distance: 134.7
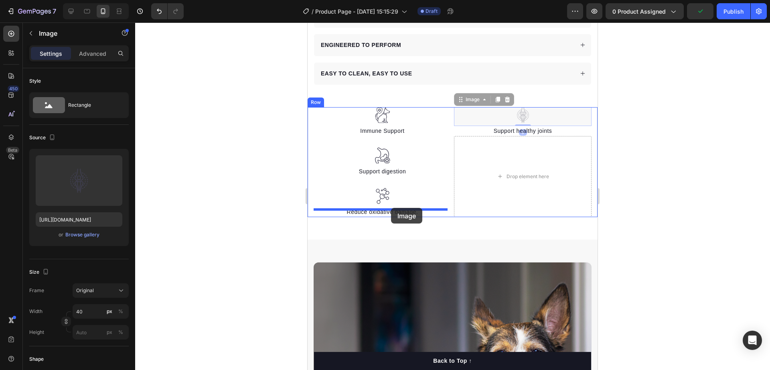
drag, startPoint x: 519, startPoint y: 108, endPoint x: 467, endPoint y: 181, distance: 90.8
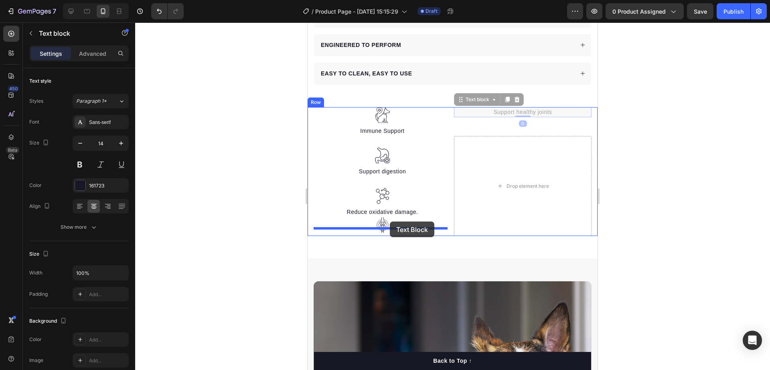
drag, startPoint x: 513, startPoint y: 103, endPoint x: 390, endPoint y: 221, distance: 171.1
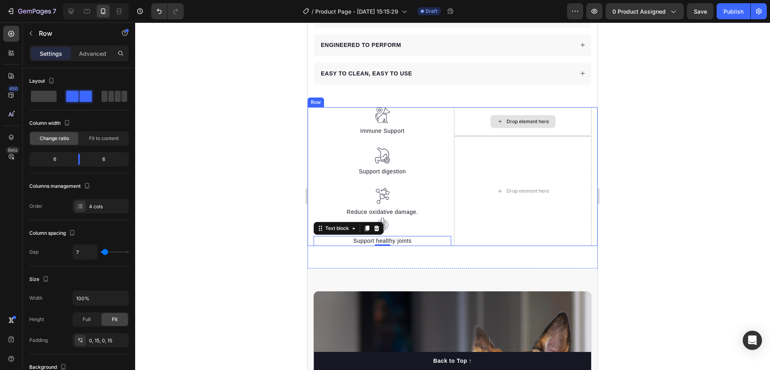
click at [564, 112] on div "Drop element here" at bounding box center [523, 121] width 138 height 29
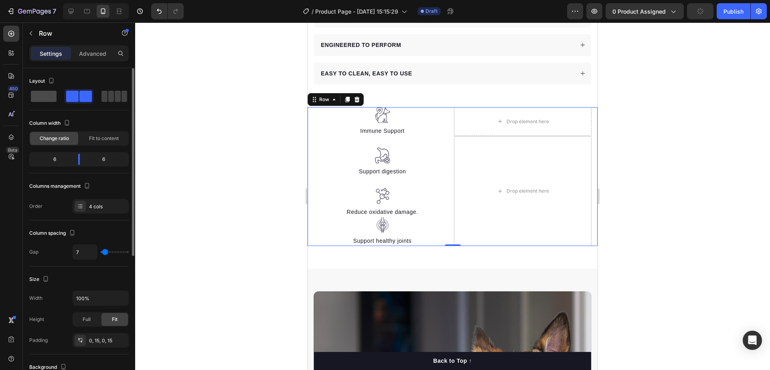
click at [108, 96] on span at bounding box center [111, 96] width 6 height 11
type input "0"
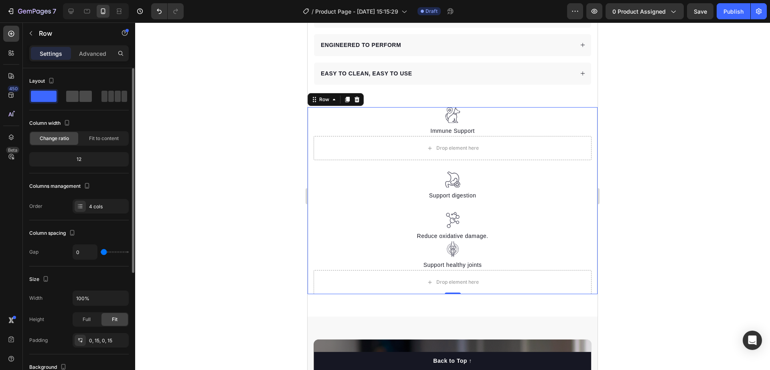
click at [115, 96] on span at bounding box center [118, 96] width 6 height 11
type input "7"
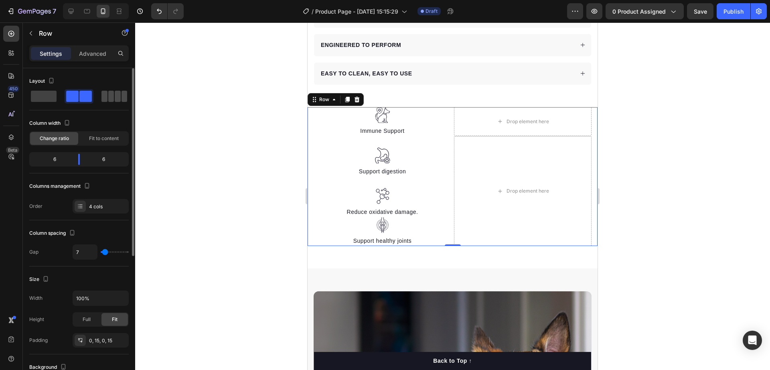
click at [115, 97] on span at bounding box center [118, 96] width 6 height 11
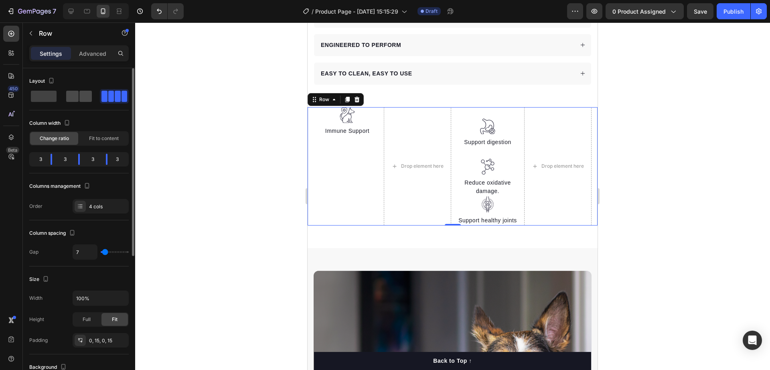
click at [89, 97] on span at bounding box center [85, 96] width 12 height 11
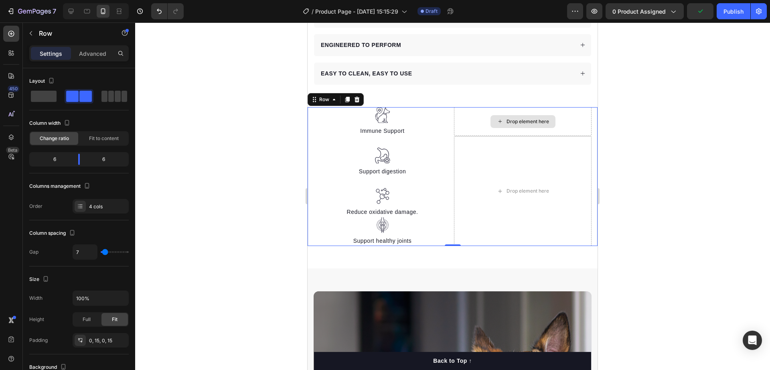
click at [471, 119] on div "Drop element here" at bounding box center [523, 121] width 138 height 29
click at [33, 31] on icon "button" at bounding box center [31, 33] width 6 height 6
click at [312, 164] on div "Image Immune Support Text block Image Support digestion Text block Image Reduce…" at bounding box center [453, 176] width 290 height 139
click at [93, 144] on div "Fit to content" at bounding box center [104, 138] width 48 height 13
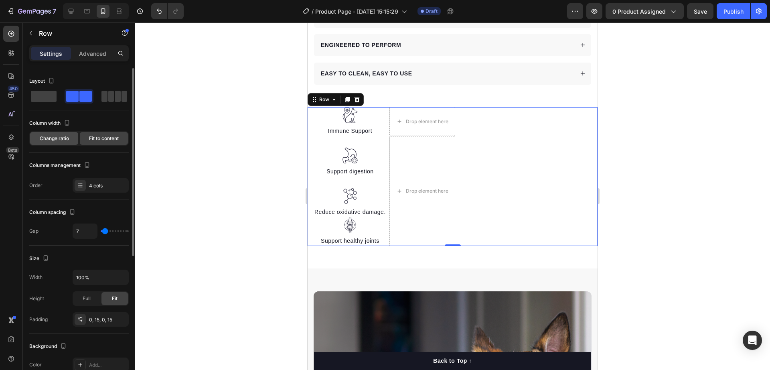
click at [72, 142] on div "Change ratio" at bounding box center [54, 138] width 48 height 13
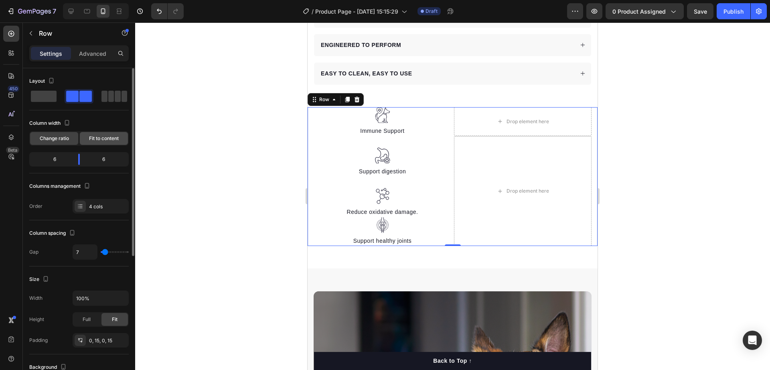
click at [105, 142] on div "Fit to content" at bounding box center [104, 138] width 48 height 13
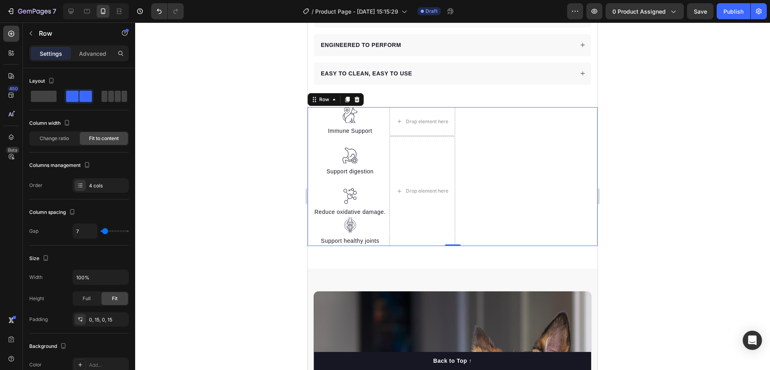
click at [512, 164] on div "Image Immune Support Text block Image Support digestion Text block Image Reduce…" at bounding box center [453, 176] width 290 height 139
click at [54, 140] on span "Change ratio" at bounding box center [54, 138] width 29 height 7
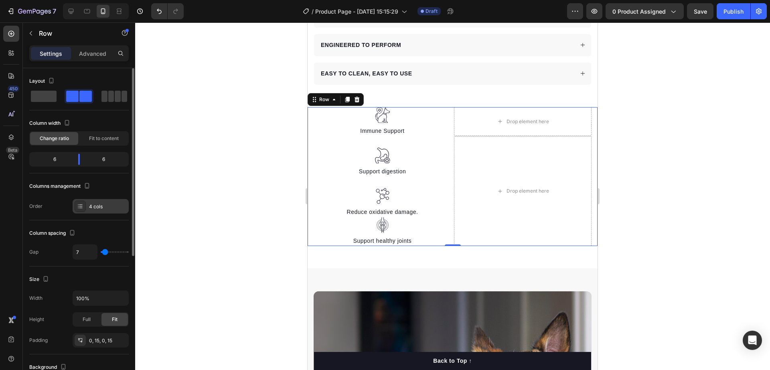
click at [87, 211] on div "4 cols" at bounding box center [101, 206] width 56 height 14
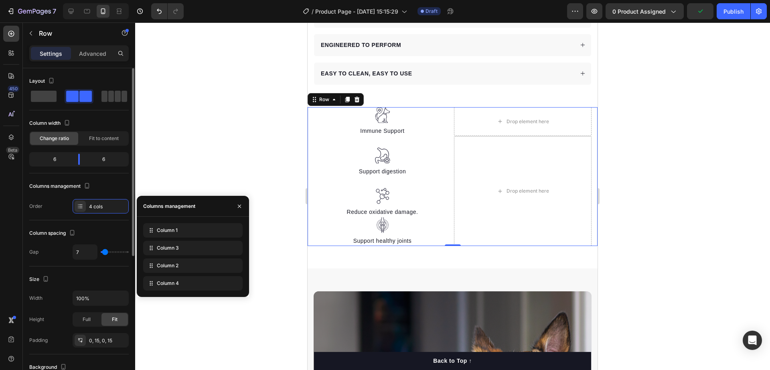
click at [49, 252] on div "Gap 7" at bounding box center [78, 251] width 99 height 15
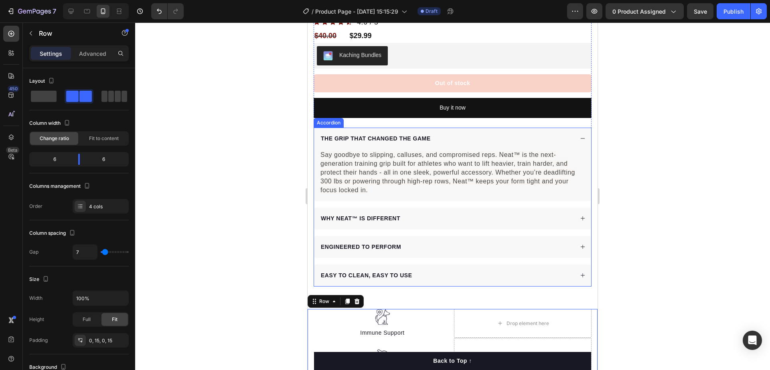
scroll to position [602, 0]
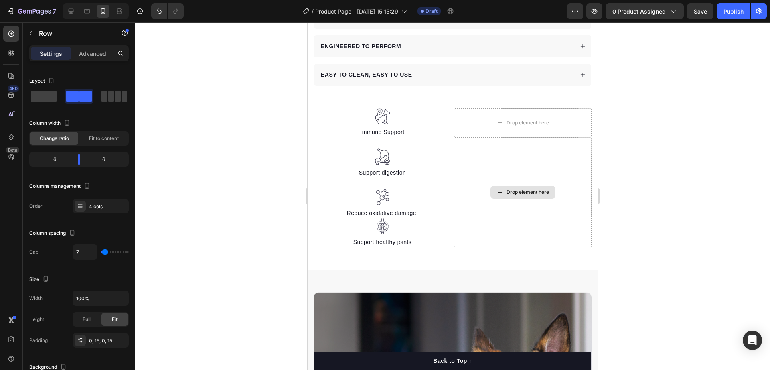
click at [510, 189] on div "Drop element here" at bounding box center [528, 192] width 43 height 6
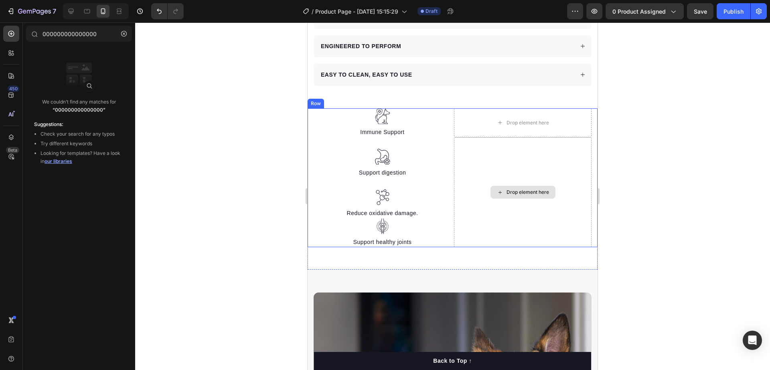
click at [507, 189] on div "Drop element here" at bounding box center [528, 192] width 43 height 6
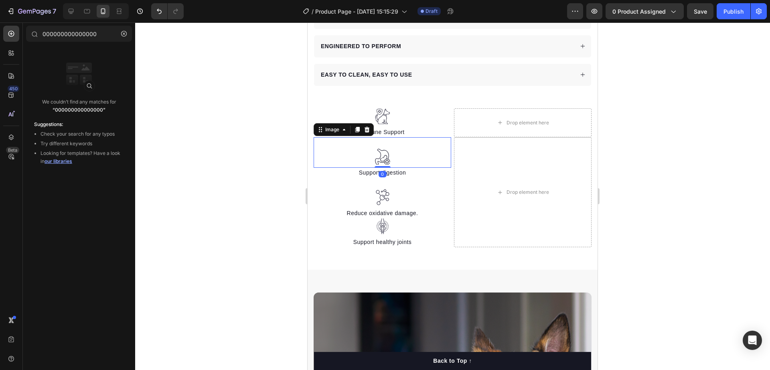
click at [440, 157] on div "Image 0" at bounding box center [383, 152] width 138 height 30
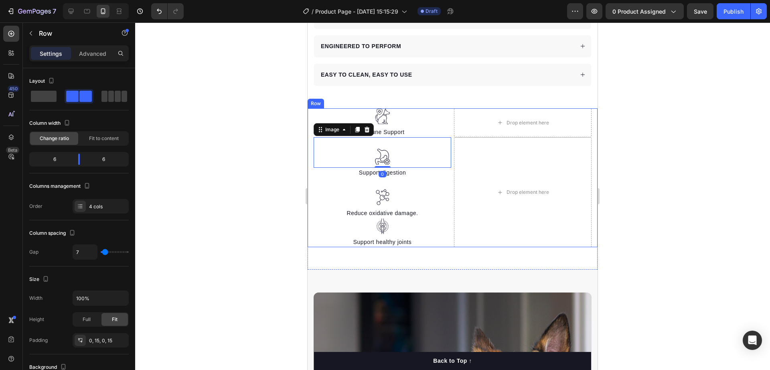
click at [449, 140] on div "Image Immune Support Text block Image 0 Support digestion Text block Image Redu…" at bounding box center [453, 177] width 290 height 139
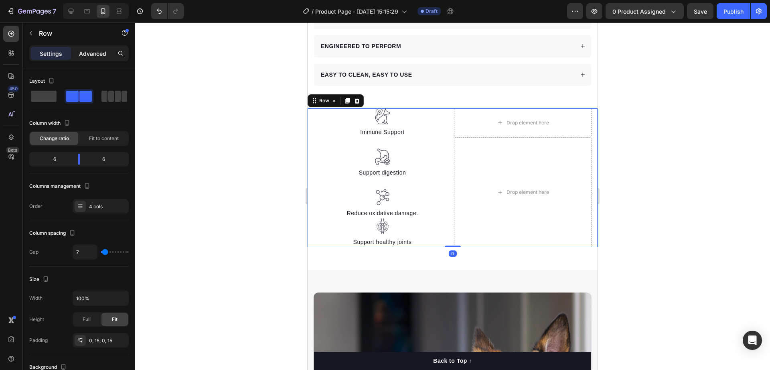
click at [87, 54] on p "Advanced" at bounding box center [92, 53] width 27 height 8
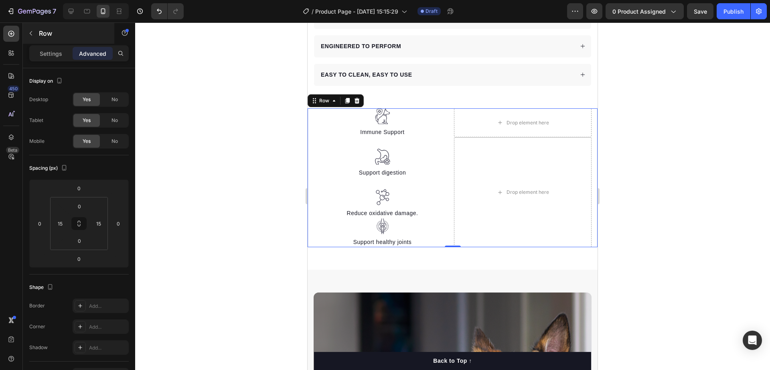
click at [31, 37] on button "button" at bounding box center [30, 33] width 13 height 13
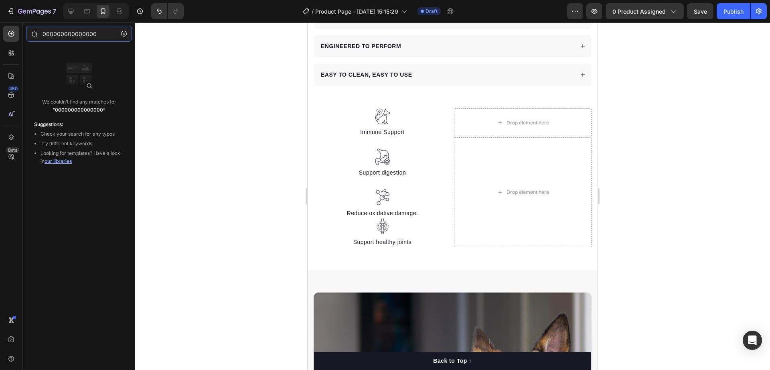
click at [80, 35] on input "000000000000000" at bounding box center [79, 34] width 106 height 16
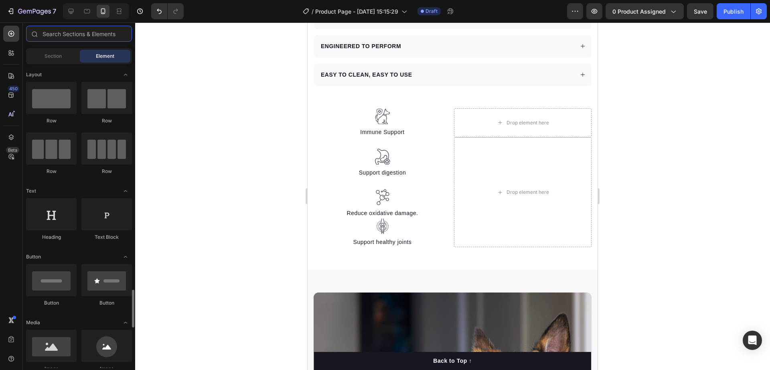
scroll to position [201, 0]
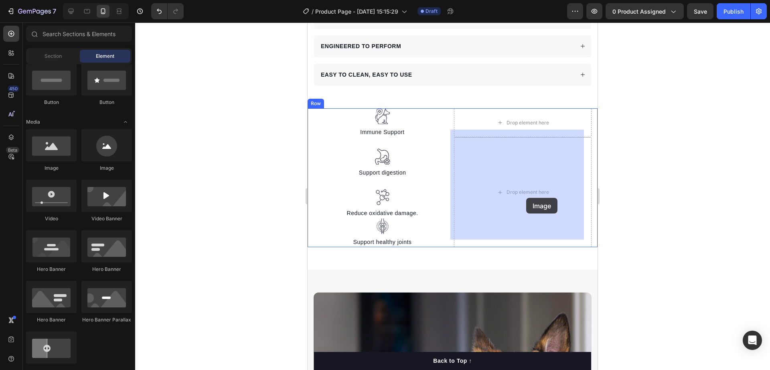
drag, startPoint x: 362, startPoint y: 172, endPoint x: 515, endPoint y: 205, distance: 155.9
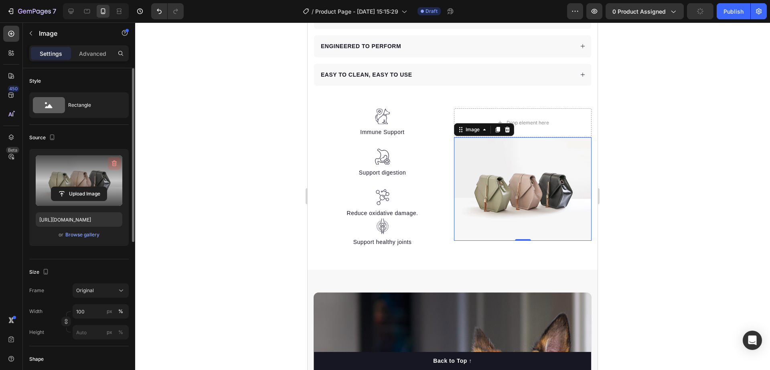
click at [114, 160] on icon "button" at bounding box center [114, 163] width 8 height 8
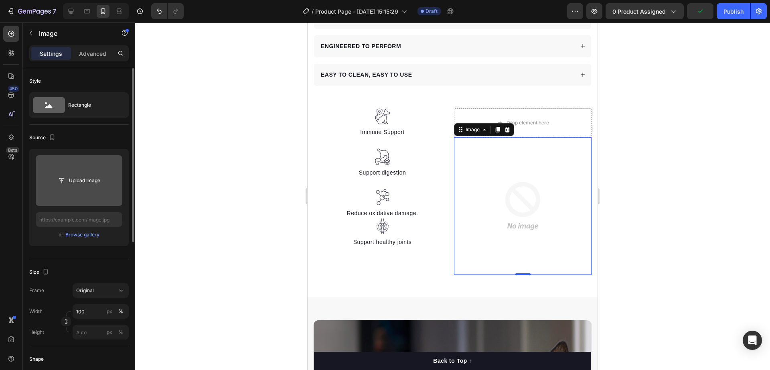
click at [87, 180] on input "file" at bounding box center [78, 181] width 55 height 14
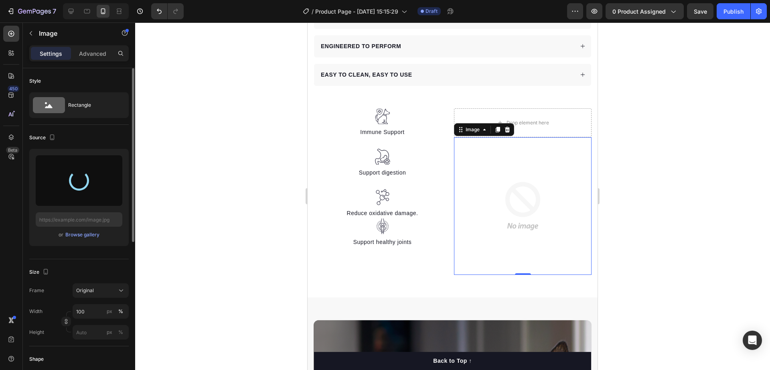
type input "[URL][DOMAIN_NAME]"
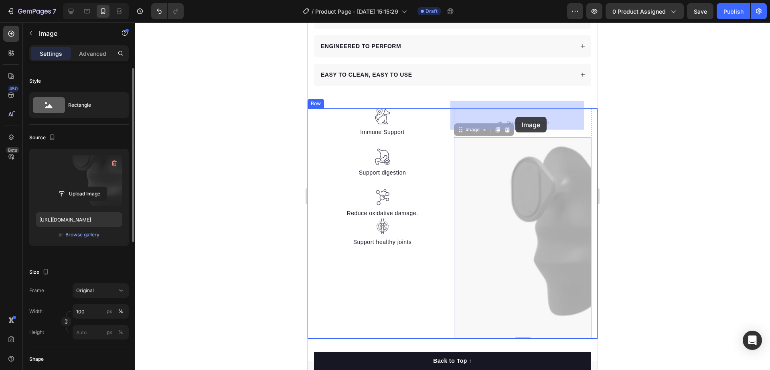
drag, startPoint x: 518, startPoint y: 229, endPoint x: 515, endPoint y: 117, distance: 112.7
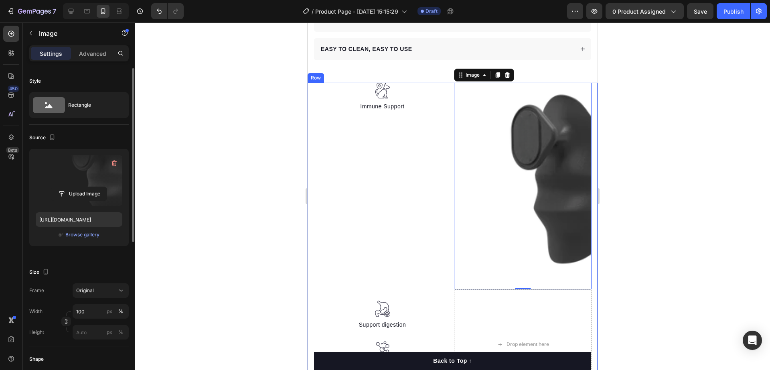
scroll to position [652, 0]
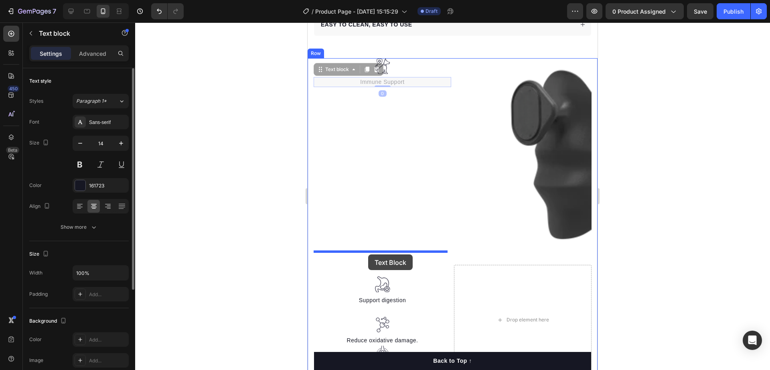
drag, startPoint x: 376, startPoint y: 75, endPoint x: 368, endPoint y: 254, distance: 179.5
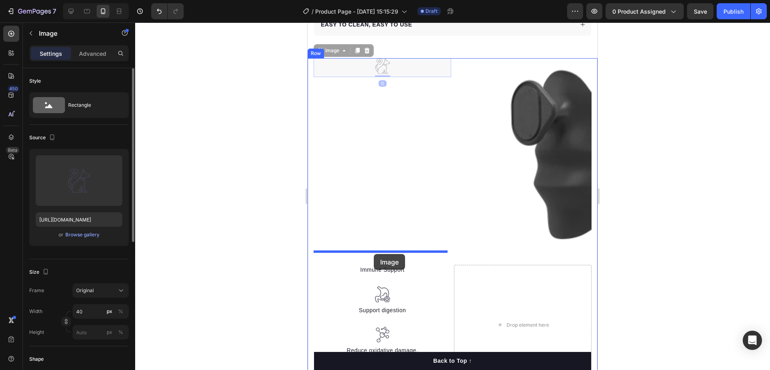
drag, startPoint x: 377, startPoint y: 159, endPoint x: 374, endPoint y: 254, distance: 94.7
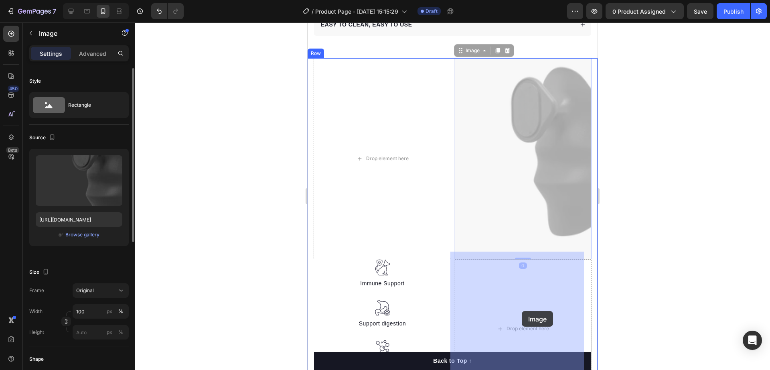
drag, startPoint x: 547, startPoint y: 131, endPoint x: 534, endPoint y: 280, distance: 149.0
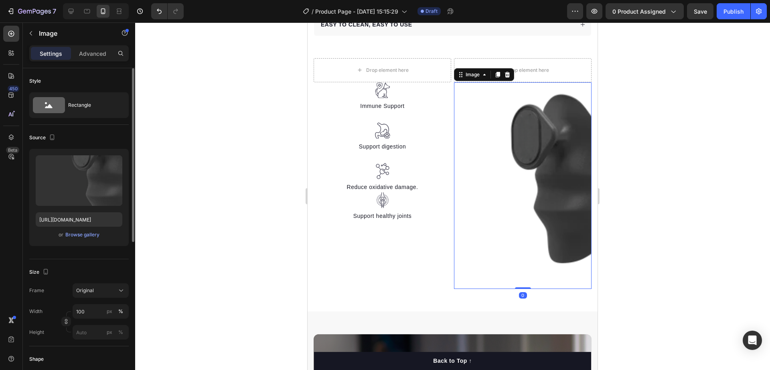
scroll to position [602, 0]
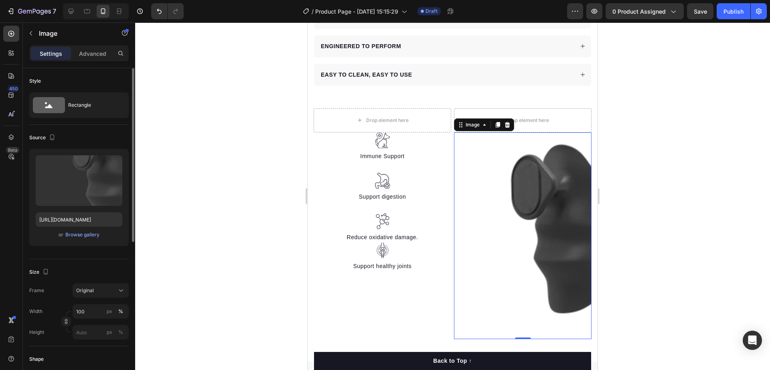
click at [541, 201] on img at bounding box center [523, 235] width 138 height 207
click at [506, 122] on icon at bounding box center [507, 125] width 6 height 6
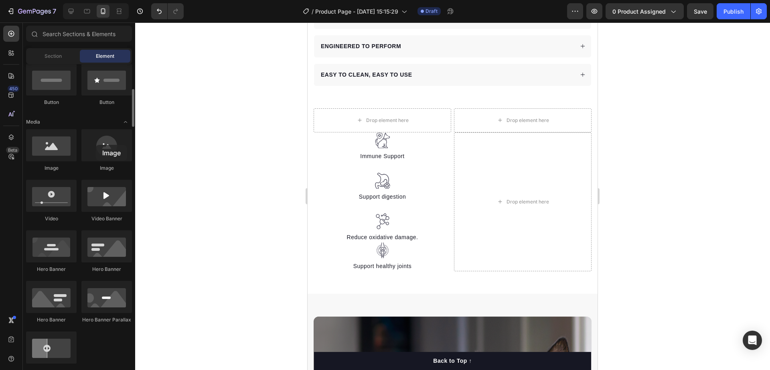
drag, startPoint x: 28, startPoint y: 166, endPoint x: 79, endPoint y: 151, distance: 52.3
click at [95, 145] on div at bounding box center [106, 145] width 51 height 32
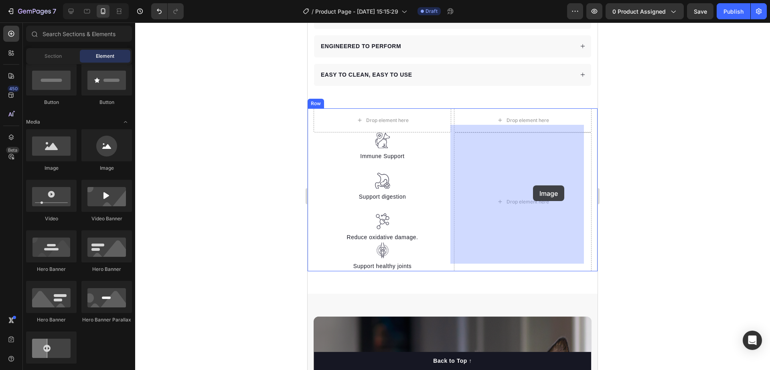
drag, startPoint x: 337, startPoint y: 174, endPoint x: 533, endPoint y: 187, distance: 196.6
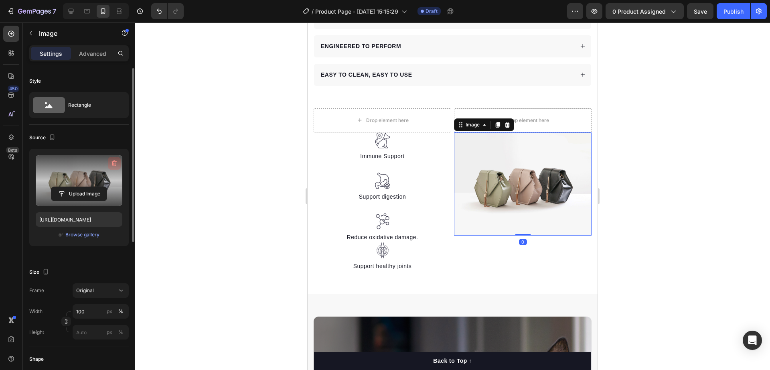
click at [113, 162] on icon "button" at bounding box center [114, 163] width 5 height 6
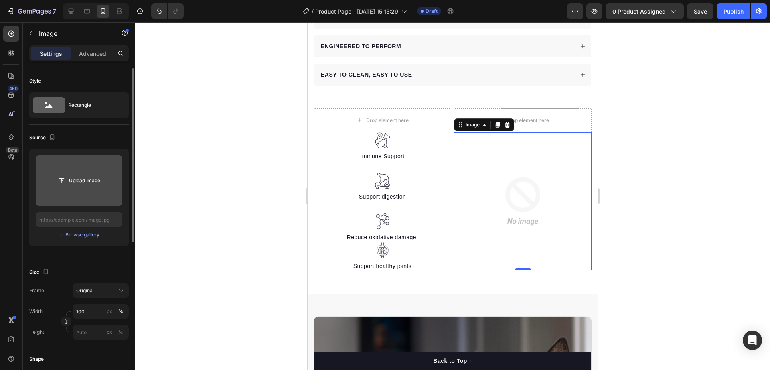
click at [82, 181] on input "file" at bounding box center [78, 181] width 55 height 14
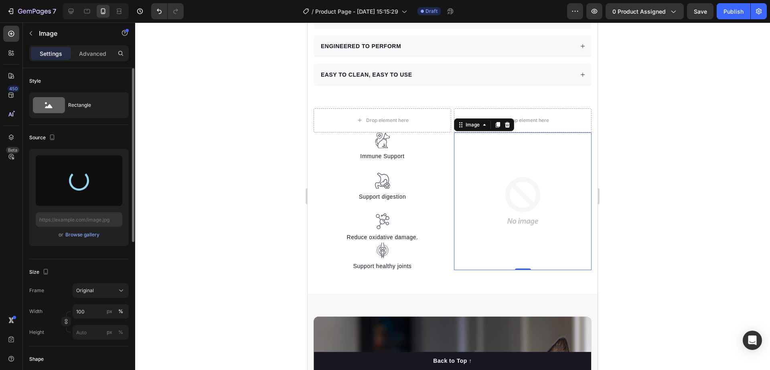
type input "[URL][DOMAIN_NAME]"
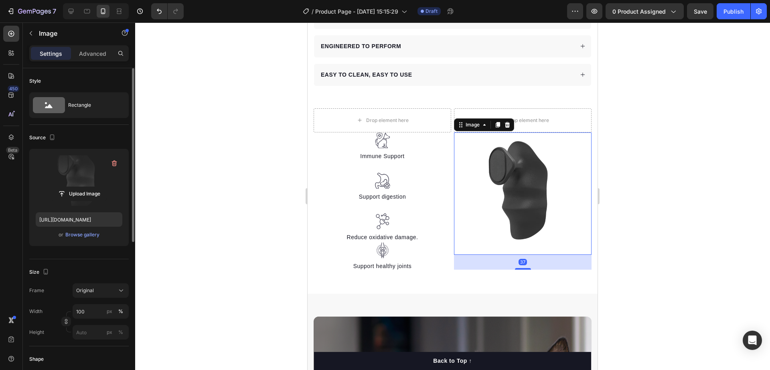
drag, startPoint x: 518, startPoint y: 243, endPoint x: 522, endPoint y: 141, distance: 101.6
click at [521, 268] on div at bounding box center [523, 269] width 16 height 2
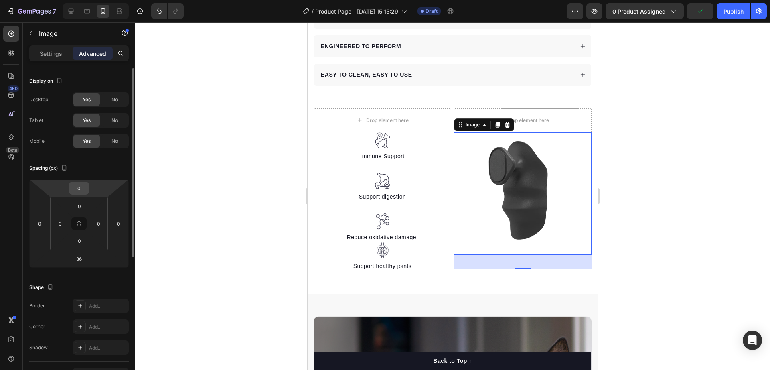
click at [82, 188] on input "0" at bounding box center [79, 188] width 16 height 12
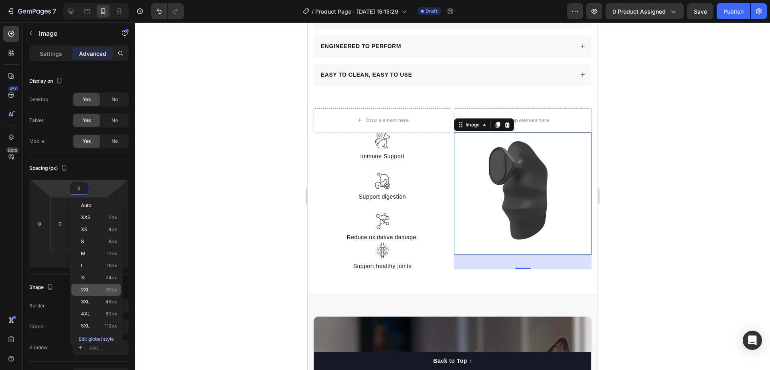
click at [99, 288] on p "2XL 32px" at bounding box center [99, 290] width 36 height 6
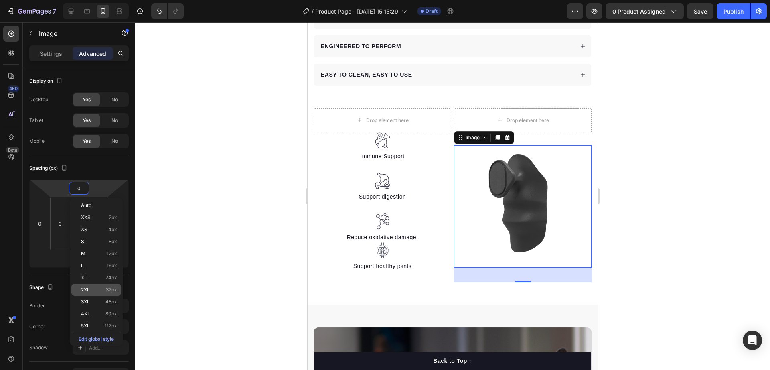
type input "32"
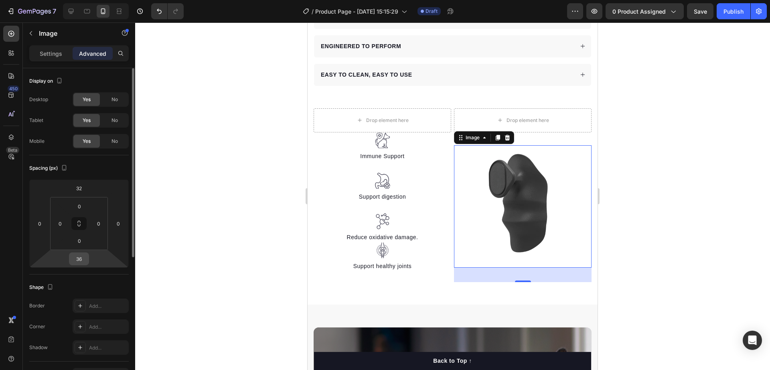
click at [81, 261] on input "36" at bounding box center [79, 259] width 16 height 12
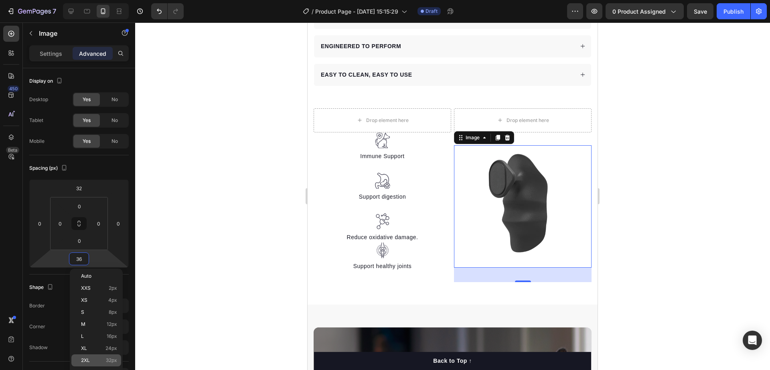
click at [98, 359] on p "2XL 32px" at bounding box center [99, 360] width 36 height 6
type input "32"
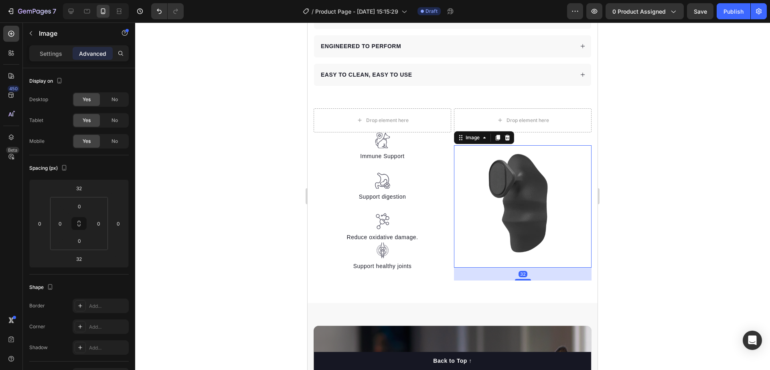
click at [743, 206] on div at bounding box center [452, 195] width 635 height 347
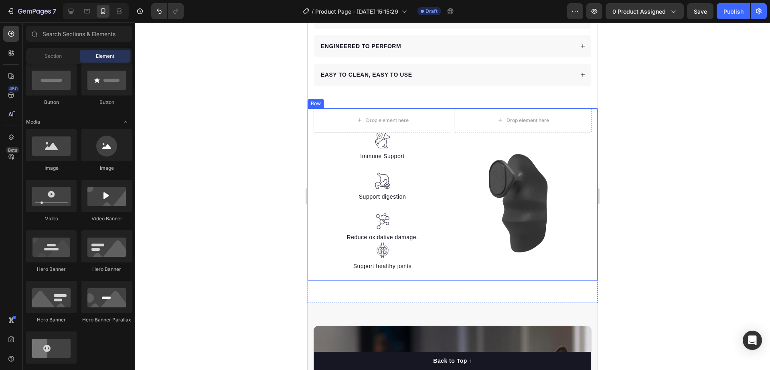
click at [311, 264] on div "Drop element here Image Immune Support Text block Image Support digestion Text …" at bounding box center [453, 194] width 290 height 172
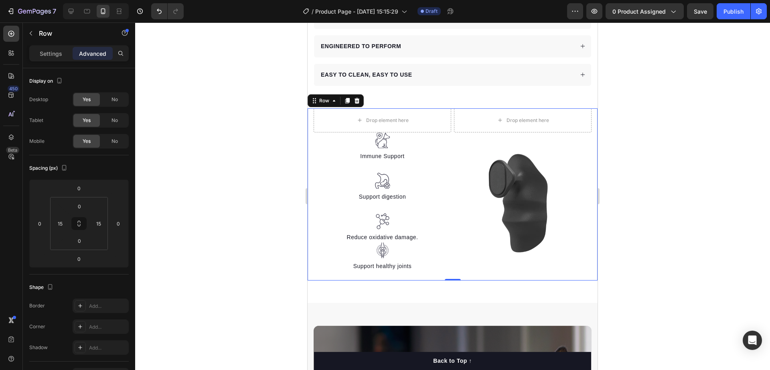
scroll to position [232, 0]
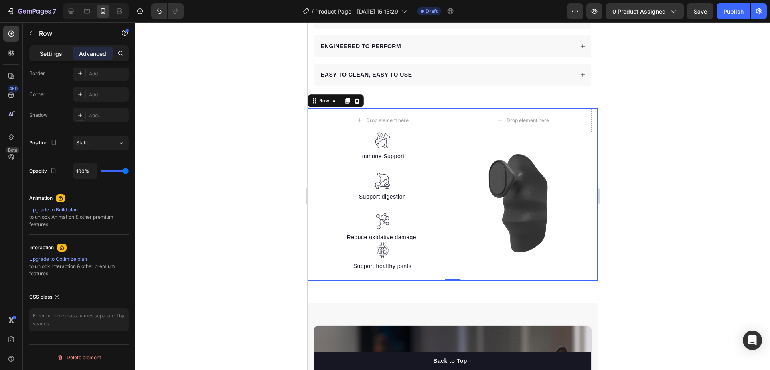
click at [57, 54] on p "Settings" at bounding box center [51, 53] width 22 height 8
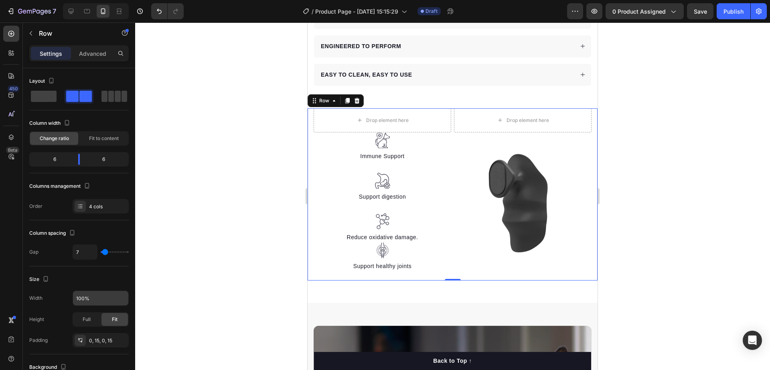
scroll to position [235, 0]
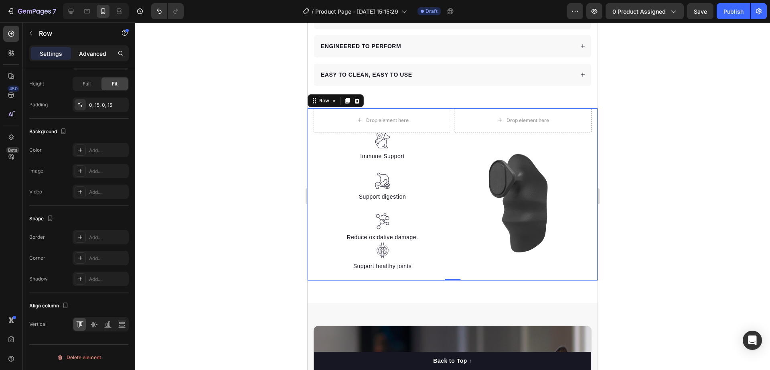
click at [97, 52] on p "Advanced" at bounding box center [92, 53] width 27 height 8
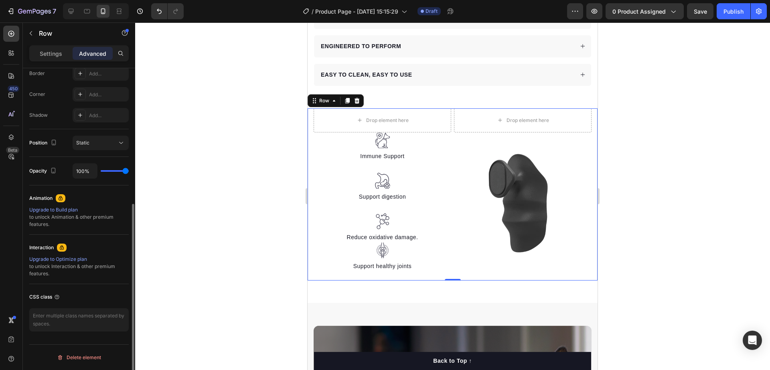
scroll to position [232, 0]
click at [93, 141] on div "Static" at bounding box center [96, 142] width 41 height 7
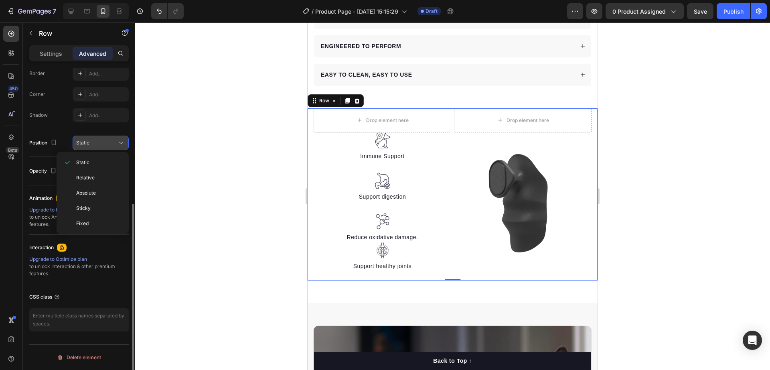
click at [93, 141] on div "Static" at bounding box center [96, 142] width 41 height 7
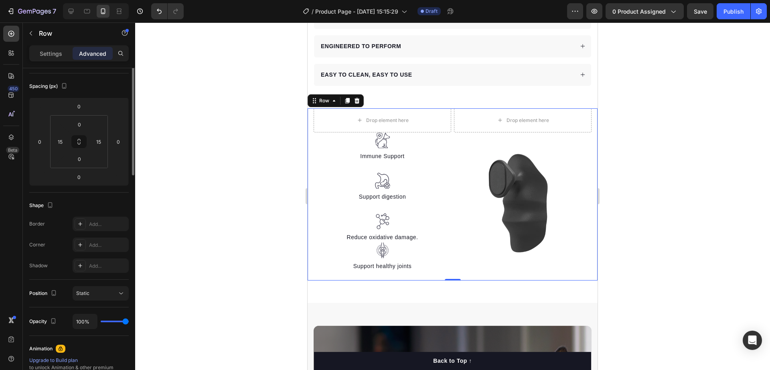
scroll to position [0, 0]
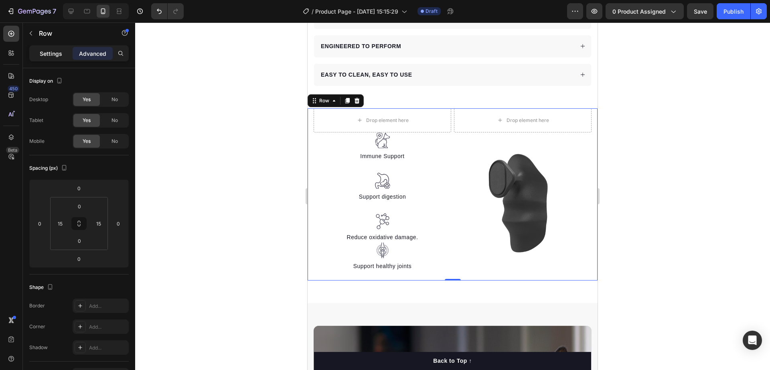
click at [55, 51] on p "Settings" at bounding box center [51, 53] width 22 height 8
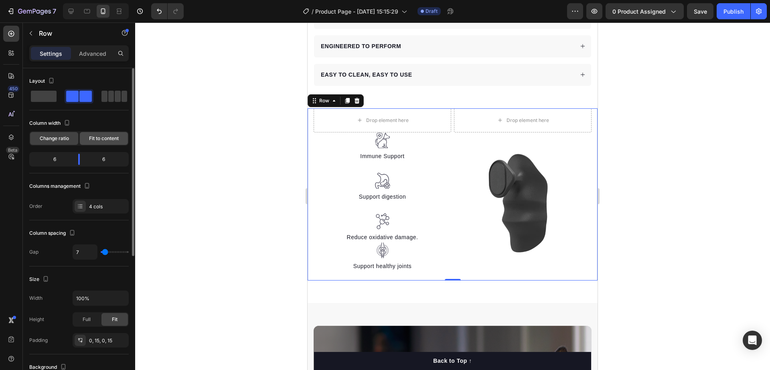
click at [94, 136] on span "Fit to content" at bounding box center [104, 138] width 30 height 7
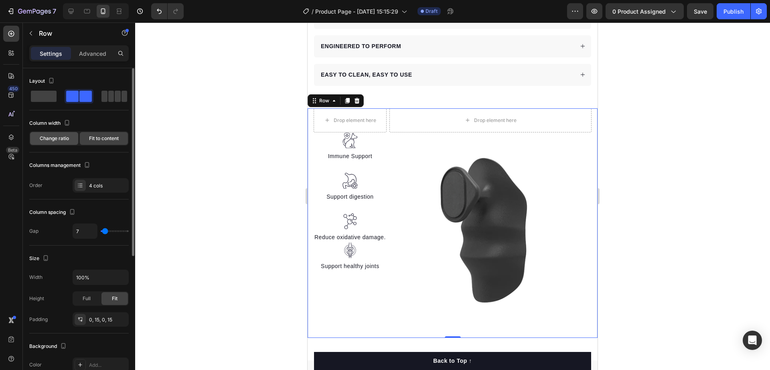
click at [68, 137] on span "Change ratio" at bounding box center [54, 138] width 29 height 7
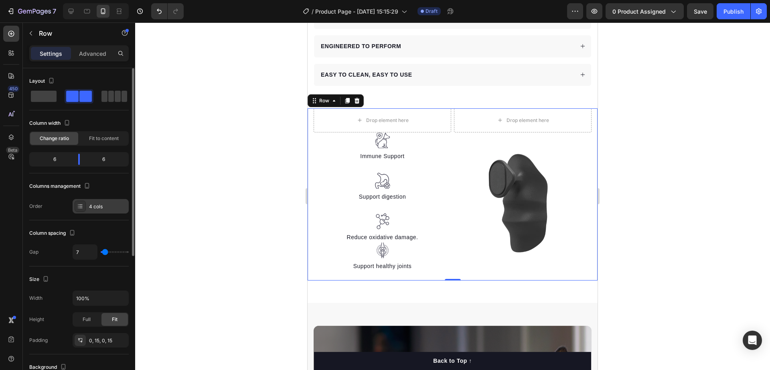
click at [105, 210] on div "4 cols" at bounding box center [108, 206] width 38 height 7
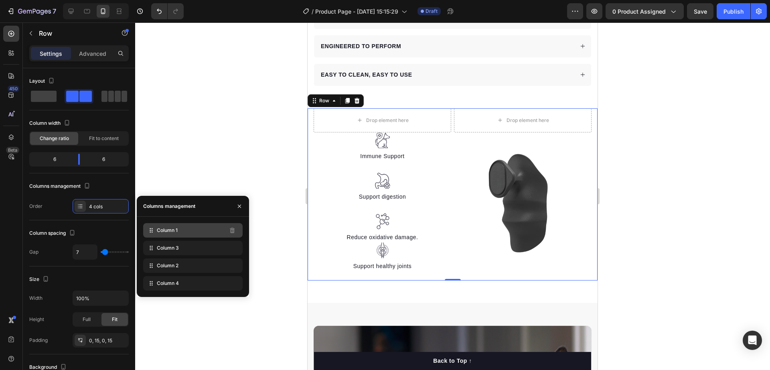
click at [169, 227] on span "Column 1" at bounding box center [167, 230] width 21 height 7
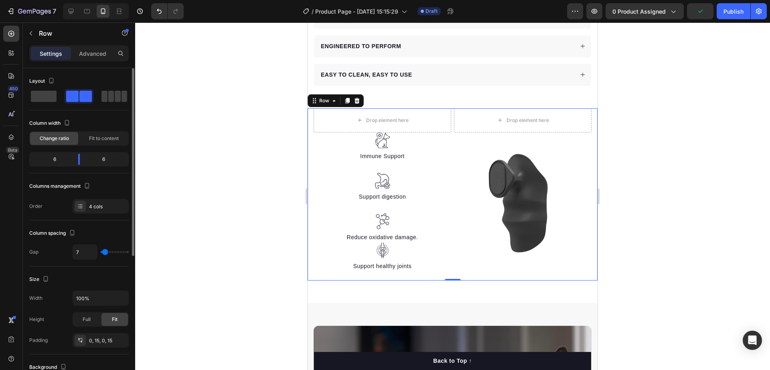
click at [69, 273] on div "Size" at bounding box center [78, 279] width 99 height 13
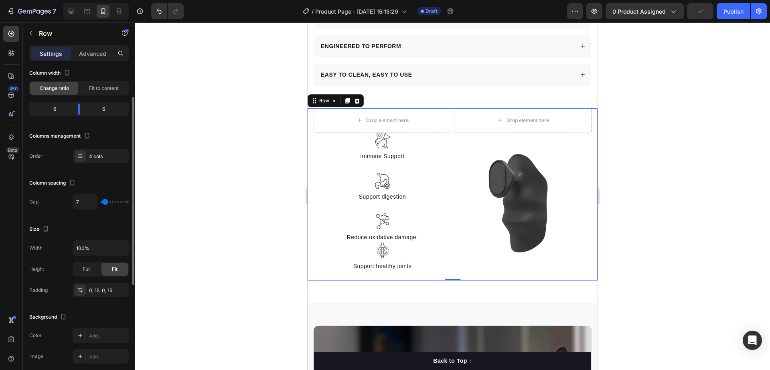
scroll to position [100, 0]
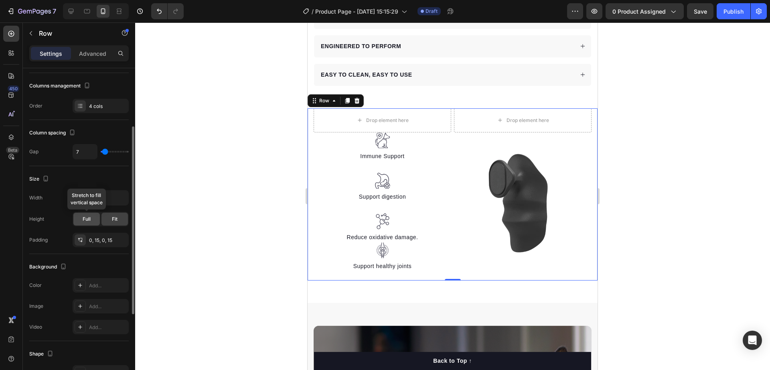
click at [89, 222] on span "Full" at bounding box center [87, 218] width 8 height 7
click at [112, 221] on span "Fit" at bounding box center [115, 218] width 6 height 7
click at [98, 240] on div "0, 15, 0, 15" at bounding box center [100, 240] width 23 height 7
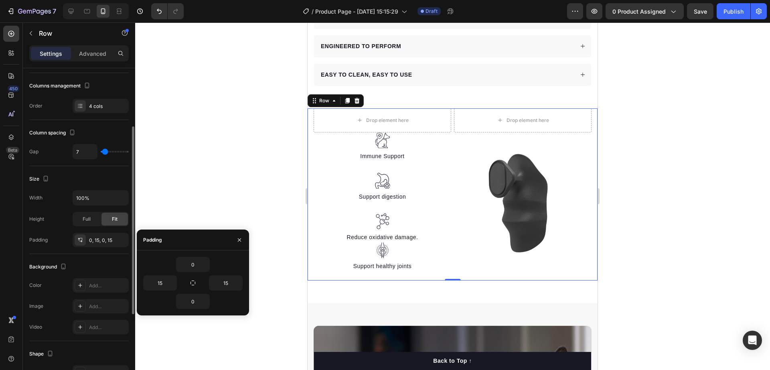
click at [57, 245] on div "Padding 0, 15, 0, 15" at bounding box center [78, 240] width 99 height 14
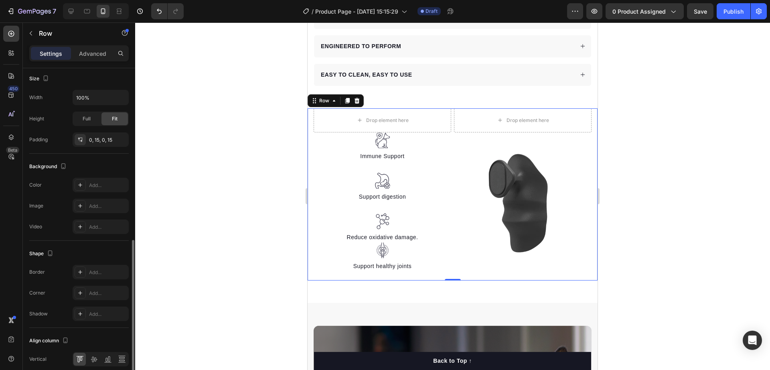
scroll to position [235, 0]
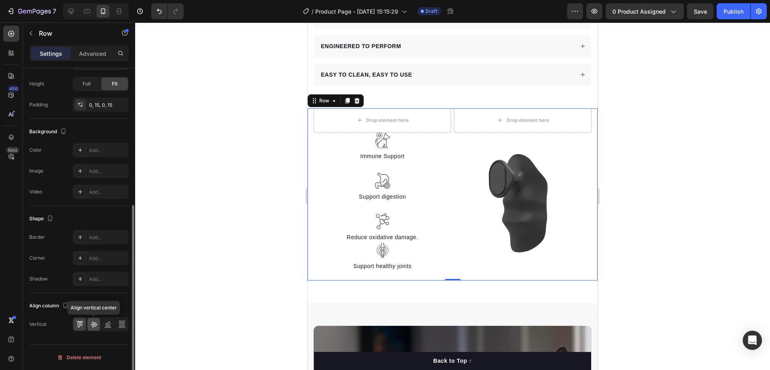
click at [93, 326] on icon at bounding box center [94, 325] width 6 height 6
click at [121, 327] on icon at bounding box center [121, 327] width 7 height 0
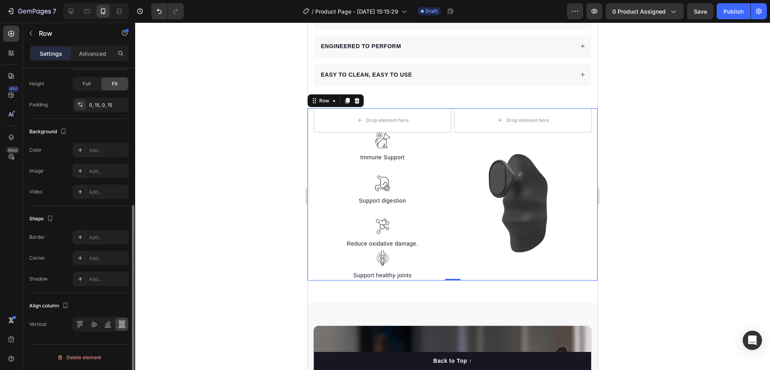
scroll to position [0, 0]
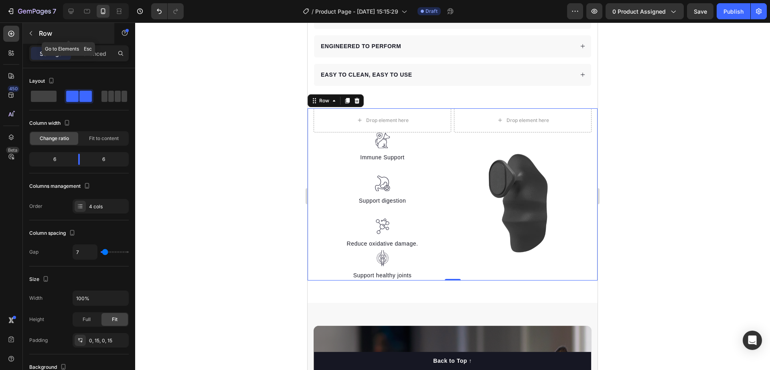
click at [34, 31] on icon "button" at bounding box center [31, 33] width 6 height 6
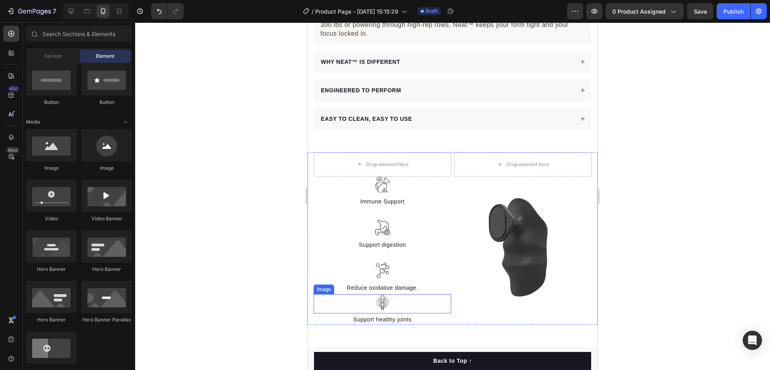
scroll to position [552, 0]
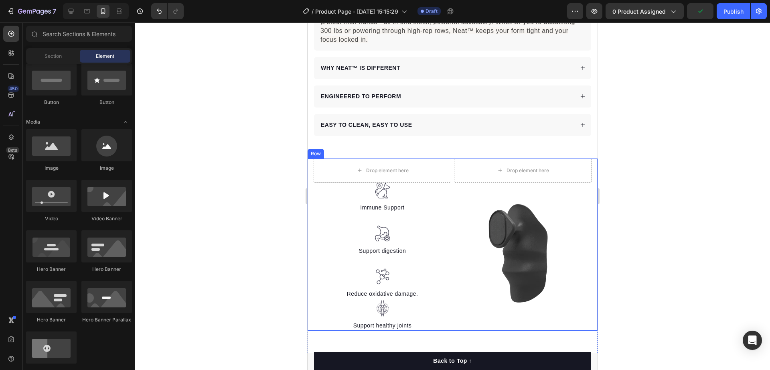
click at [310, 158] on div "Drop element here Image Immune Support Text block Image Support digestion Text …" at bounding box center [453, 244] width 290 height 172
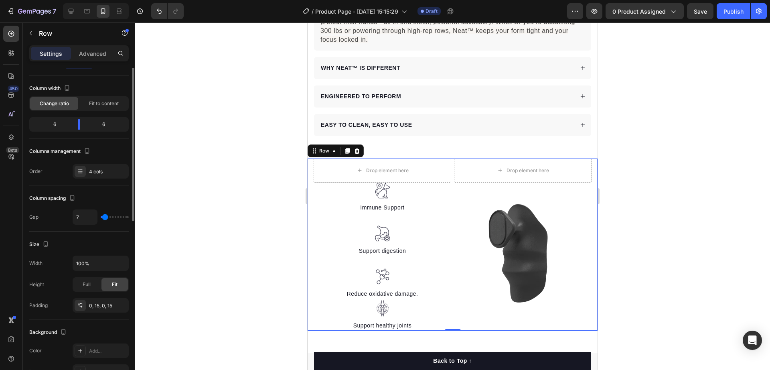
scroll to position [0, 0]
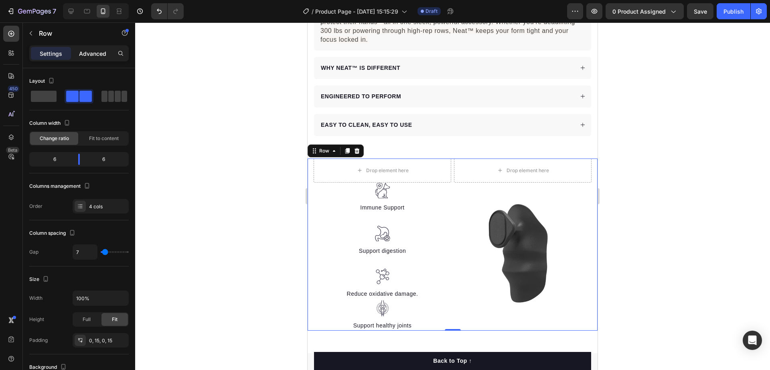
click at [95, 51] on p "Advanced" at bounding box center [92, 53] width 27 height 8
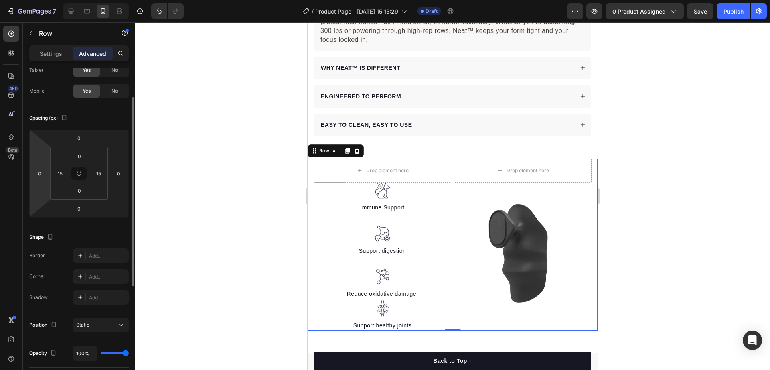
scroll to position [100, 0]
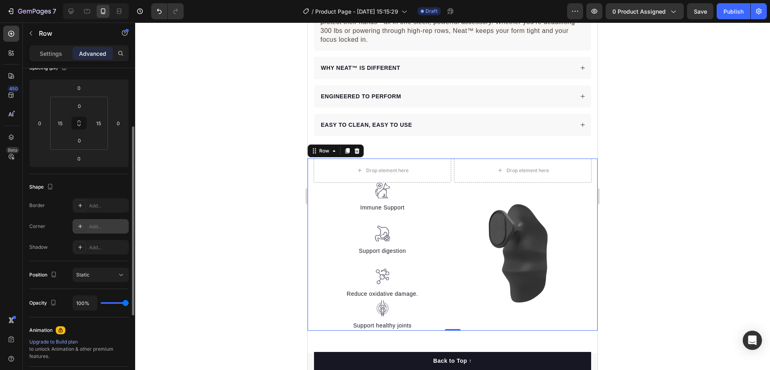
click at [100, 223] on div "Add..." at bounding box center [108, 226] width 38 height 7
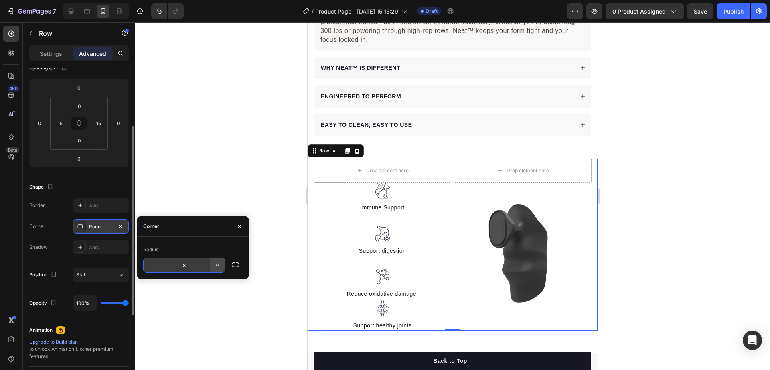
click at [216, 264] on icon "button" at bounding box center [217, 265] width 3 height 2
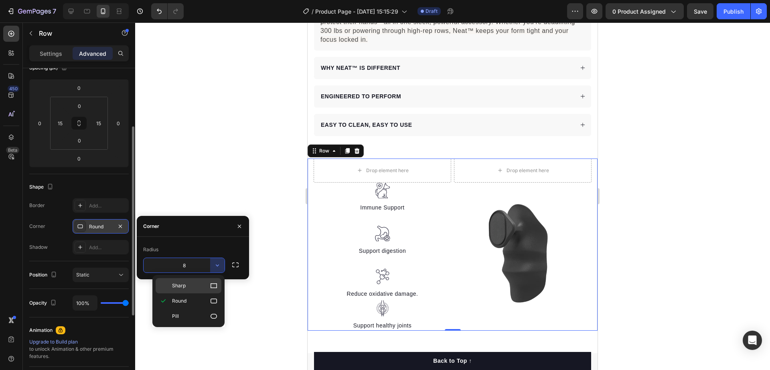
click at [205, 286] on p "Sharp" at bounding box center [195, 286] width 46 height 8
type input "0"
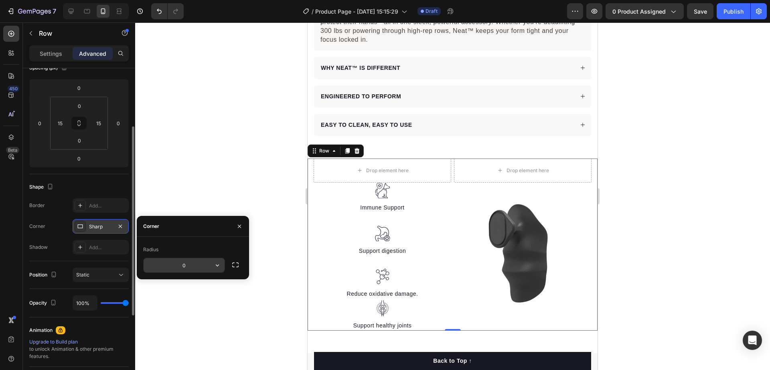
click at [198, 261] on input "0" at bounding box center [184, 265] width 81 height 14
click at [238, 226] on icon "button" at bounding box center [239, 226] width 6 height 6
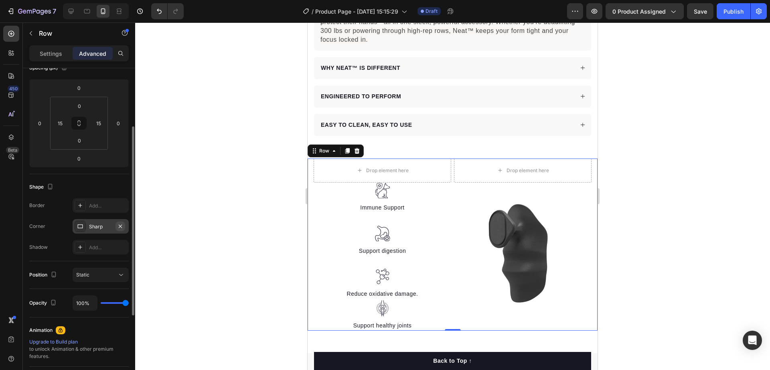
click at [123, 226] on button "button" at bounding box center [121, 226] width 10 height 10
click at [90, 249] on div "Add..." at bounding box center [108, 247] width 38 height 7
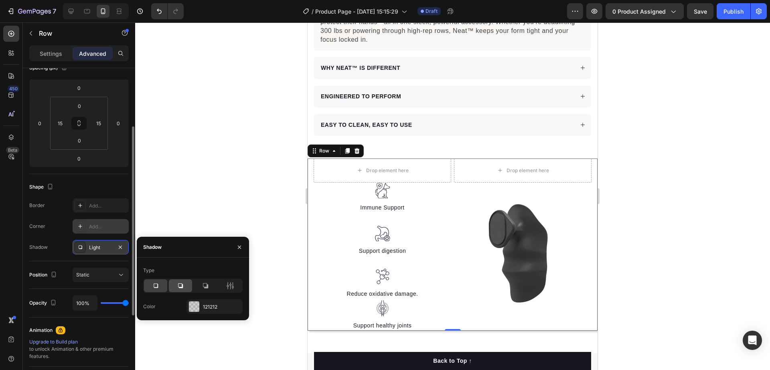
click at [182, 285] on icon at bounding box center [180, 286] width 8 height 8
click at [239, 246] on icon "button" at bounding box center [239, 247] width 6 height 6
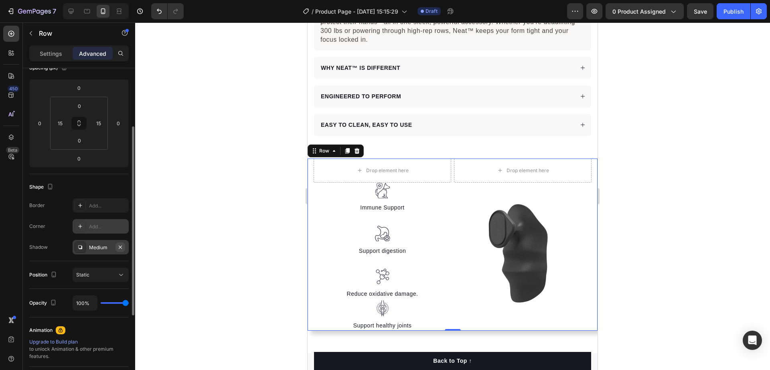
click at [121, 247] on icon "button" at bounding box center [120, 246] width 3 height 3
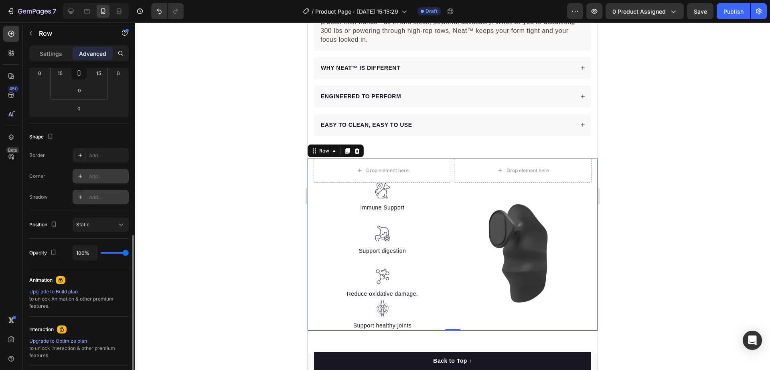
scroll to position [201, 0]
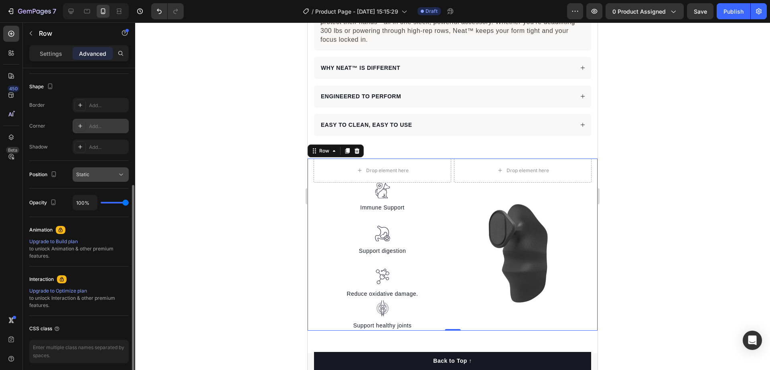
click at [97, 179] on button "Static" at bounding box center [101, 174] width 56 height 14
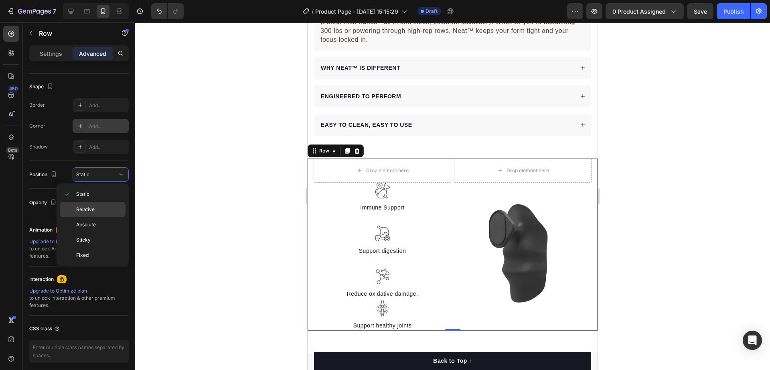
click at [93, 210] on span "Relative" at bounding box center [85, 209] width 18 height 7
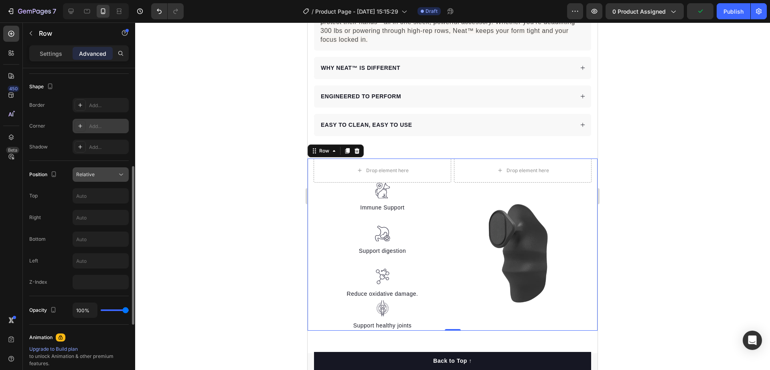
click at [91, 172] on span "Relative" at bounding box center [85, 174] width 18 height 6
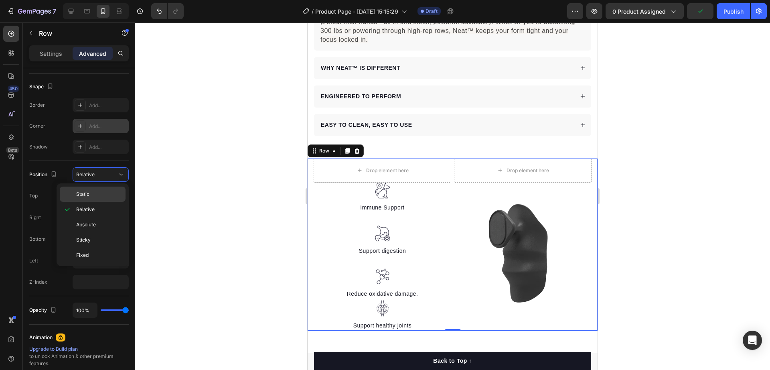
click at [96, 195] on p "Static" at bounding box center [99, 194] width 46 height 7
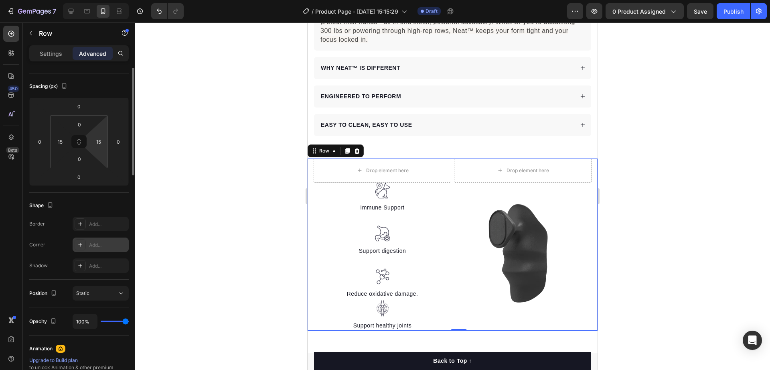
scroll to position [0, 0]
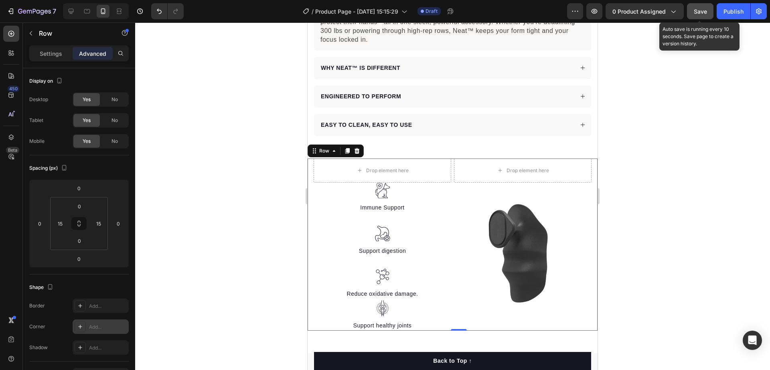
click at [704, 11] on span "Save" at bounding box center [700, 11] width 13 height 7
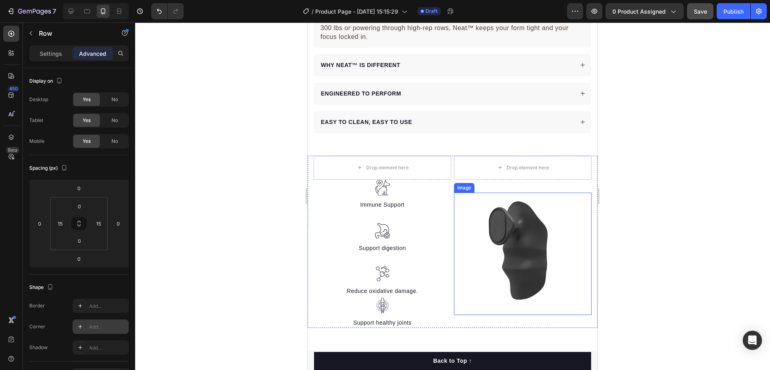
scroll to position [602, 0]
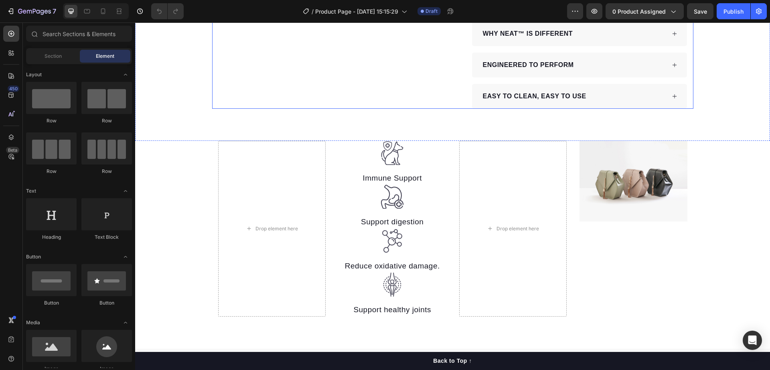
scroll to position [351, 0]
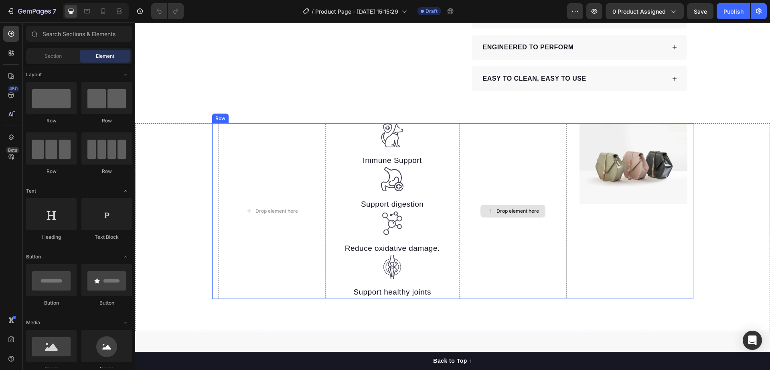
click at [503, 251] on div "Drop element here" at bounding box center [513, 211] width 108 height 176
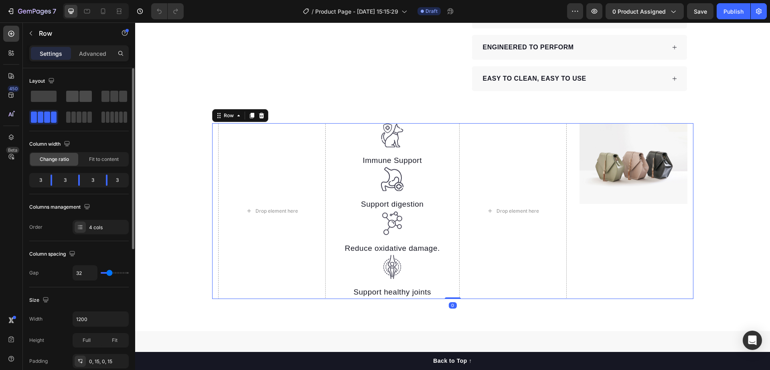
click at [89, 95] on span at bounding box center [85, 96] width 12 height 11
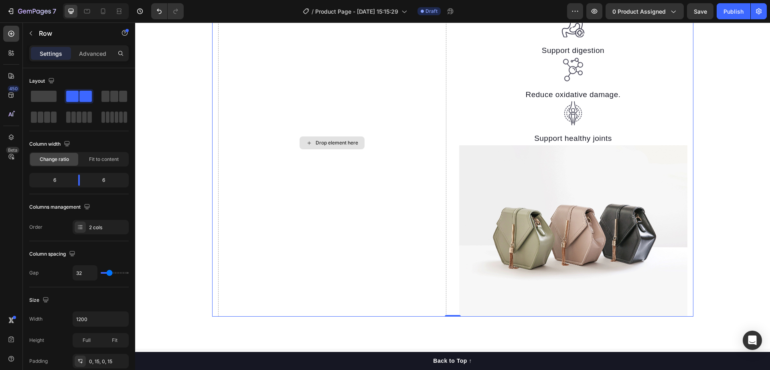
scroll to position [402, 0]
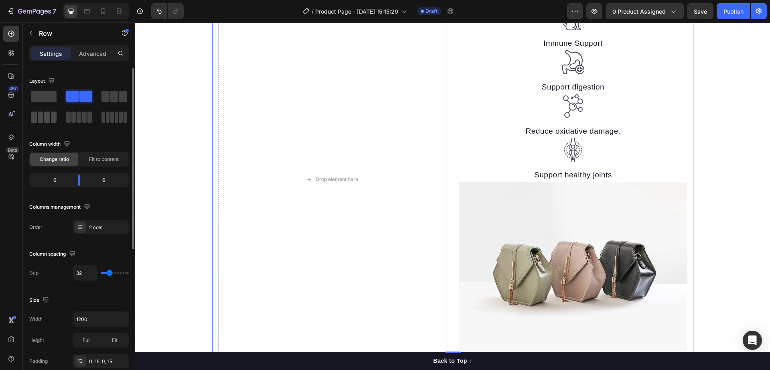
click at [51, 118] on span at bounding box center [54, 117] width 6 height 11
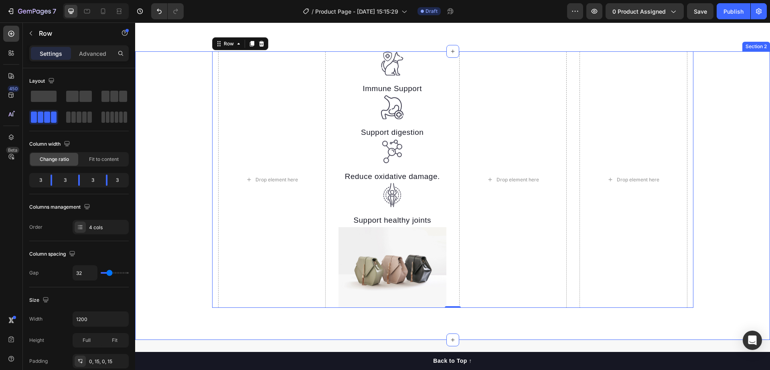
scroll to position [423, 0]
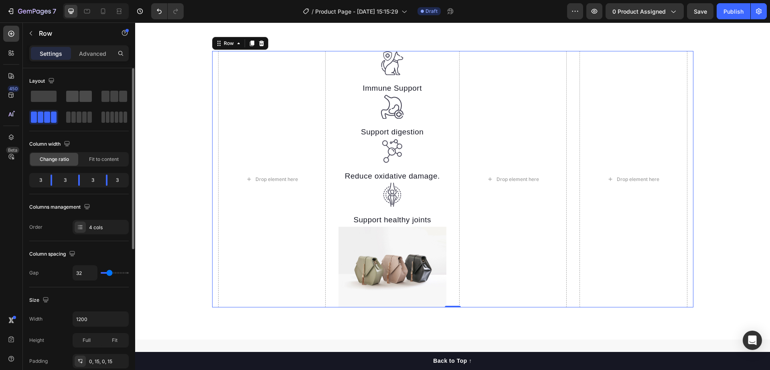
click at [71, 98] on span at bounding box center [72, 96] width 12 height 11
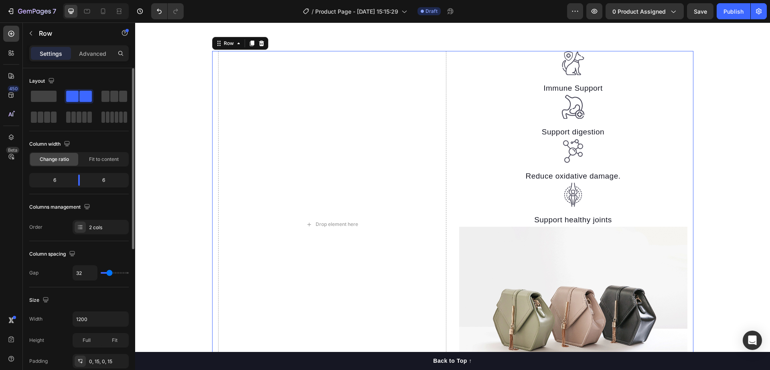
scroll to position [468, 0]
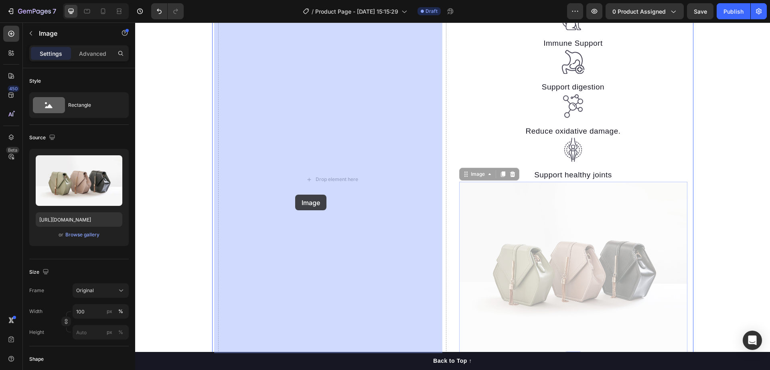
drag, startPoint x: 512, startPoint y: 233, endPoint x: 304, endPoint y: 197, distance: 210.8
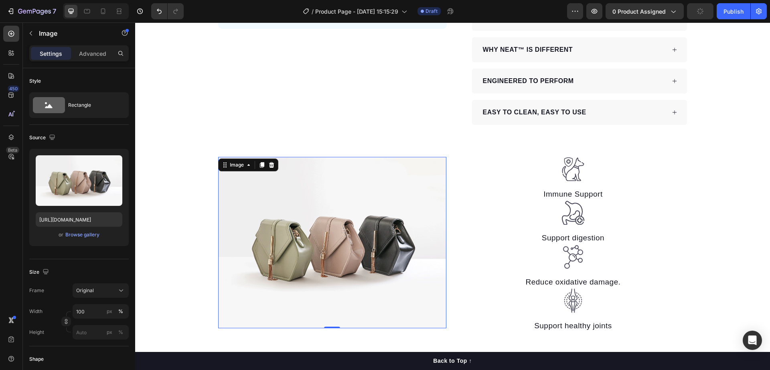
scroll to position [318, 0]
click at [100, 12] on icon at bounding box center [103, 11] width 8 height 8
type input "[URL][DOMAIN_NAME]"
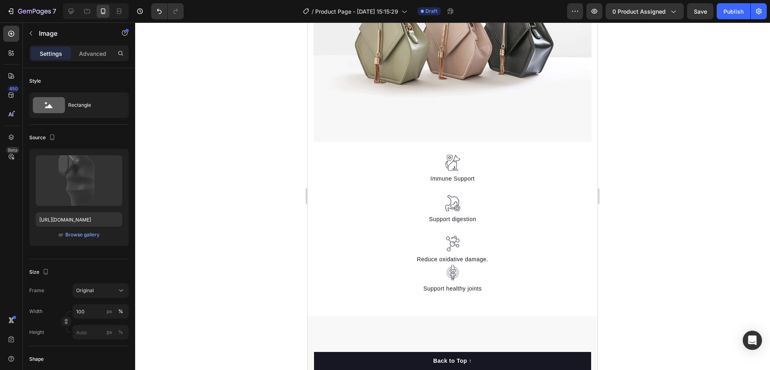
scroll to position [647, 0]
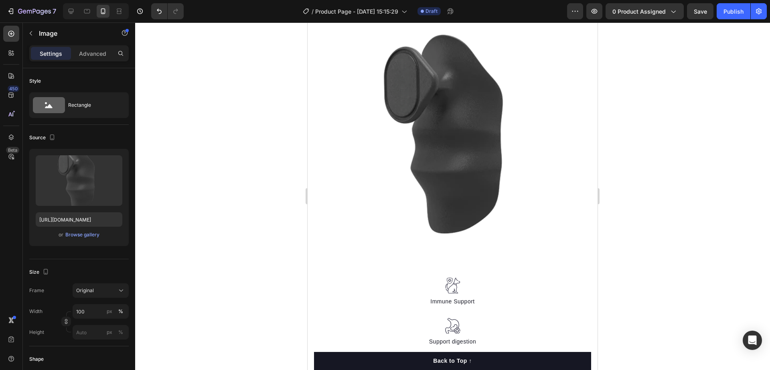
click at [337, 216] on img at bounding box center [453, 140] width 278 height 247
click at [316, 220] on img at bounding box center [453, 140] width 278 height 247
click at [35, 36] on button "button" at bounding box center [30, 33] width 13 height 13
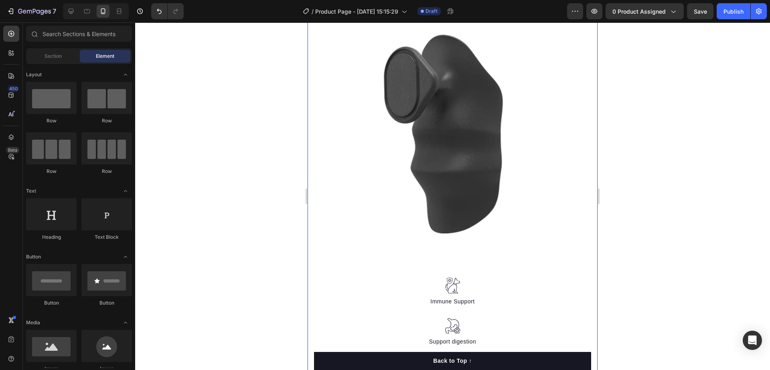
click at [315, 260] on div "Image" at bounding box center [453, 140] width 278 height 273
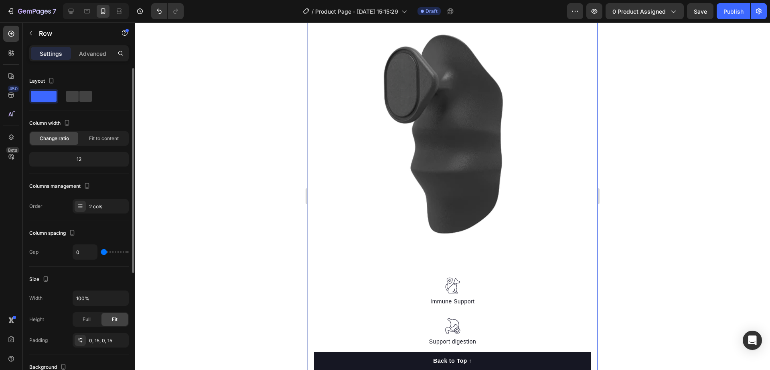
click at [80, 103] on div "Layout" at bounding box center [78, 93] width 99 height 36
click at [79, 97] on span at bounding box center [85, 96] width 12 height 11
type input "7"
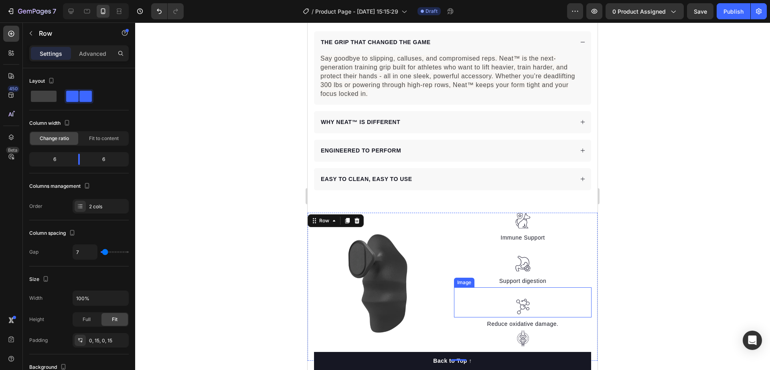
scroll to position [598, 0]
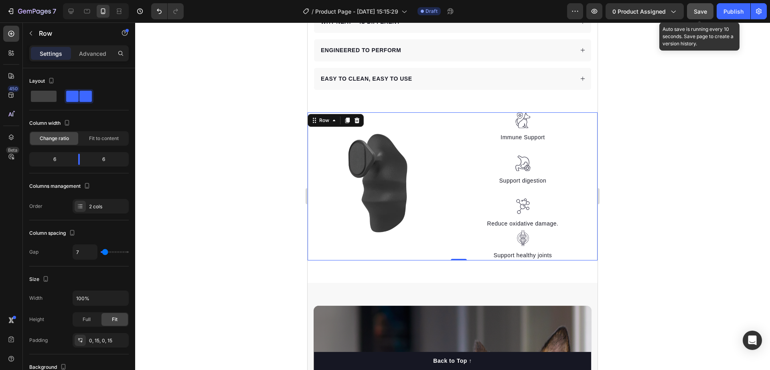
drag, startPoint x: 701, startPoint y: 4, endPoint x: 706, endPoint y: 10, distance: 7.7
click at [703, 7] on button "Save" at bounding box center [700, 11] width 26 height 16
